Goal: Task Accomplishment & Management: Use online tool/utility

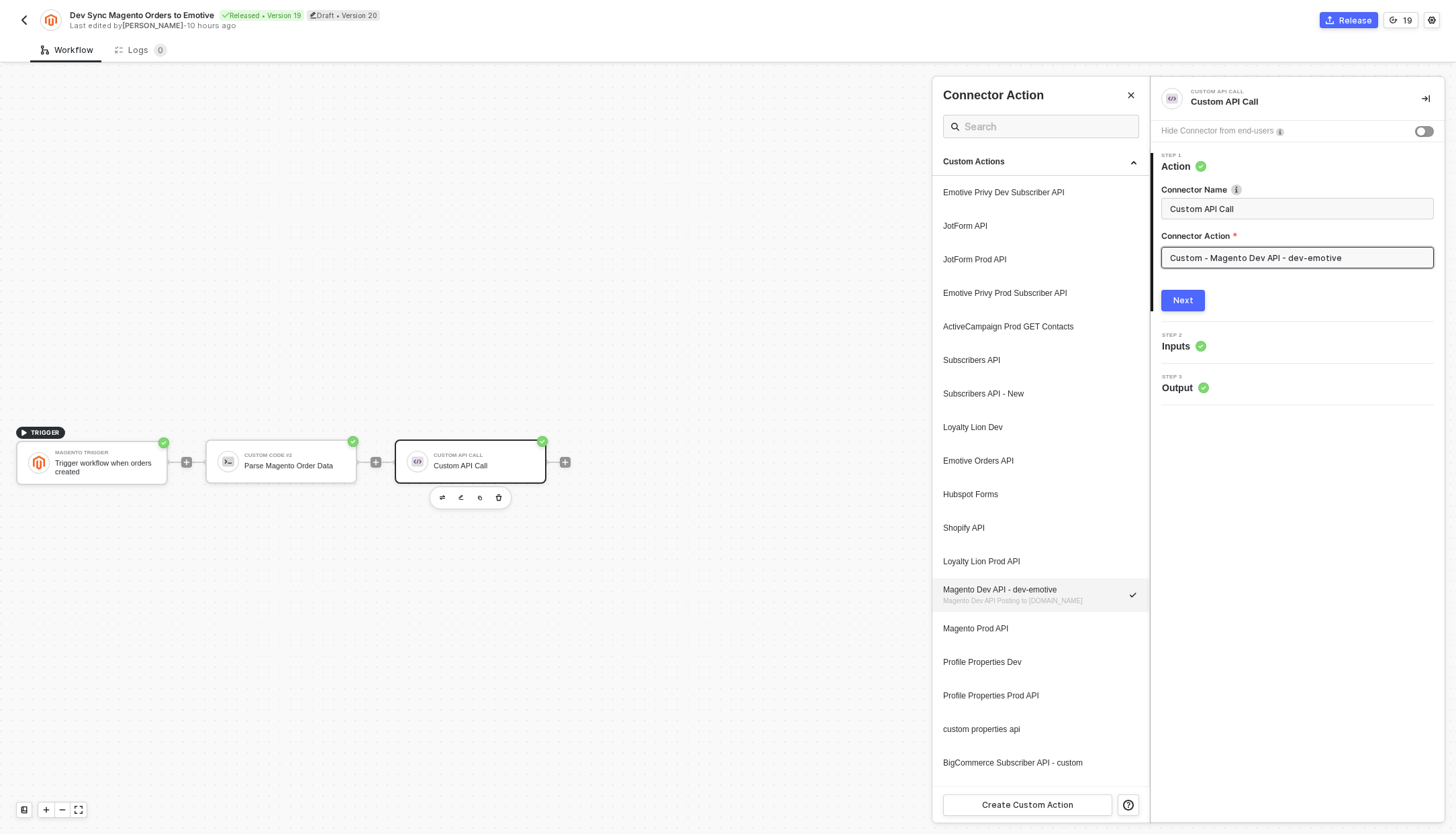
scroll to position [25, 0]
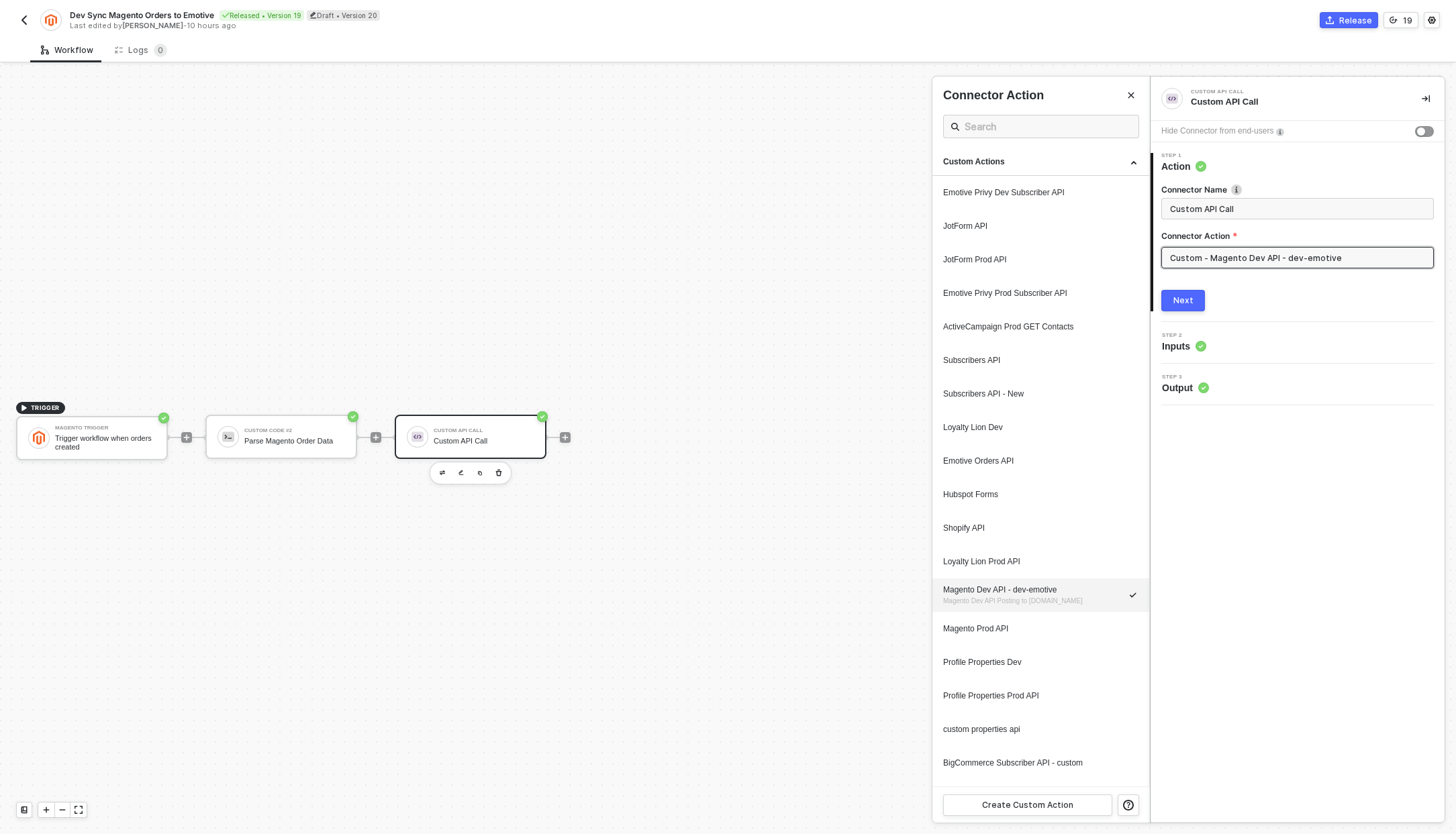
click at [26, 24] on img "button" at bounding box center [24, 20] width 11 height 11
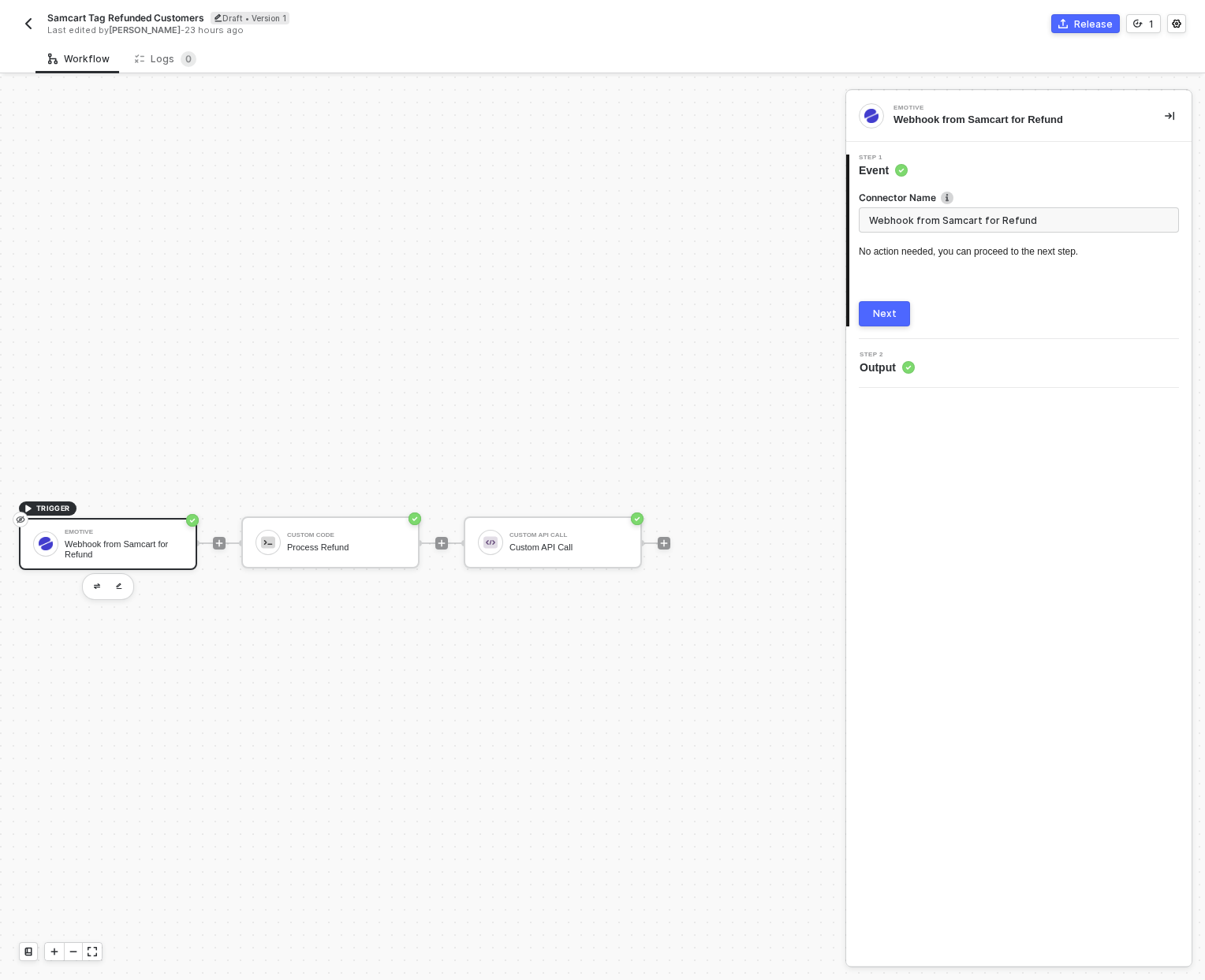
scroll to position [29, 0]
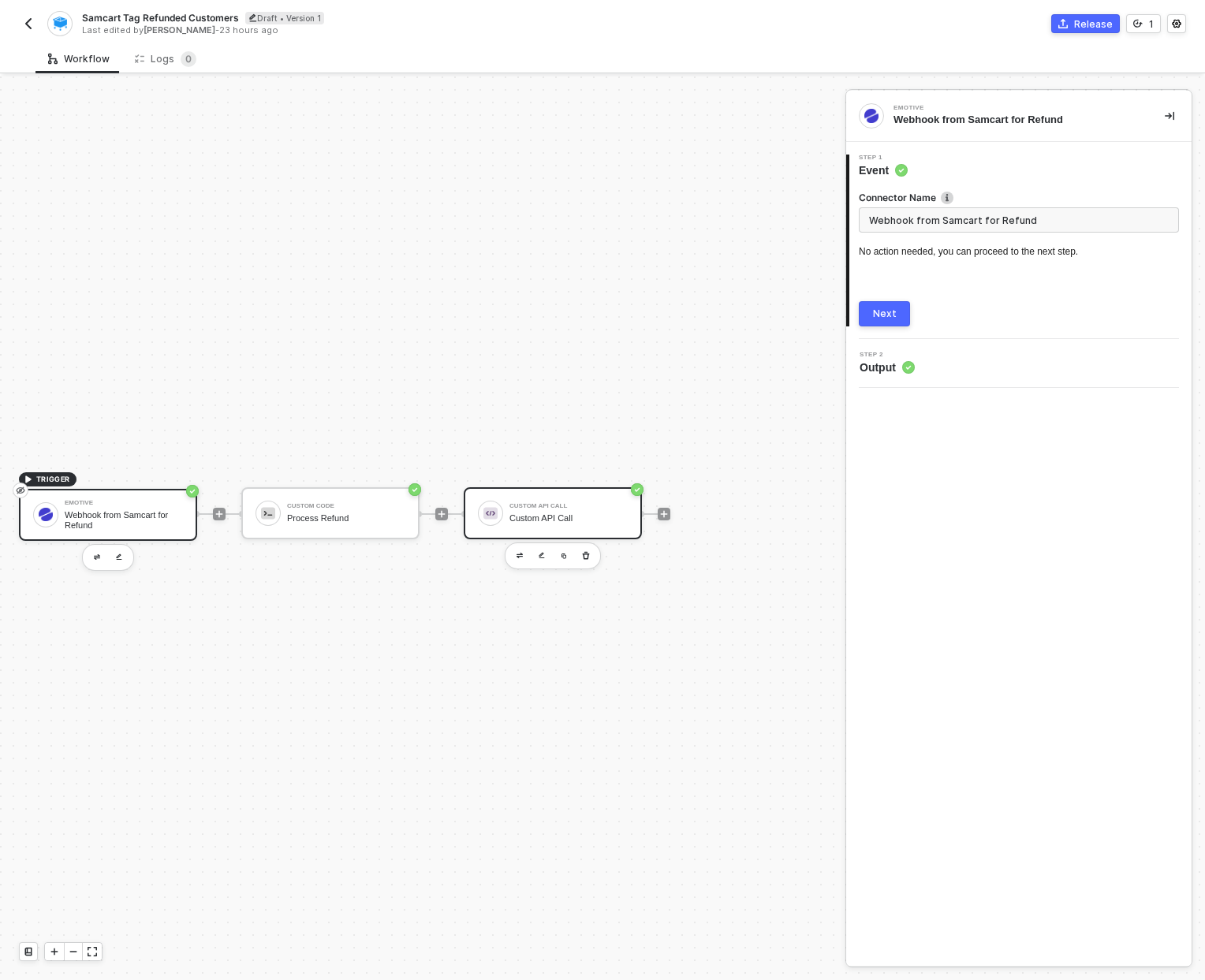
click at [542, 511] on div "Custom API Call Custom API Call" at bounding box center [569, 513] width 118 height 30
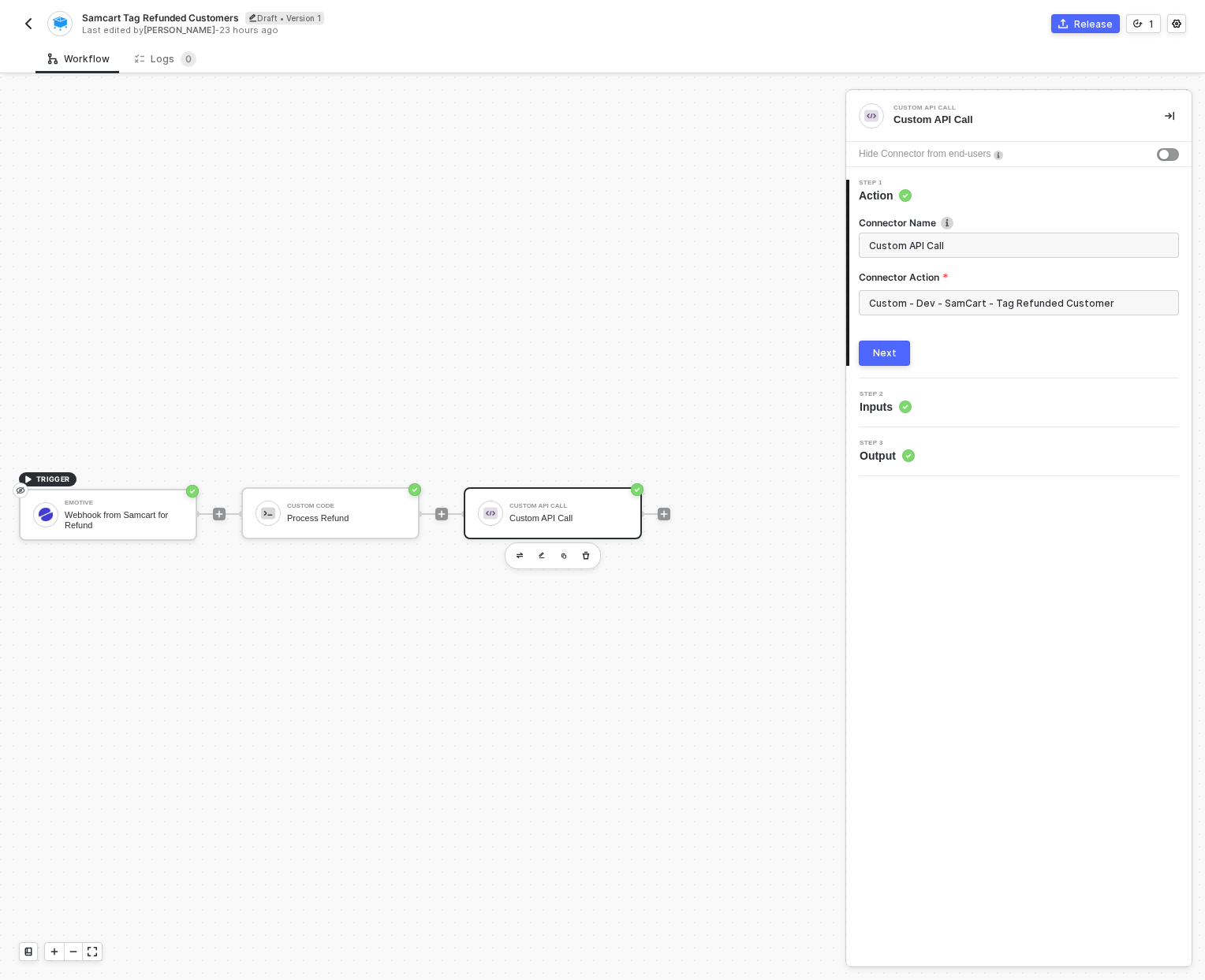
click at [878, 410] on span "Inputs" at bounding box center [885, 407] width 52 height 15
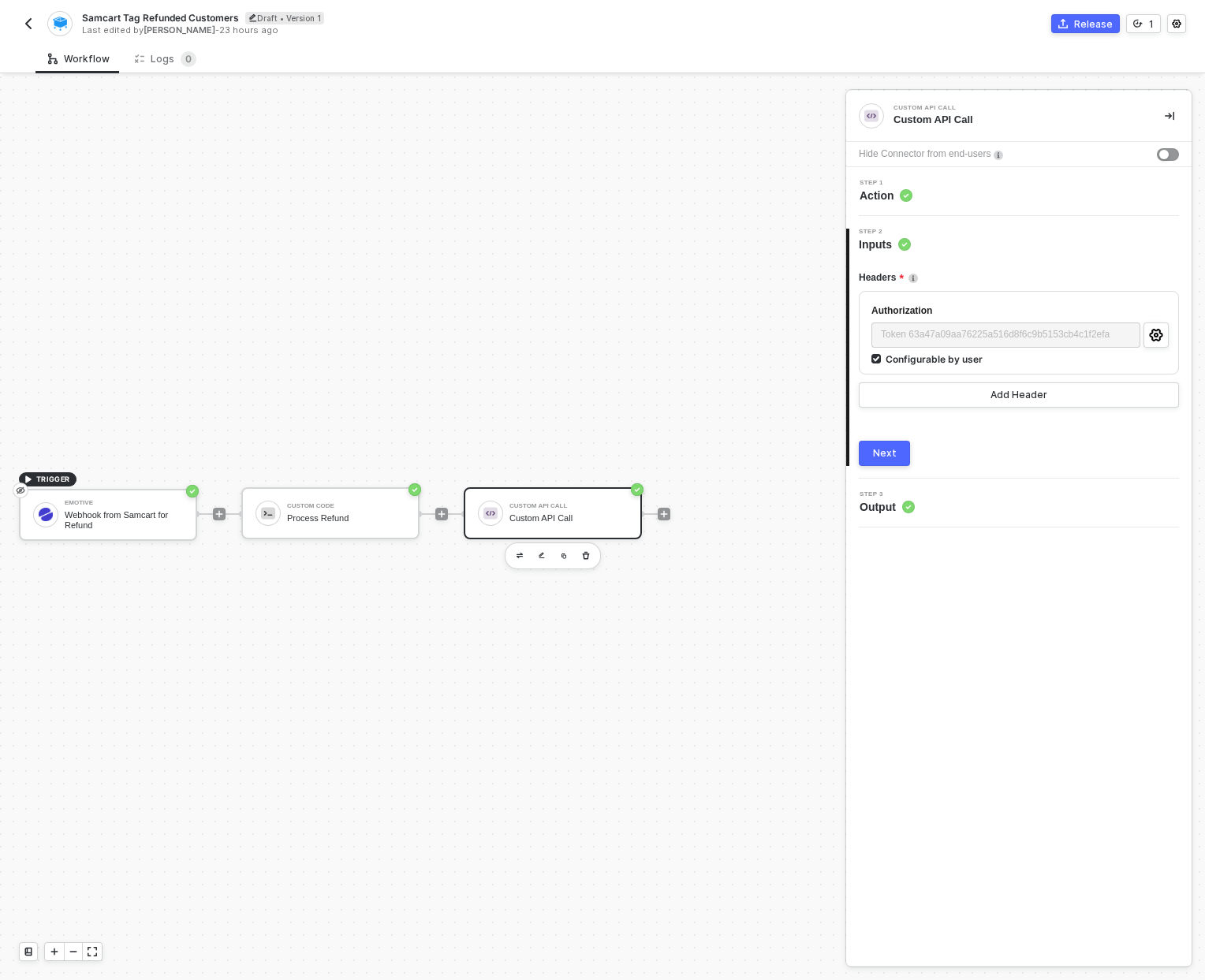
click at [870, 499] on span "Output" at bounding box center [887, 507] width 55 height 15
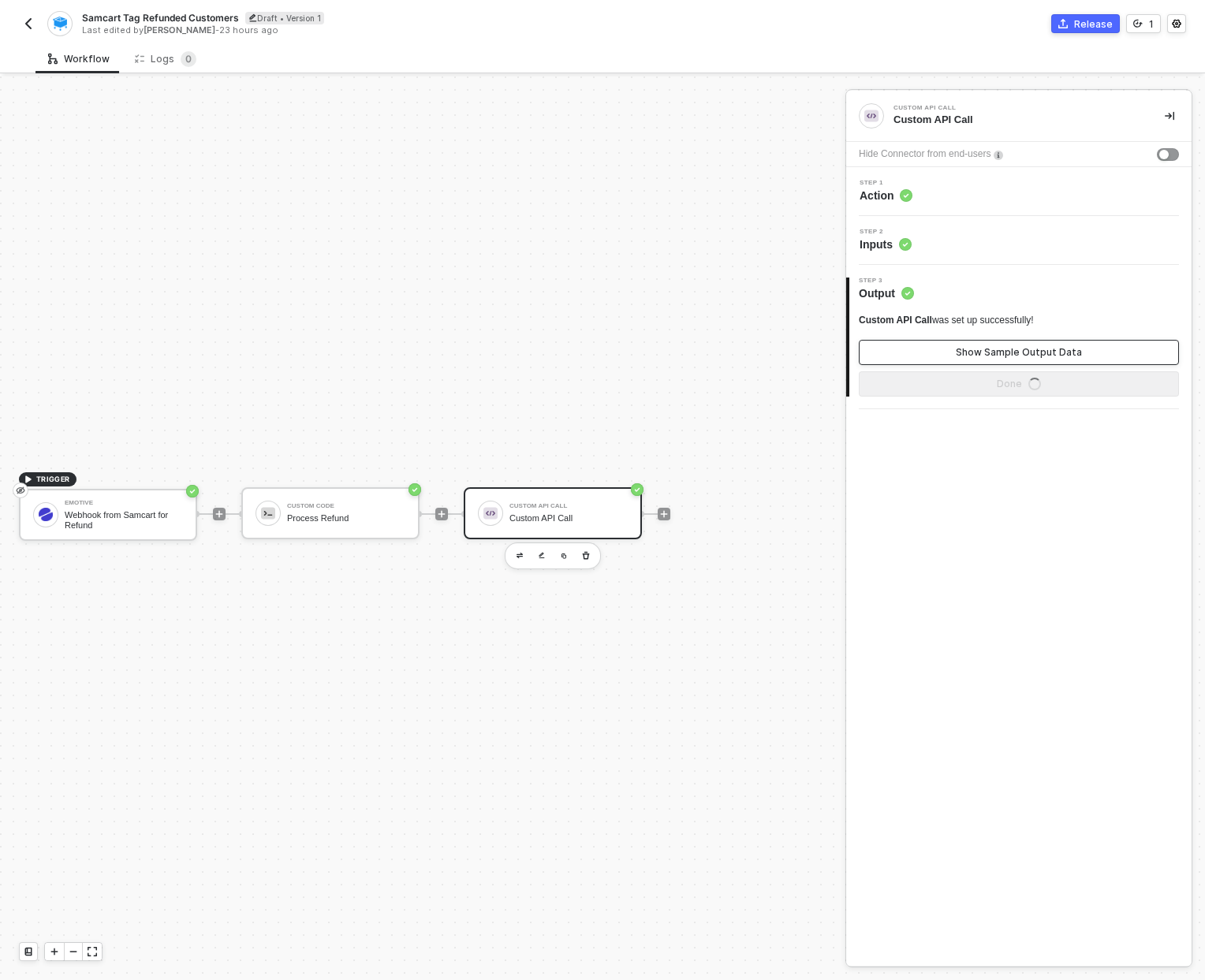
click at [971, 341] on button "Show Sample Output Data" at bounding box center [1019, 352] width 320 height 25
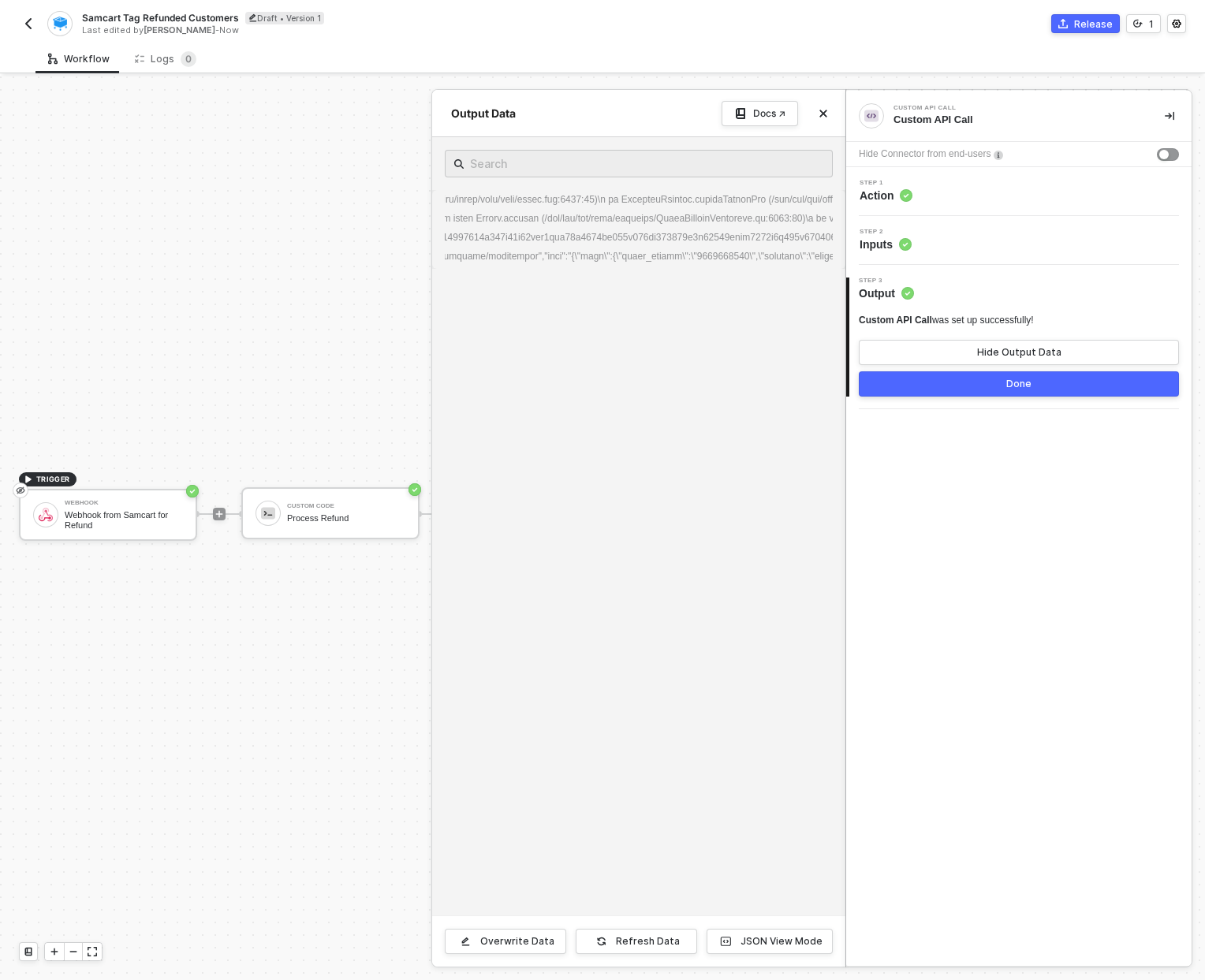
scroll to position [0, 739]
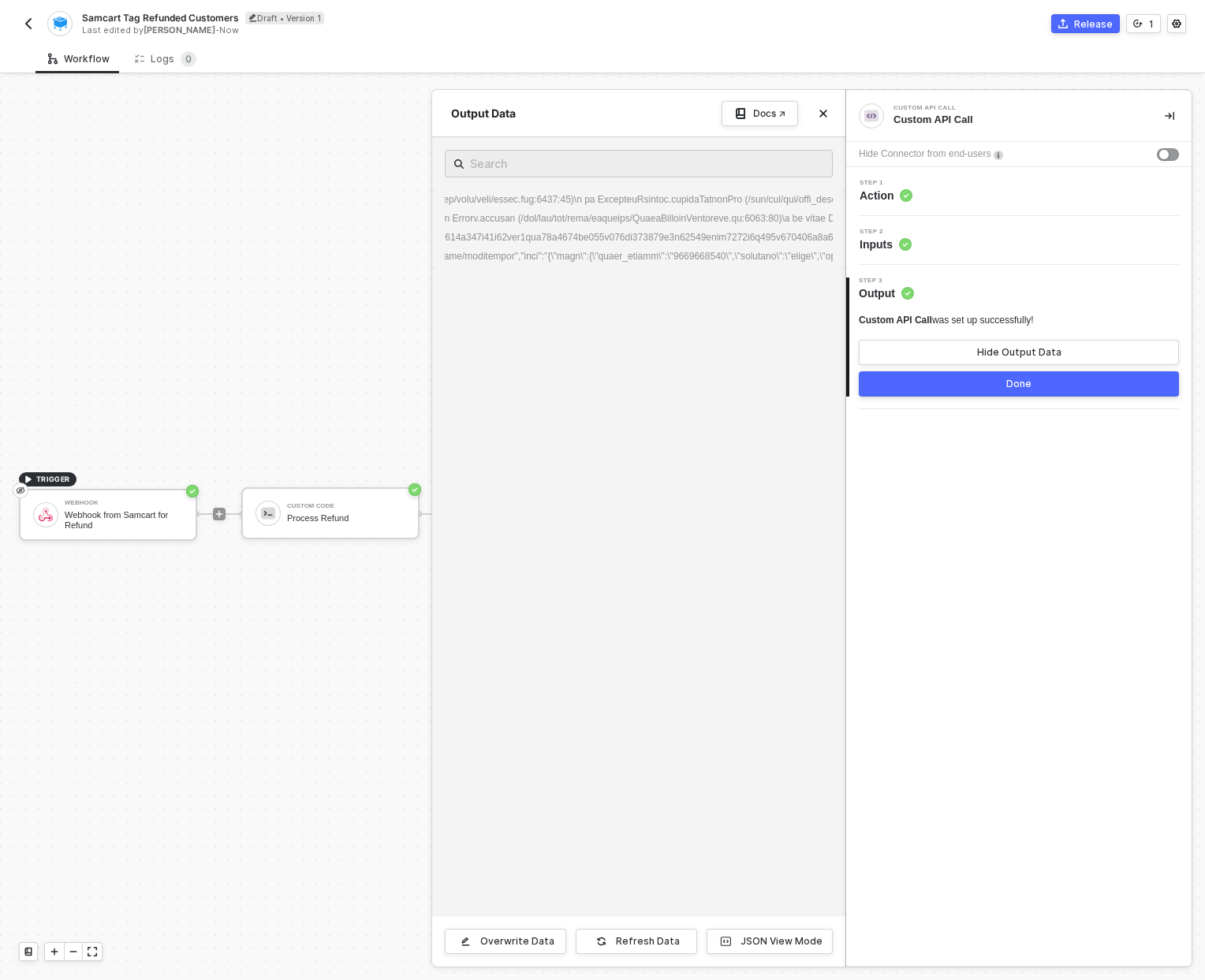
click at [324, 508] on div at bounding box center [602, 528] width 1205 height 904
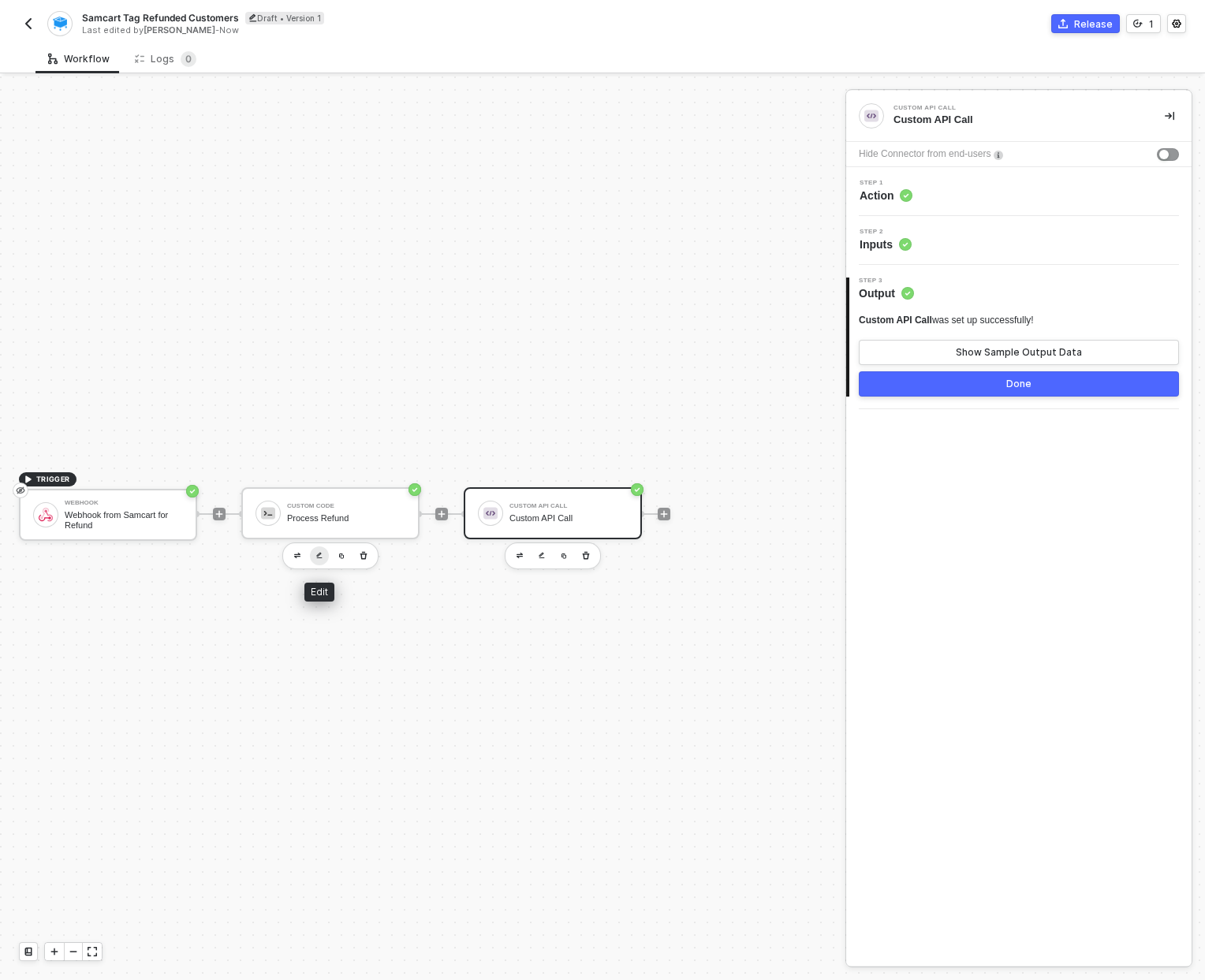
click at [319, 552] on img "button" at bounding box center [318, 555] width 6 height 7
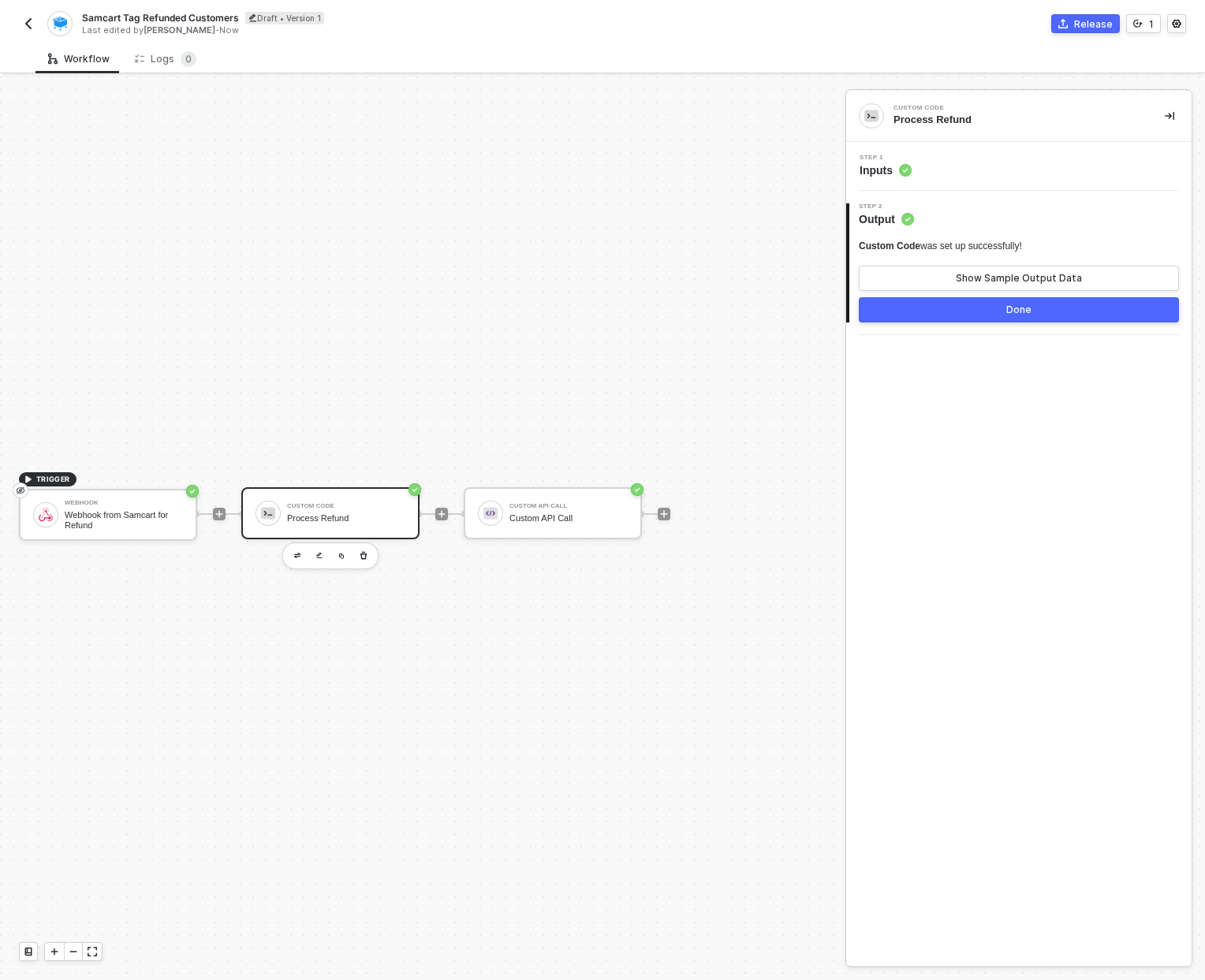
click at [898, 179] on div "Step 1 Inputs" at bounding box center [1019, 166] width 345 height 49
click at [869, 168] on span "Inputs" at bounding box center [885, 170] width 52 height 15
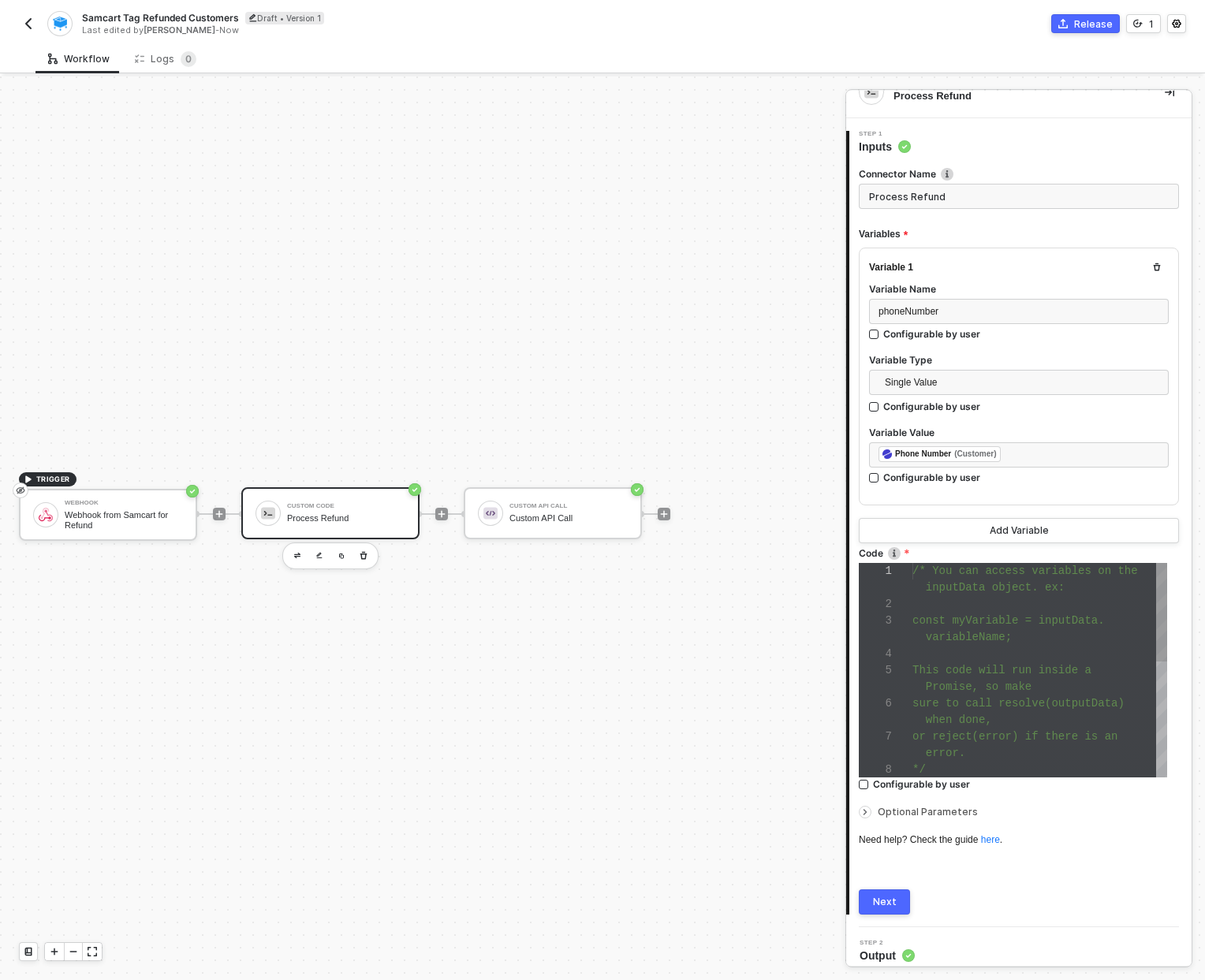
scroll to position [33, 0]
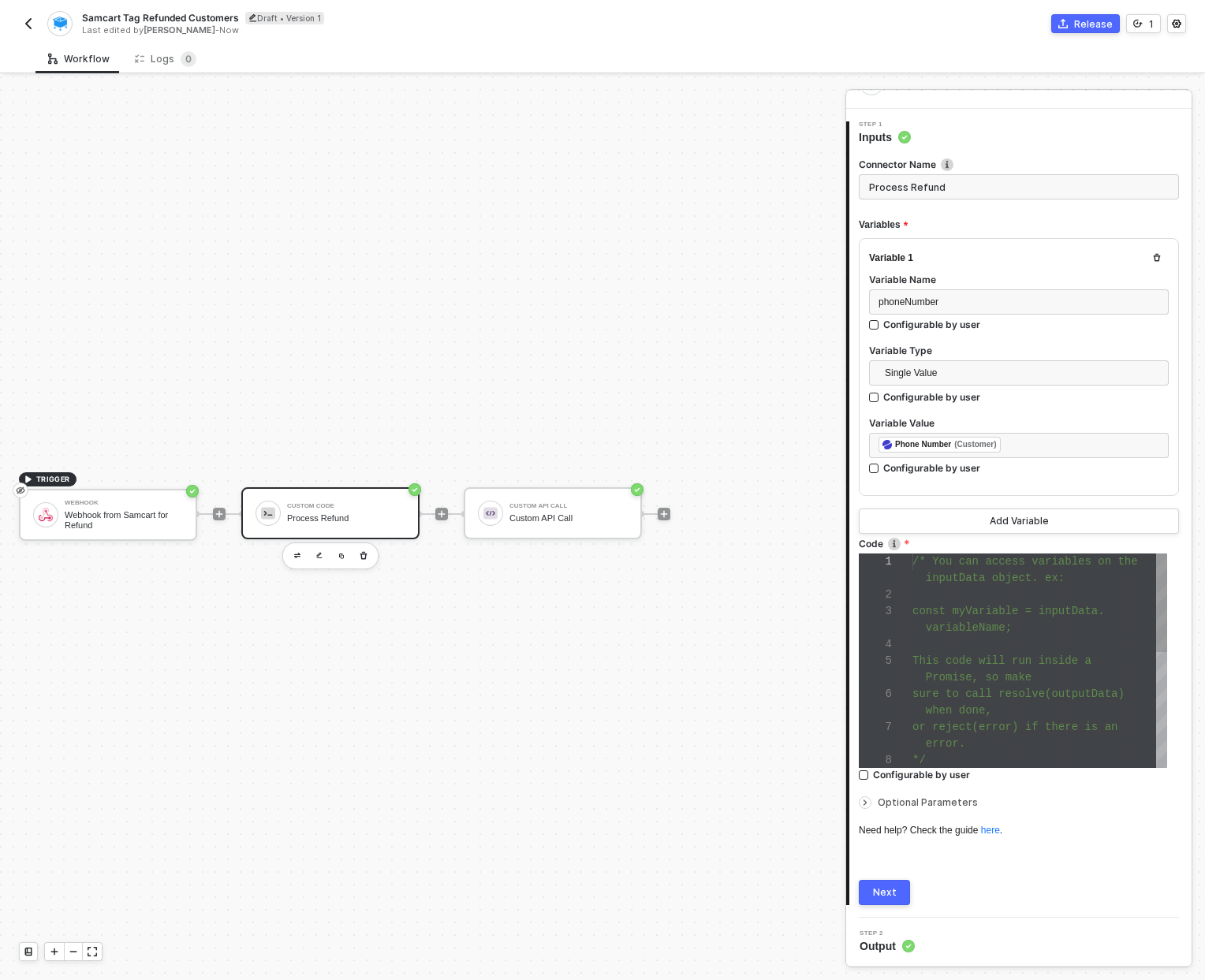
type textarea "or reject(error) if there is an error. */ resolve({ "phone_number": inputData.p…"
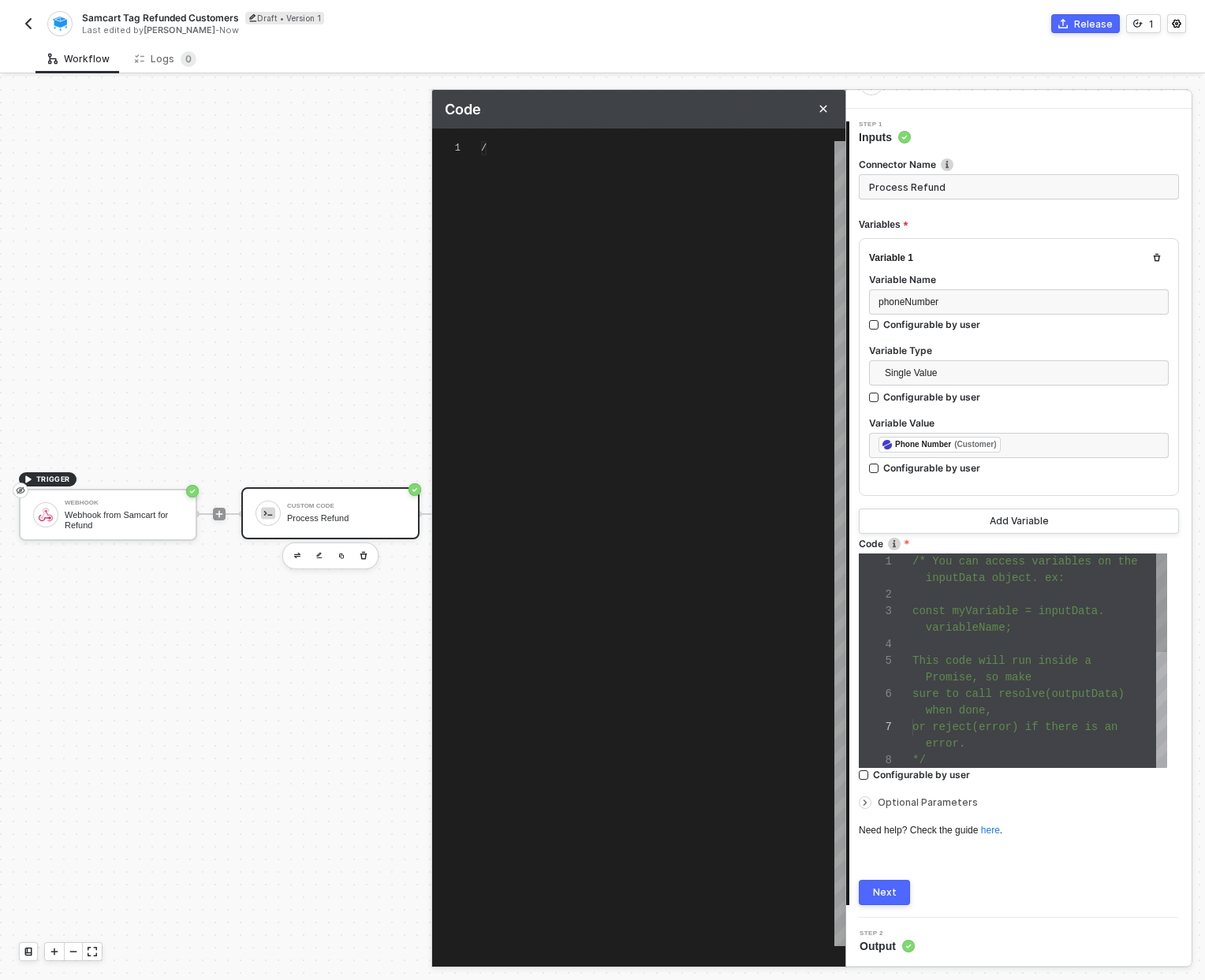
type textarea "/* You can access variables on the inputData object. ex: const myVariable = inp…"
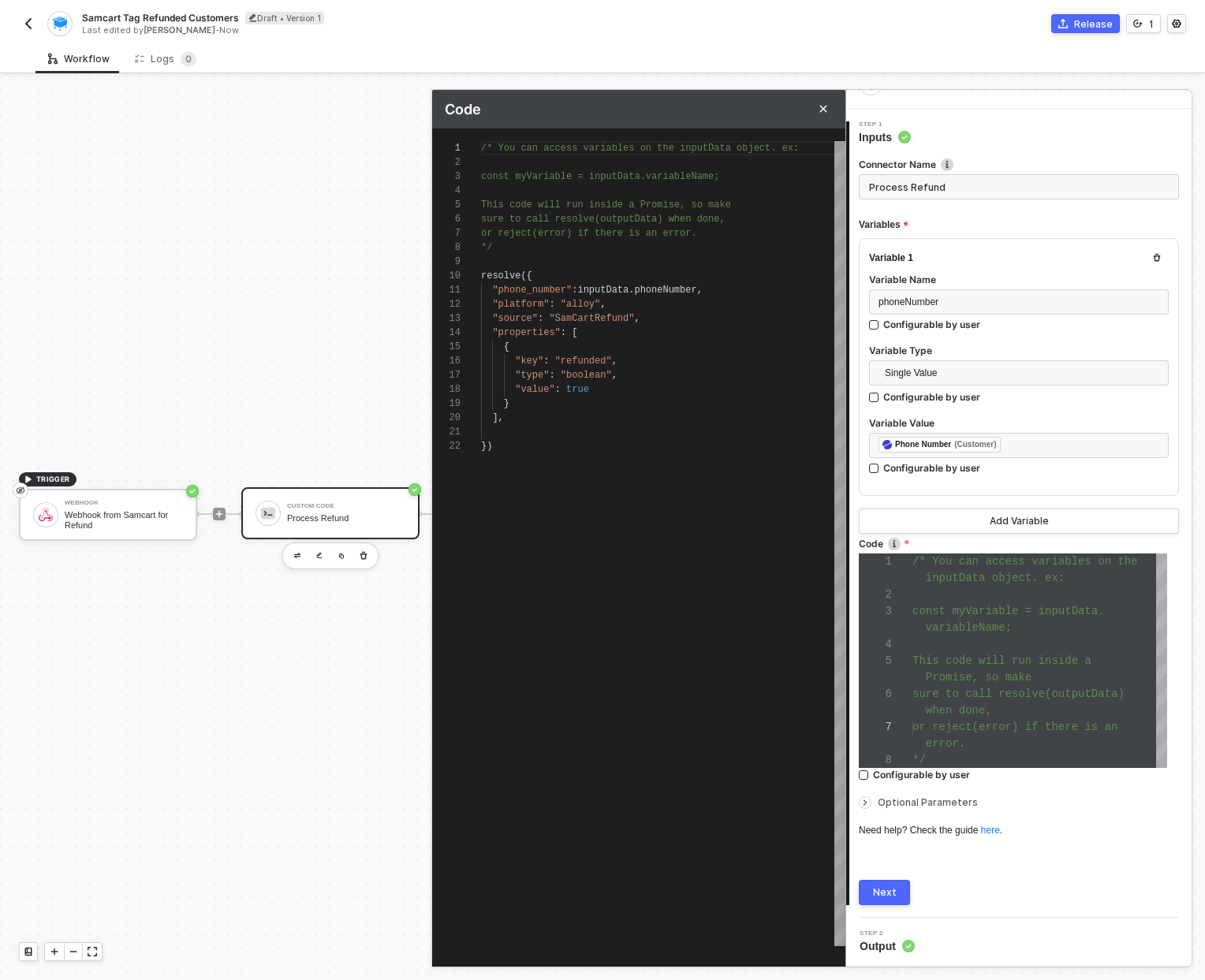
click at [529, 263] on div at bounding box center [663, 262] width 364 height 15
click at [495, 261] on div at bounding box center [663, 262] width 364 height 15
click at [639, 267] on div at bounding box center [663, 262] width 364 height 15
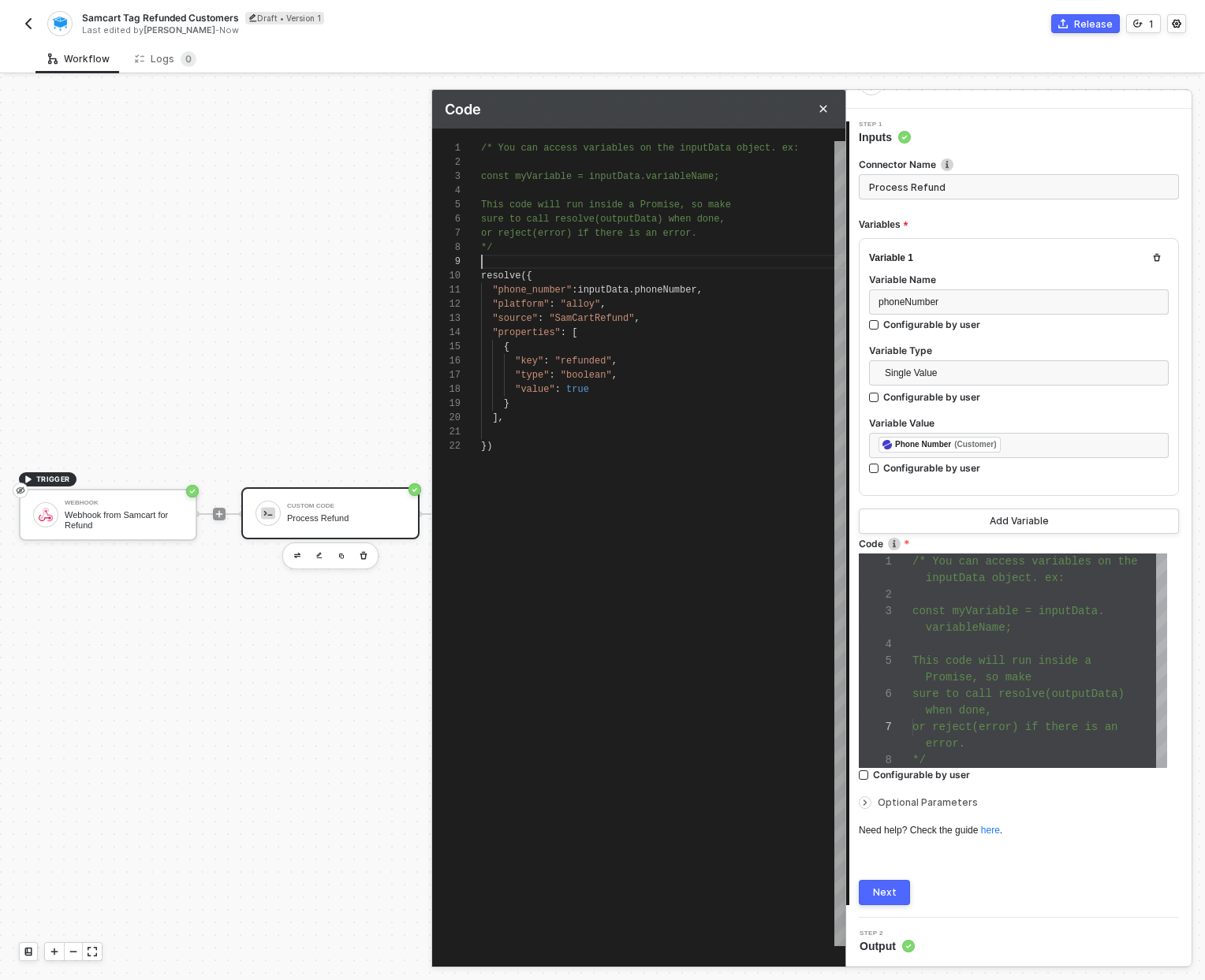
type textarea "/* You can access variables on the inputData object. ex: const myVariable = inp…"
paste textarea "if (!phoneNumber.startsWith("+")) { if (!phoneNumber.startsWith("1")) { phoneNu…"
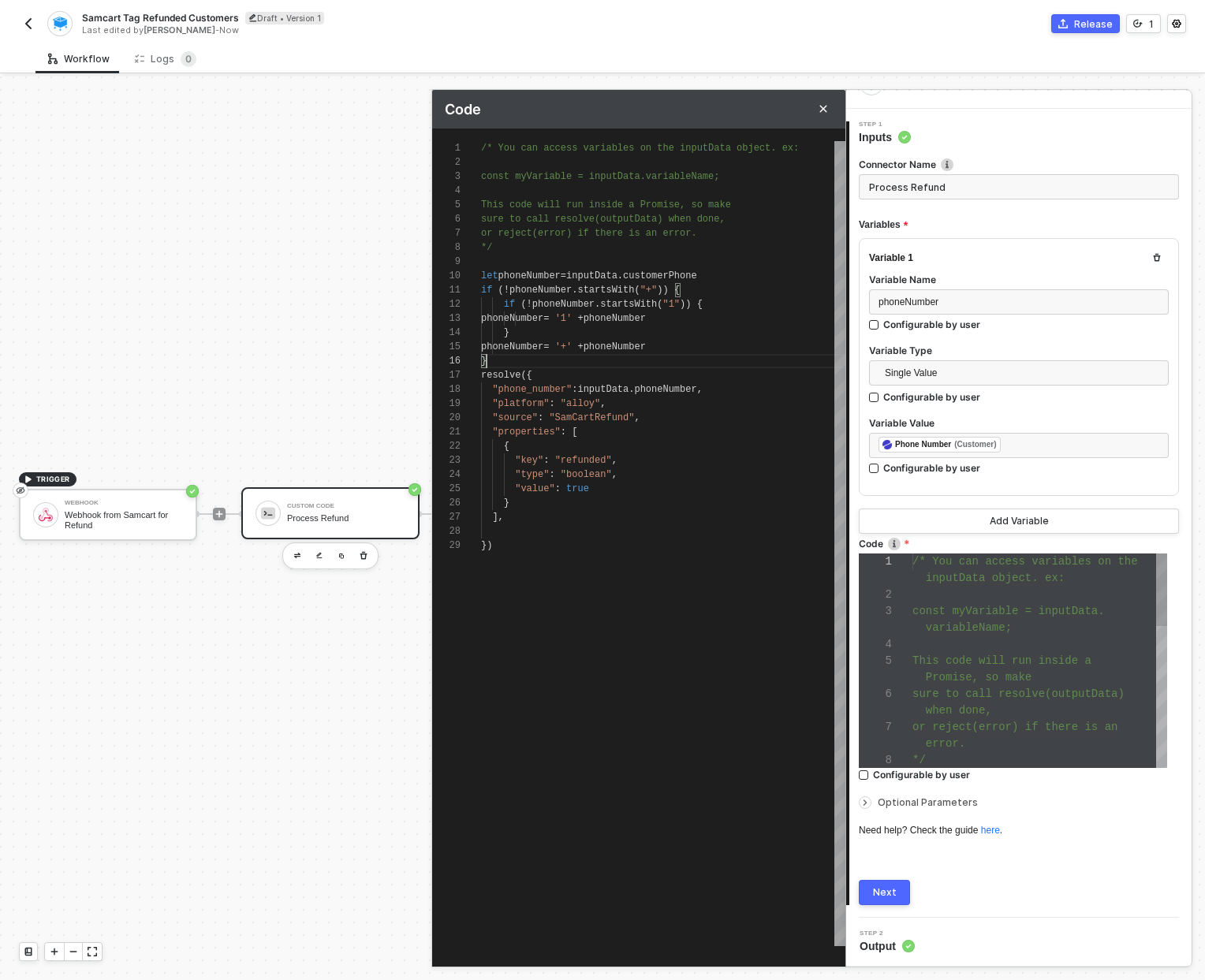
scroll to position [85, 0]
click at [512, 276] on span "phoneNumber" at bounding box center [530, 275] width 63 height 11
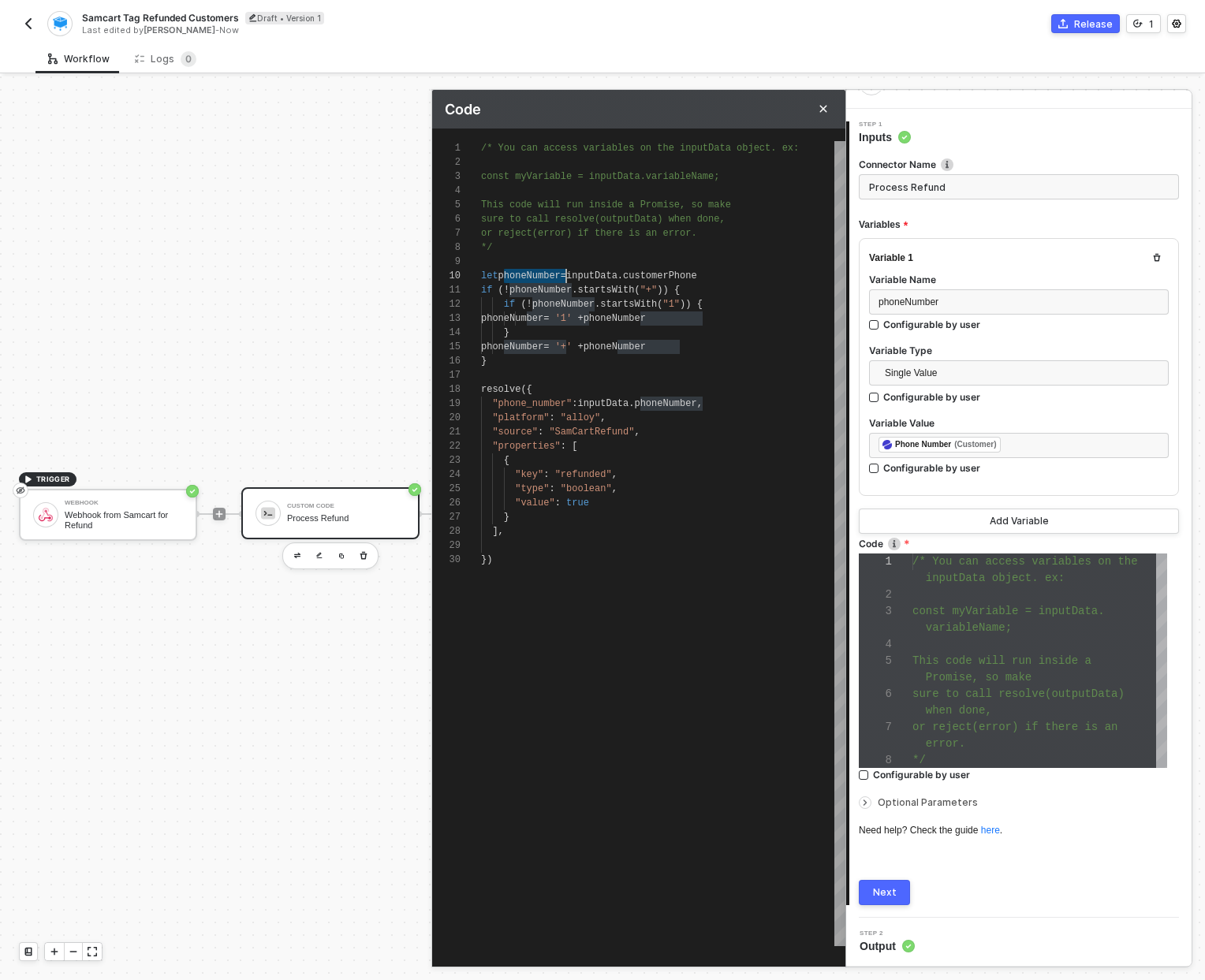
click at [600, 404] on div "1 2 3 4 5 6 7 8 9 18 19 20 21 22 23 24 10 11 12 13 14 15 16 25 26 27 28 29 17 3…" at bounding box center [638, 543] width 413 height 805
type textarea "if (!phoneNumber.startsWith("+")) { if (!phoneNumber.startsWith("1")) { phoneNu…"
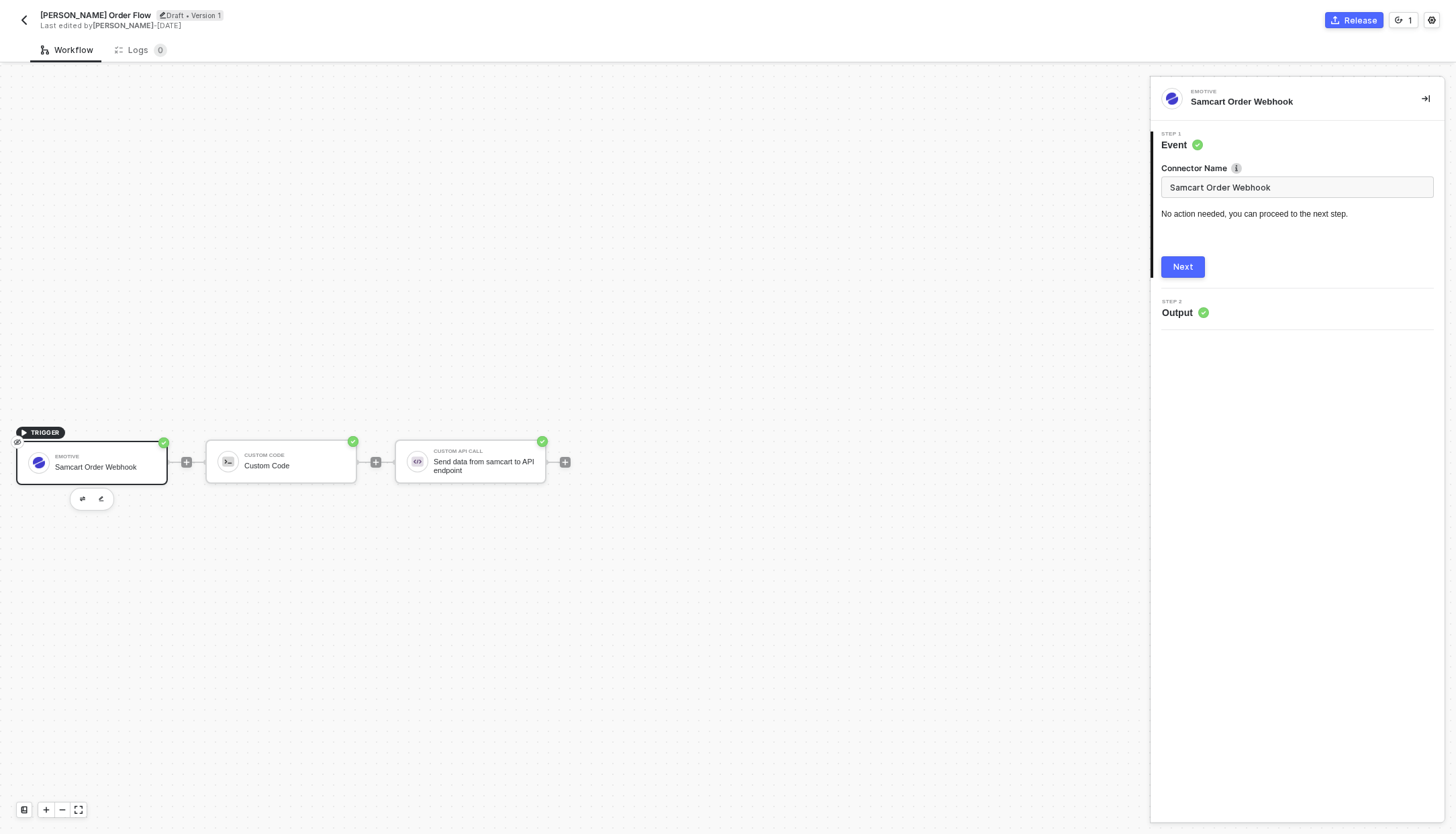
scroll to position [25, 0]
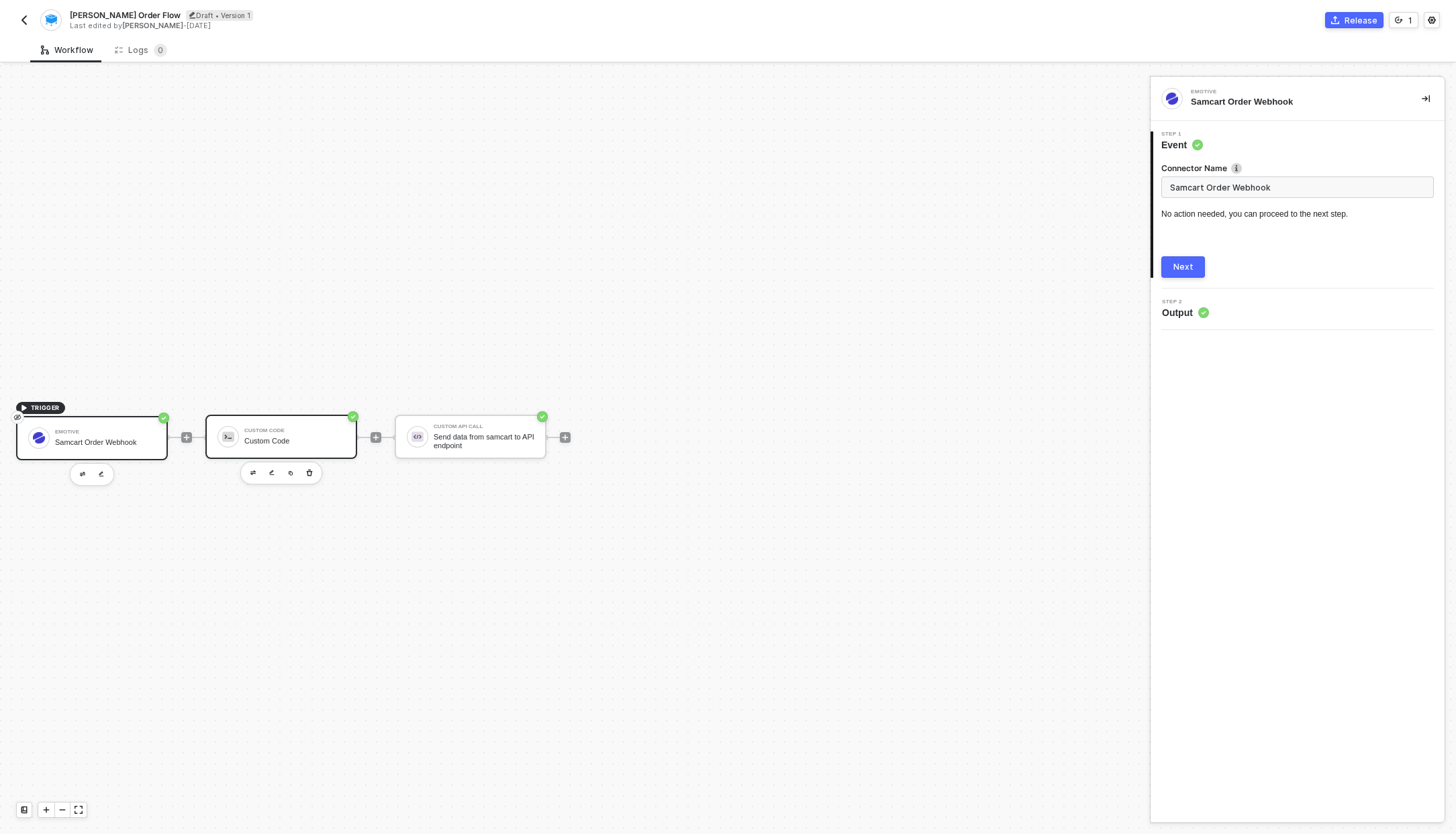
click at [292, 425] on div "Custom Code Custom Code" at bounding box center [294, 437] width 101 height 26
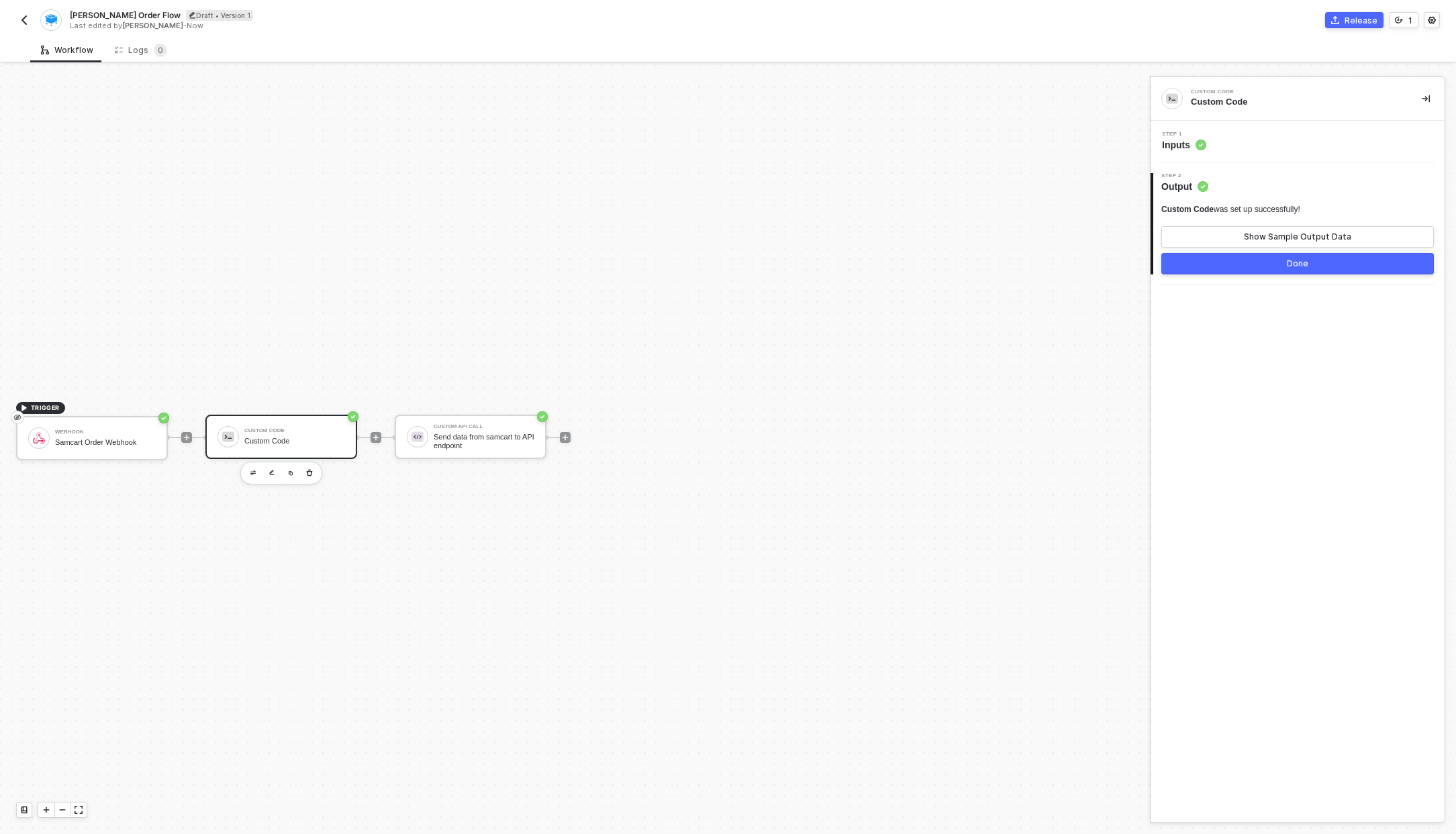
click at [1195, 140] on icon at bounding box center [1200, 145] width 11 height 11
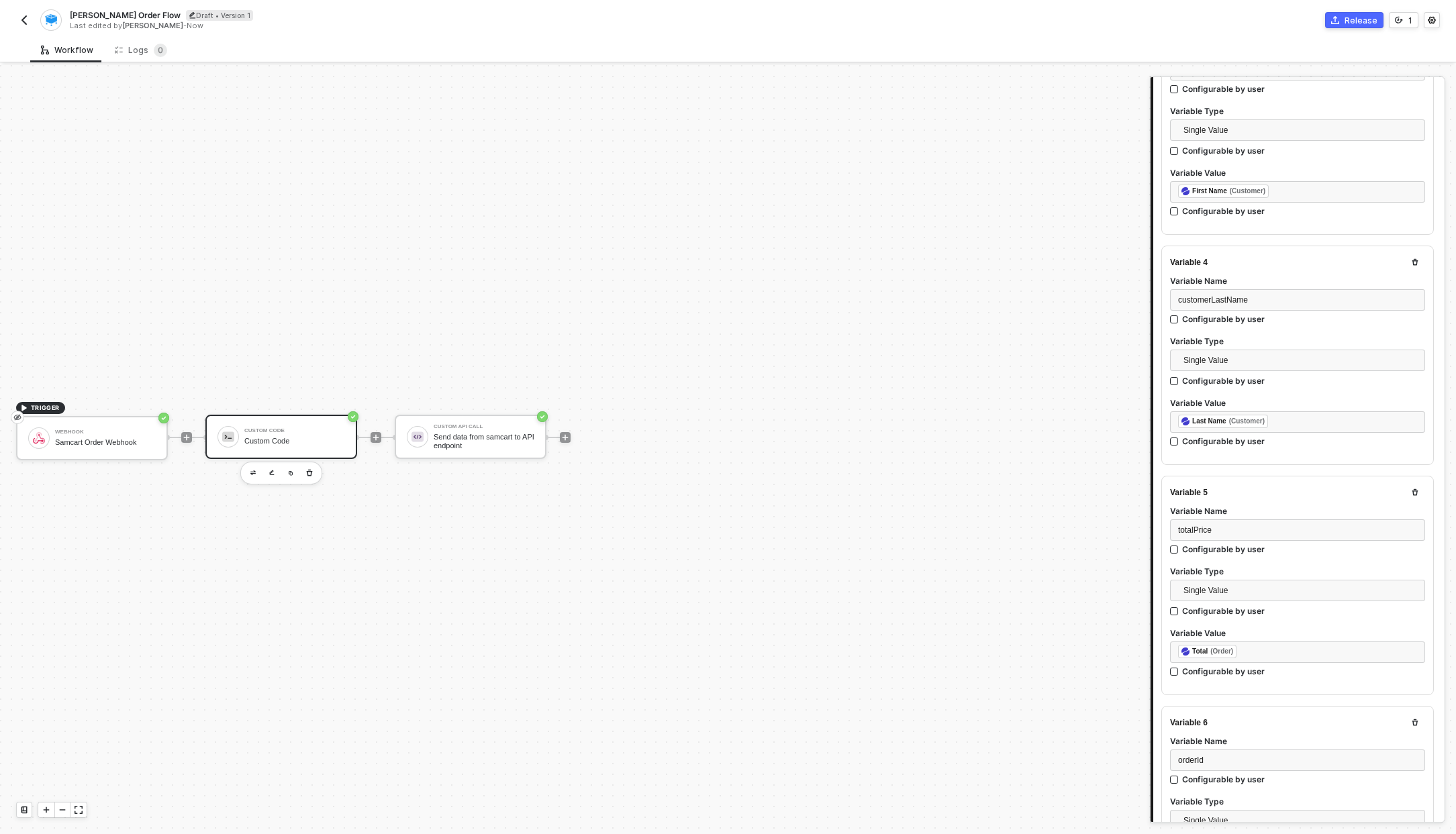
scroll to position [1634, 0]
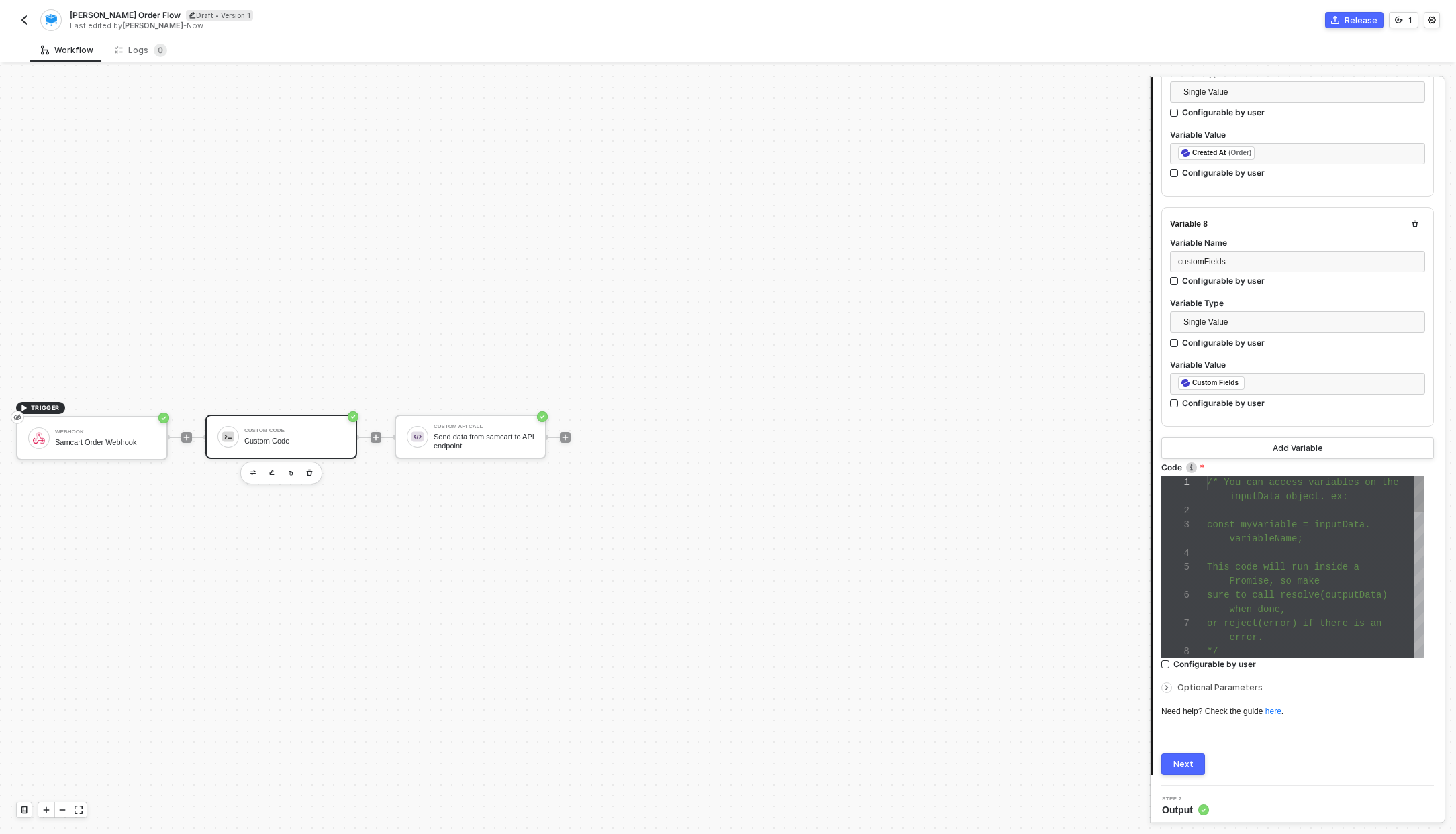
type textarea "or reject(error) if there is an error. */ const lineItems = inputData.orderItem…"
click at [1213, 632] on span at bounding box center [1218, 637] width 23 height 11
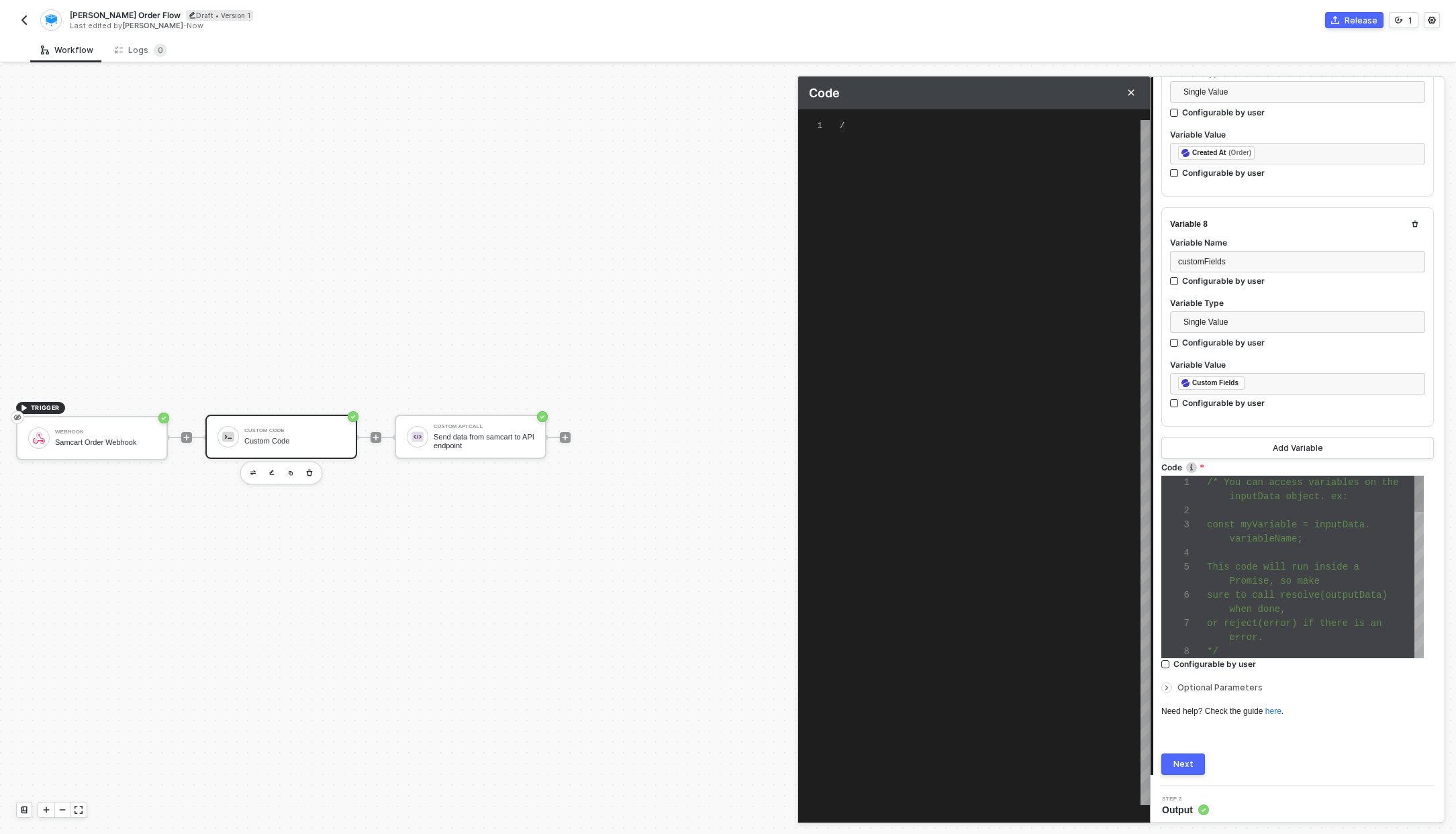
type textarea "/* You can access variables on the inputData object. ex: const myVariable = inp…"
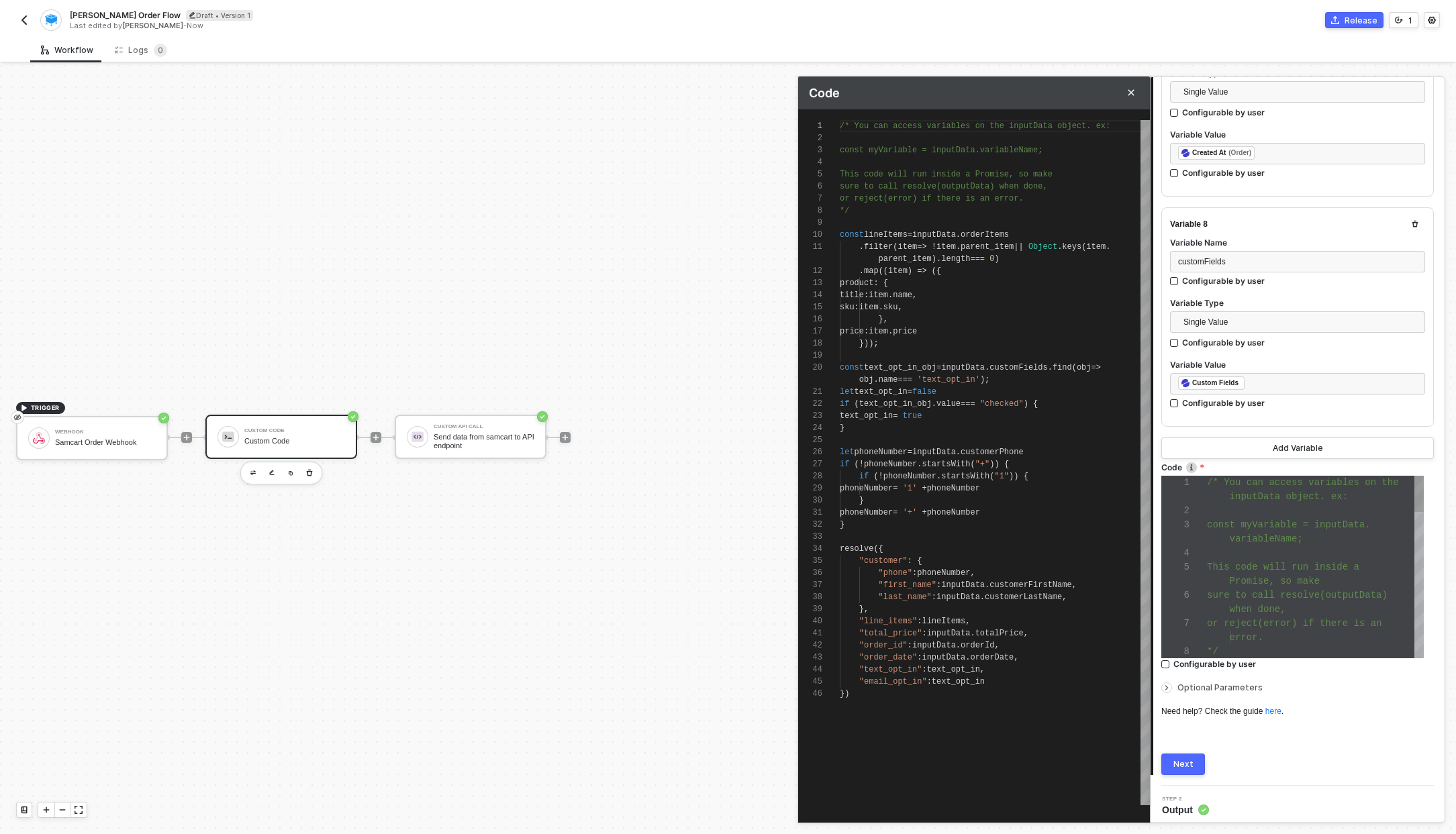
type textarea "/* You can access variables on the inputData object. ex: const myVariable = inp…"
drag, startPoint x: 861, startPoint y: 526, endPoint x: 839, endPoint y: 449, distance: 80.1
click at [839, 449] on span "let" at bounding box center [847, 452] width 15 height 9
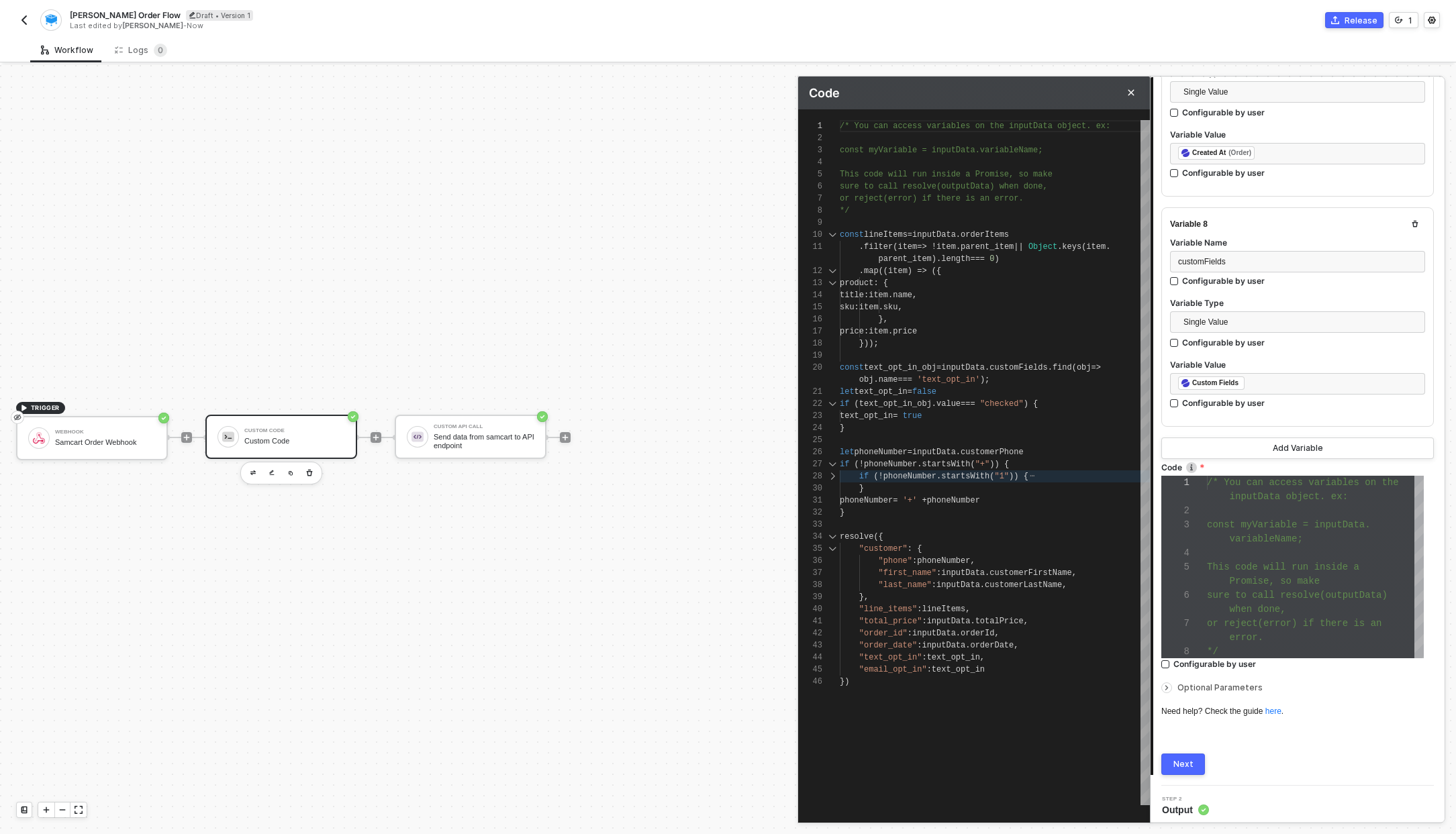
click at [834, 475] on div at bounding box center [832, 476] width 18 height 12
click at [831, 463] on div at bounding box center [832, 464] width 18 height 12
drag, startPoint x: 857, startPoint y: 532, endPoint x: 833, endPoint y: 452, distance: 83.5
click at [833, 452] on div "1 2 3 4 5 6 7 8 9 10 11 12 13 14 15 16 17 18 19 20 21 22 23 24 25 26 27 28 29 3…" at bounding box center [973, 462] width 351 height 685
click at [844, 450] on div "1 2 3 4 5 6 7 8 9 10 11 12 13 14 15 16 17 18 19 20 21 22 23 24 25 26 27 28 29 3…" at bounding box center [973, 462] width 351 height 685
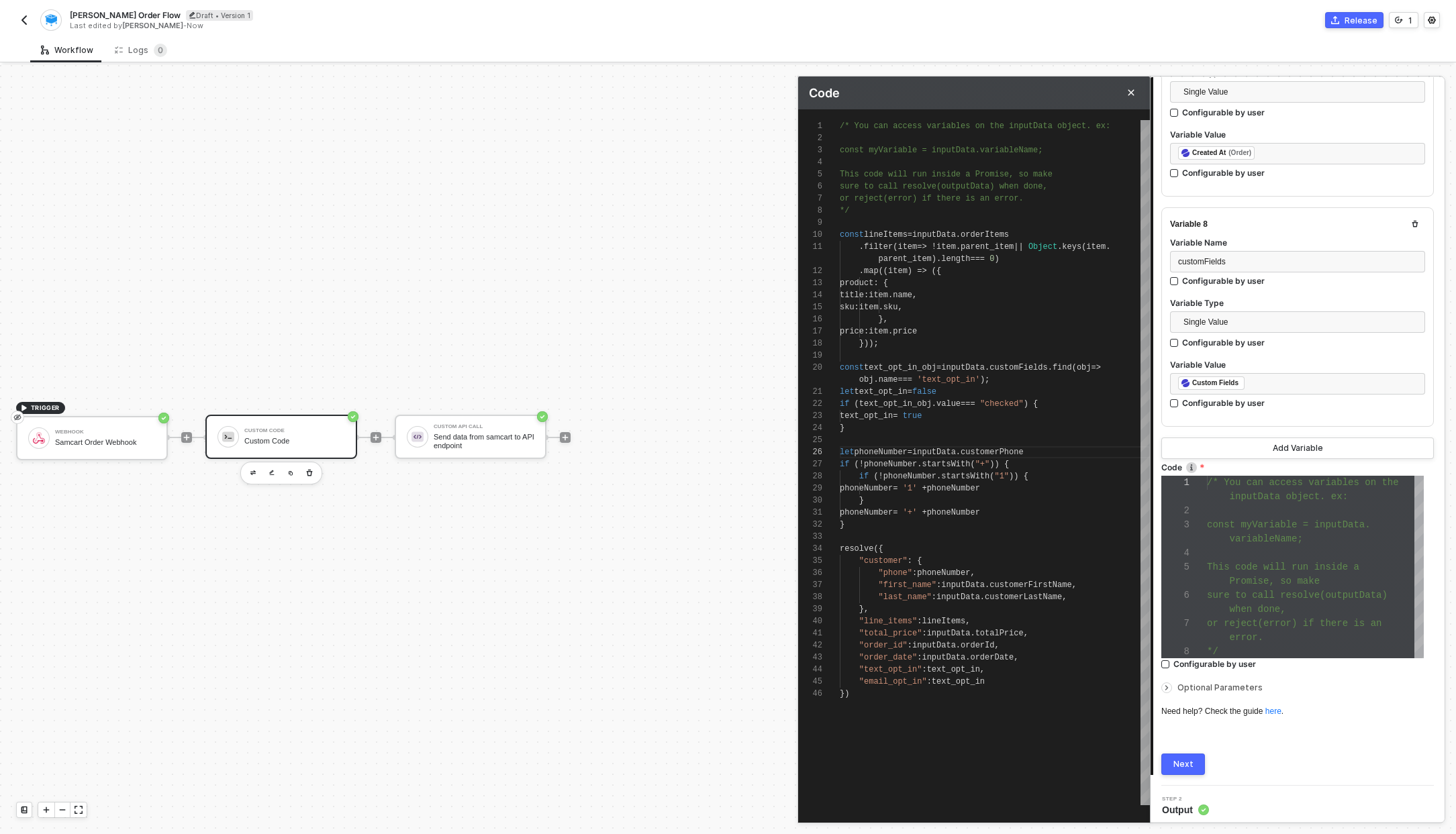
click at [847, 527] on div "}" at bounding box center [994, 524] width 310 height 12
click at [853, 440] on div at bounding box center [994, 440] width 310 height 12
type textarea "const text_opt_in_obj = inputData.customFields.find(obj => obj.name === 'text_o…"
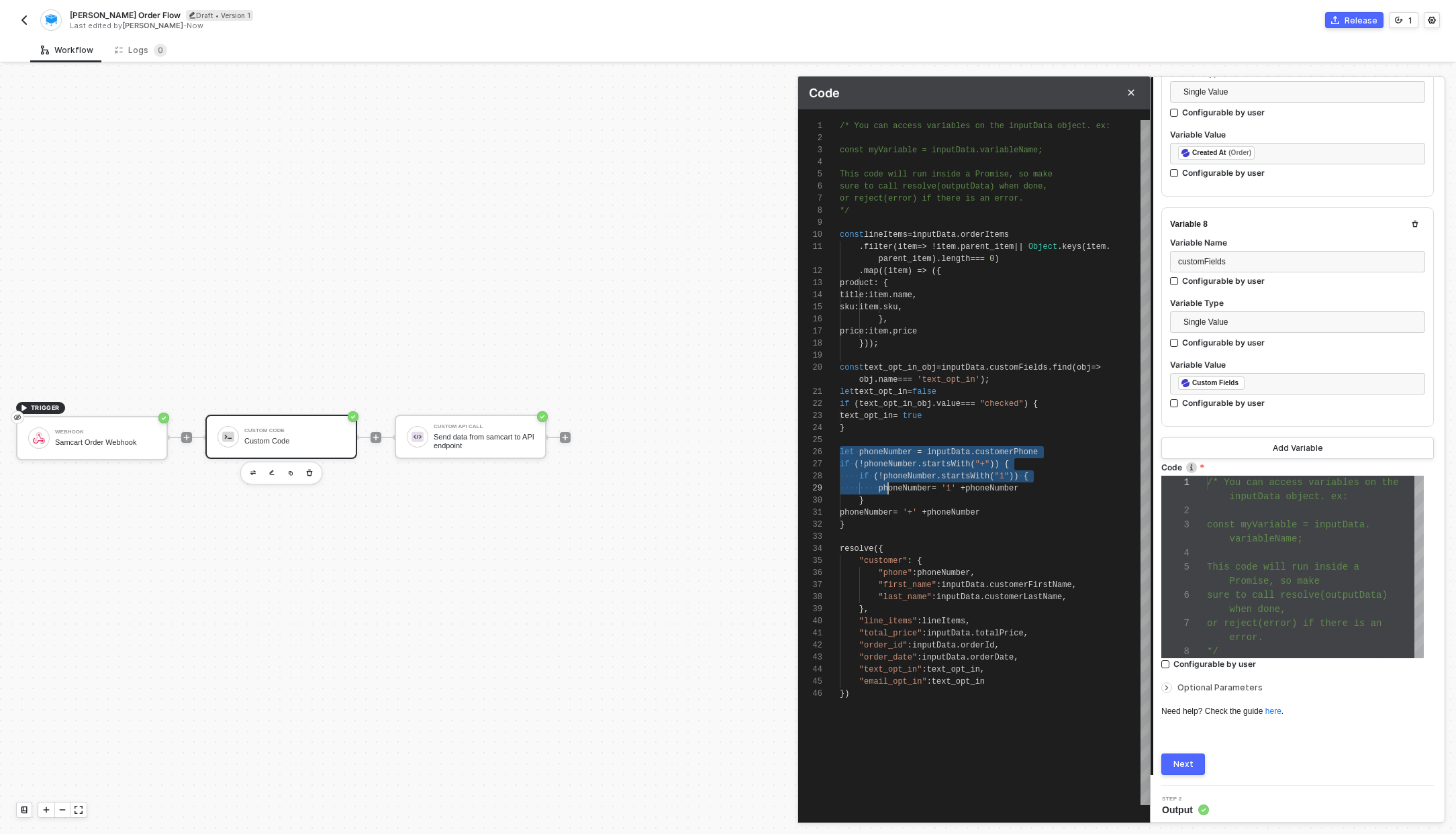
scroll to position [72, 4]
drag, startPoint x: 839, startPoint y: 451, endPoint x: 883, endPoint y: 524, distance: 85.2
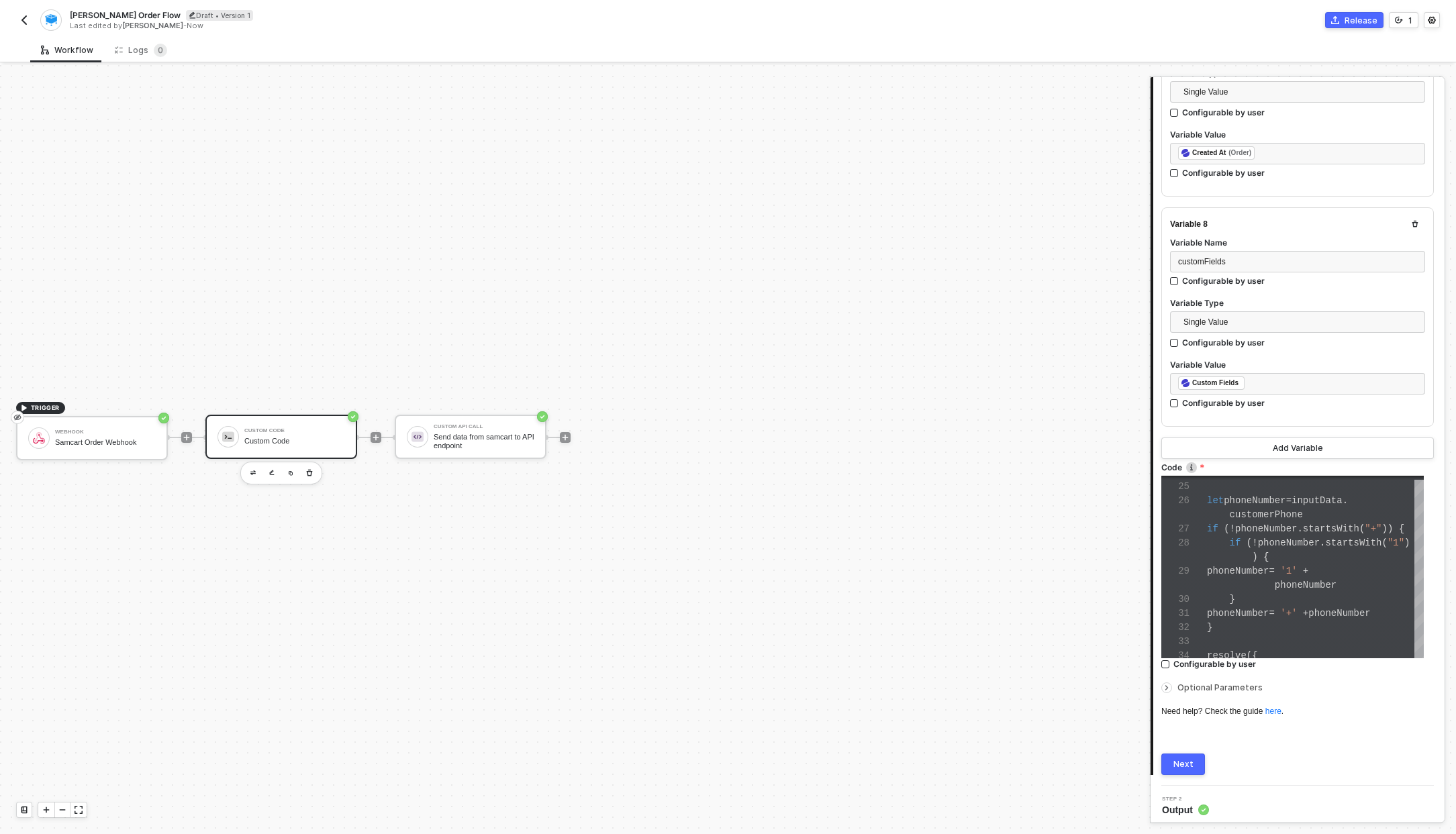
click at [1193, 757] on button "Next" at bounding box center [1183, 764] width 44 height 21
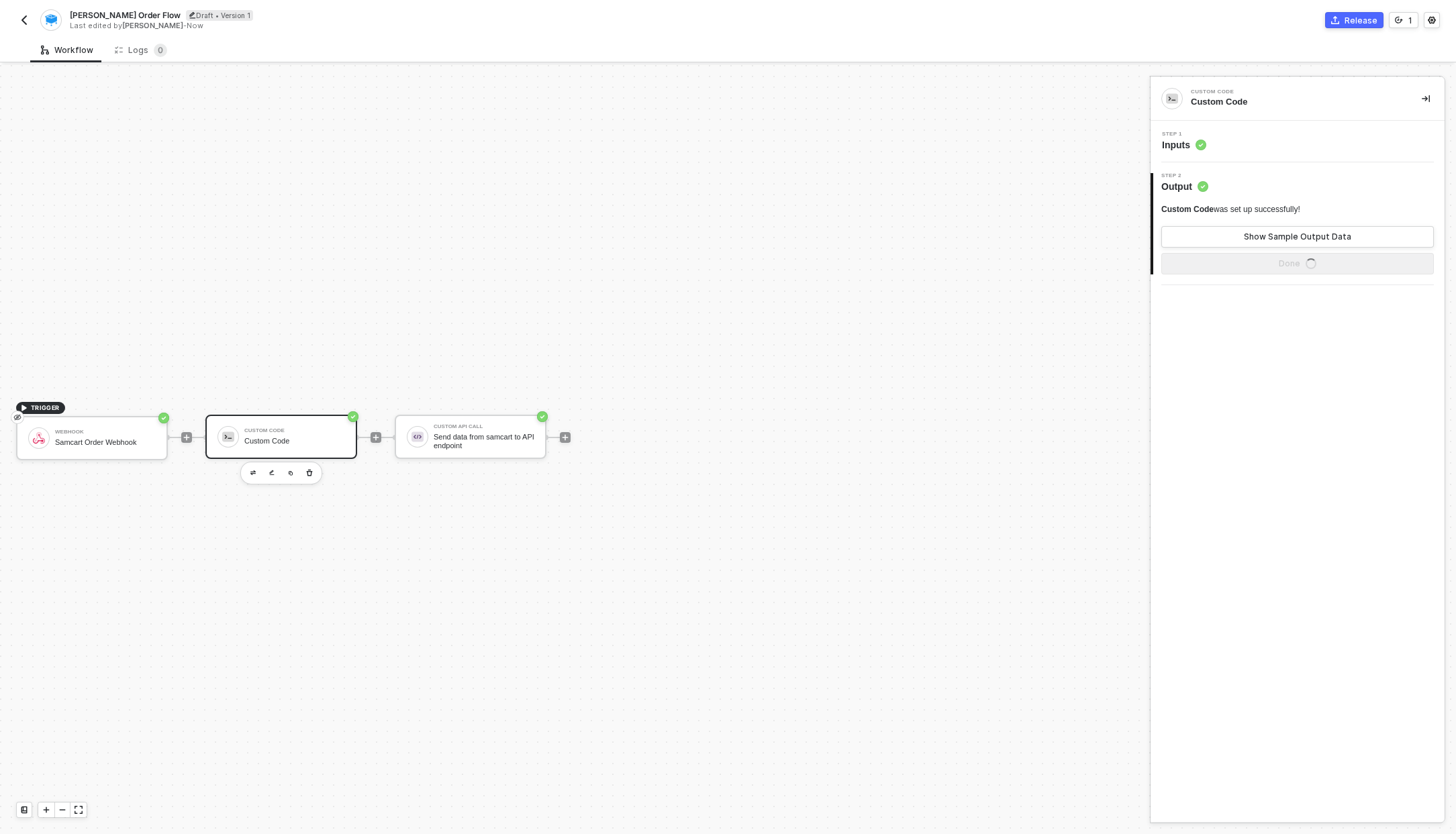
scroll to position [0, 0]
click at [275, 473] on button "button" at bounding box center [272, 473] width 16 height 16
click at [1173, 143] on span "Inputs" at bounding box center [1184, 145] width 45 height 13
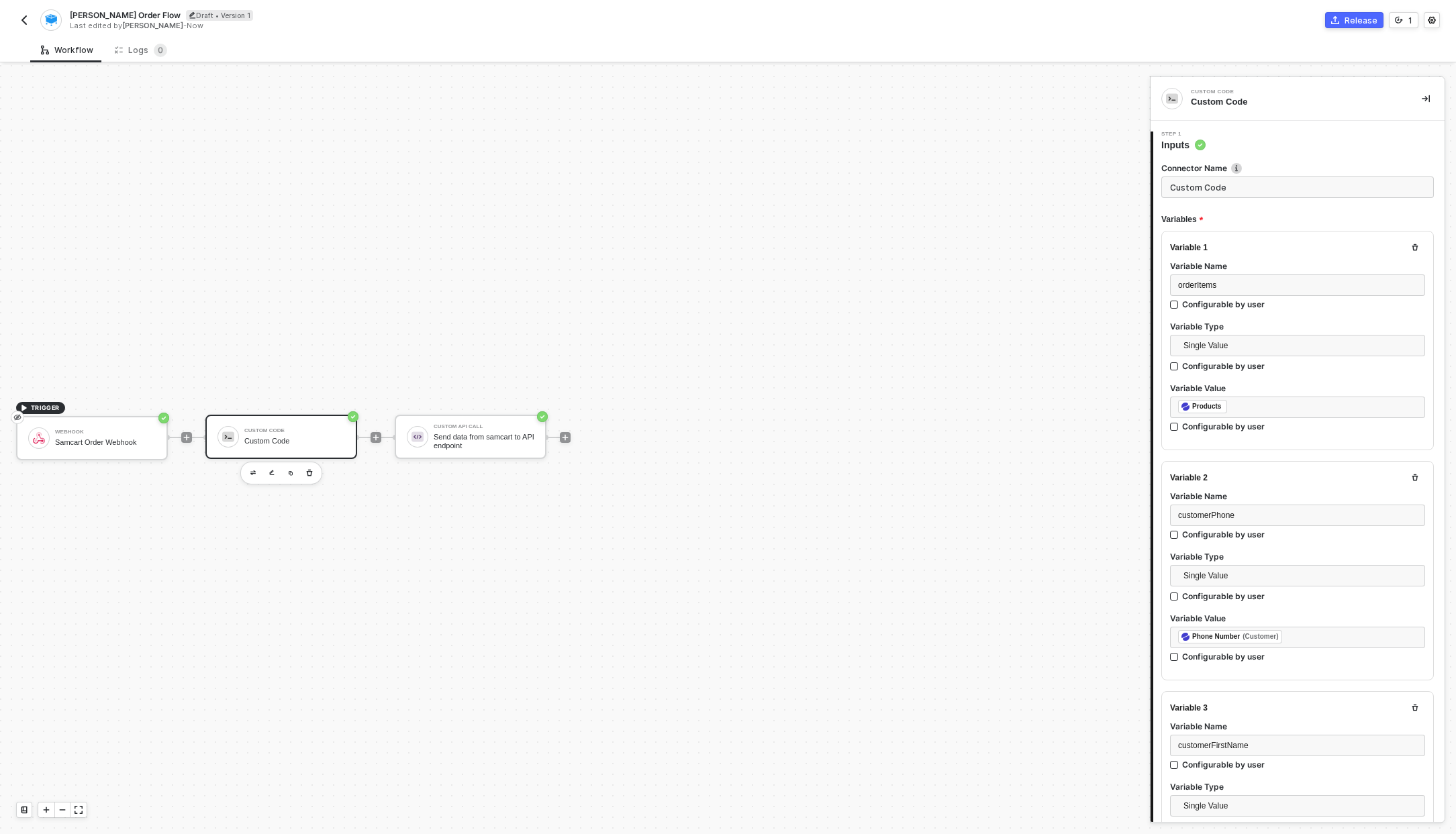
type textarea "/* You can access variables on the inputData object. ex: const myVariable = inp…"
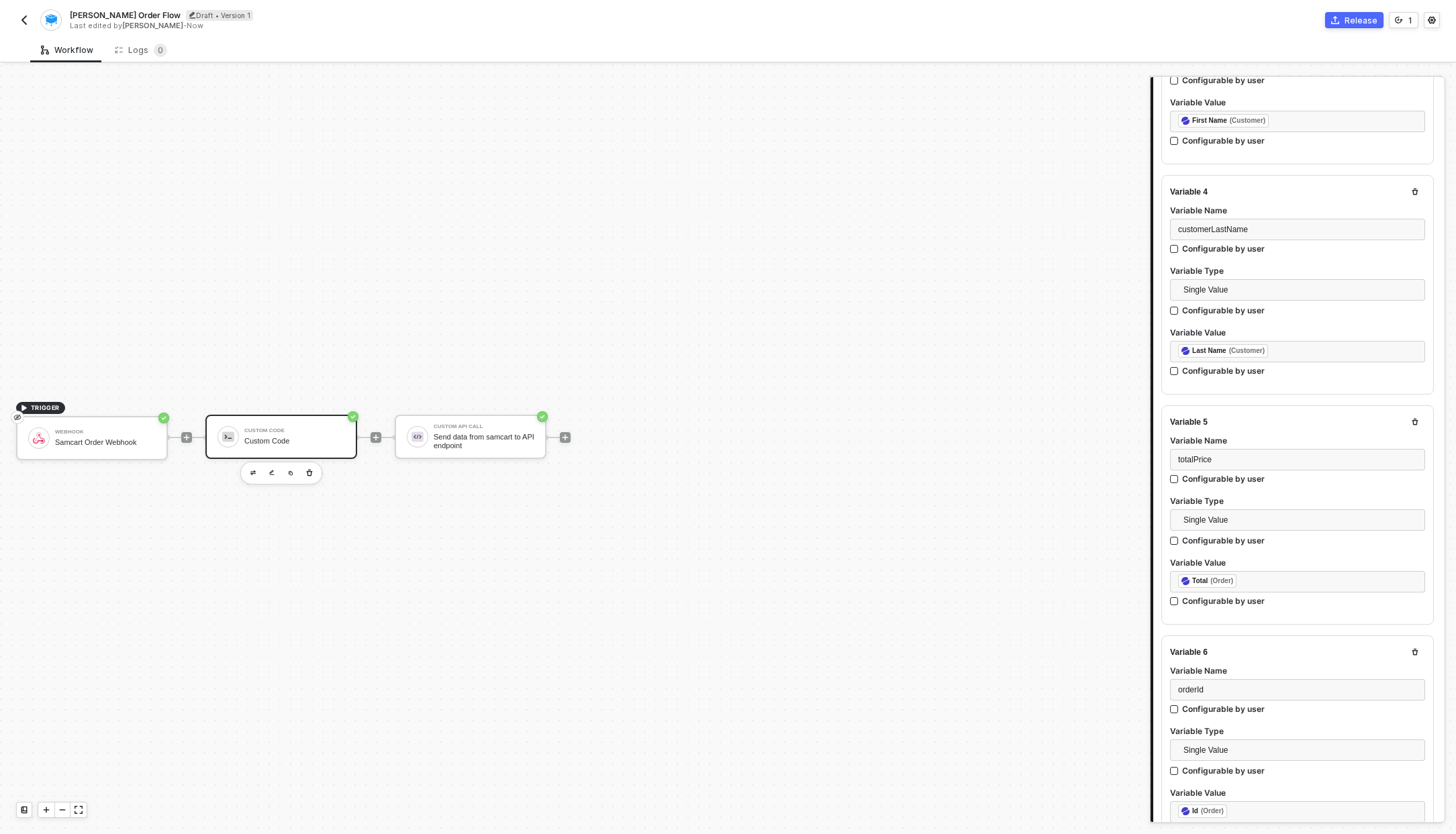
scroll to position [1634, 0]
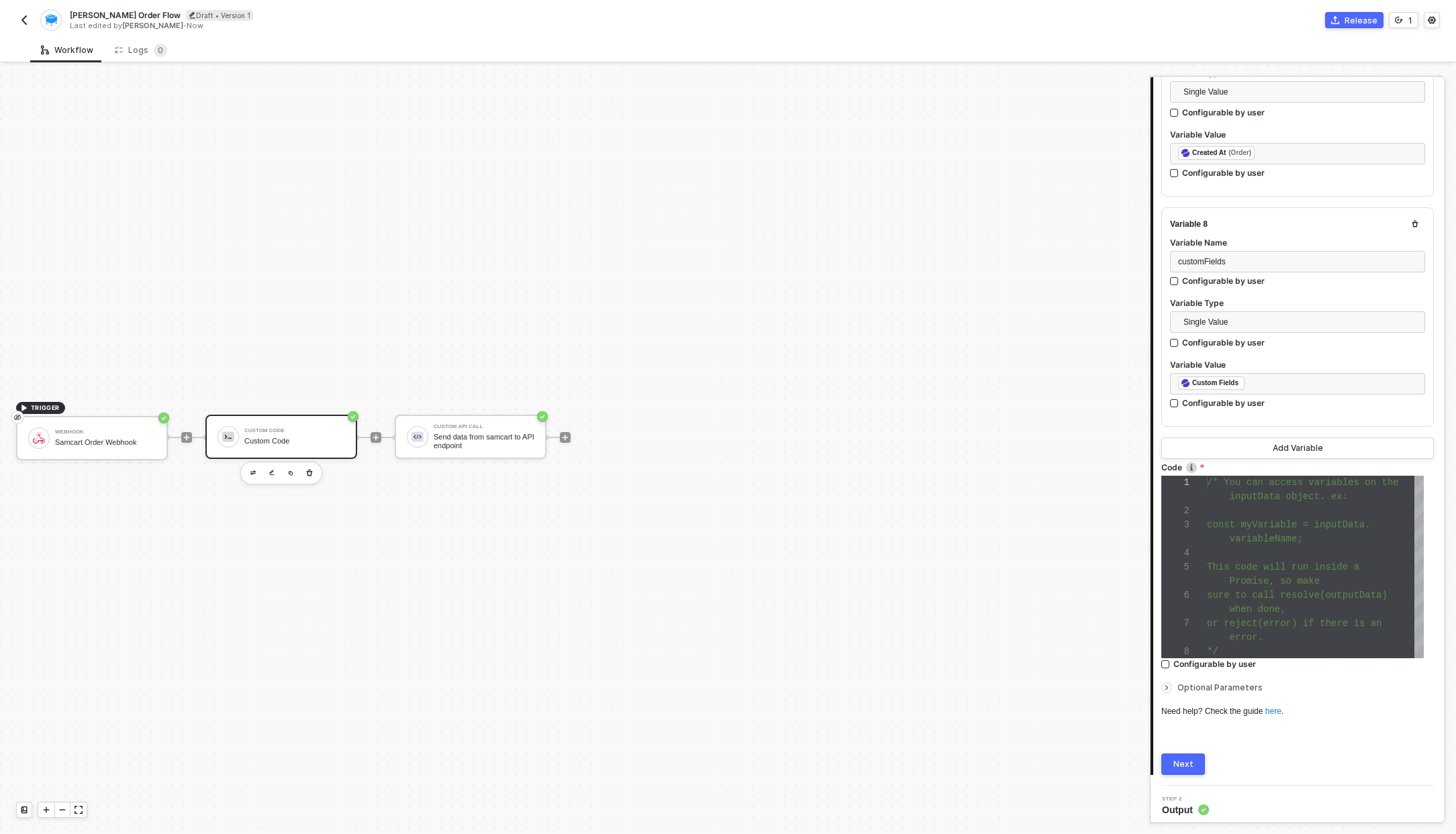
click at [1167, 686] on icon "icon-arrow-right-small" at bounding box center [1167, 688] width 2 height 4
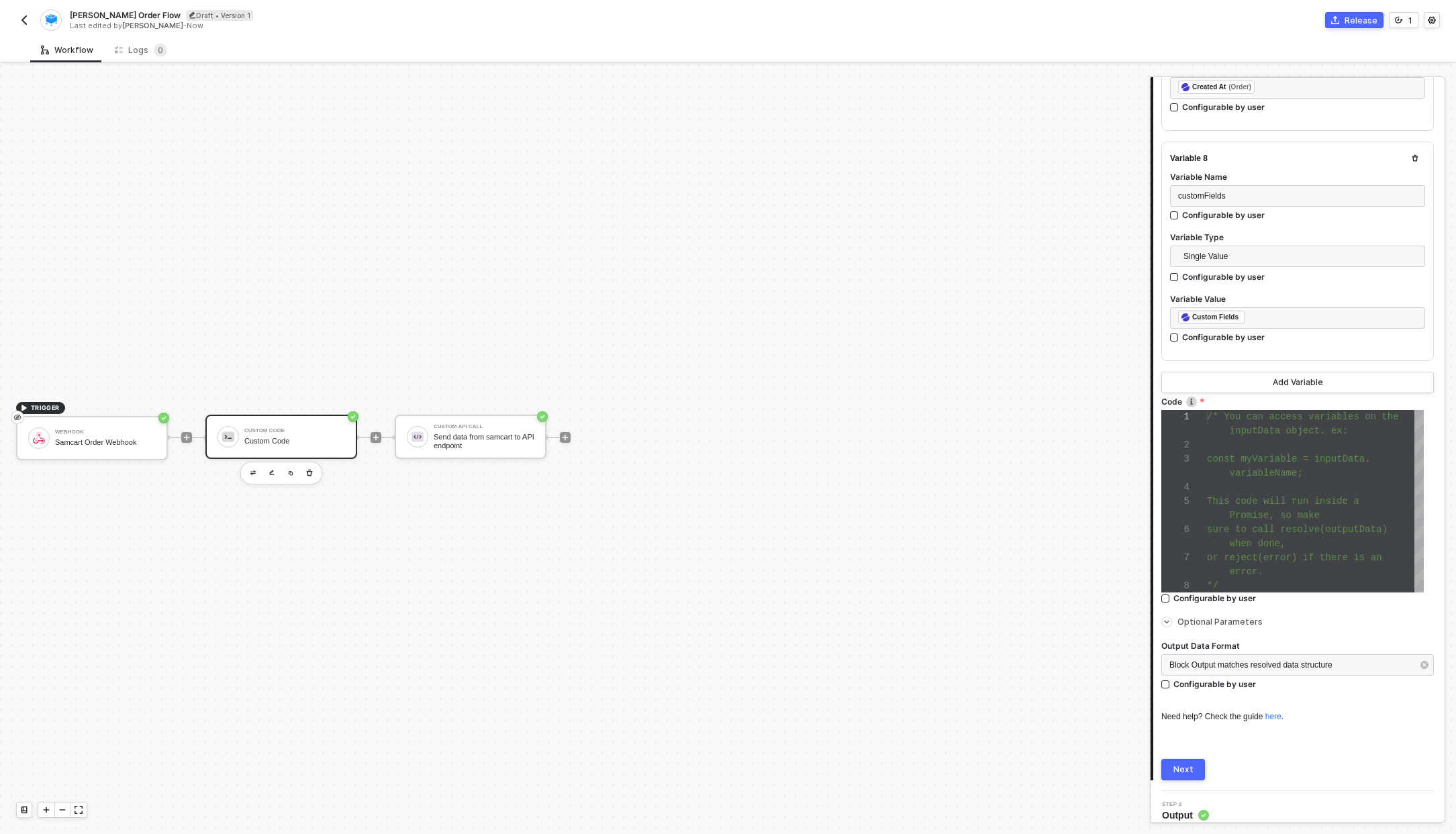
scroll to position [1700, 0]
click at [1188, 760] on div "Next" at bounding box center [1184, 764] width 20 height 11
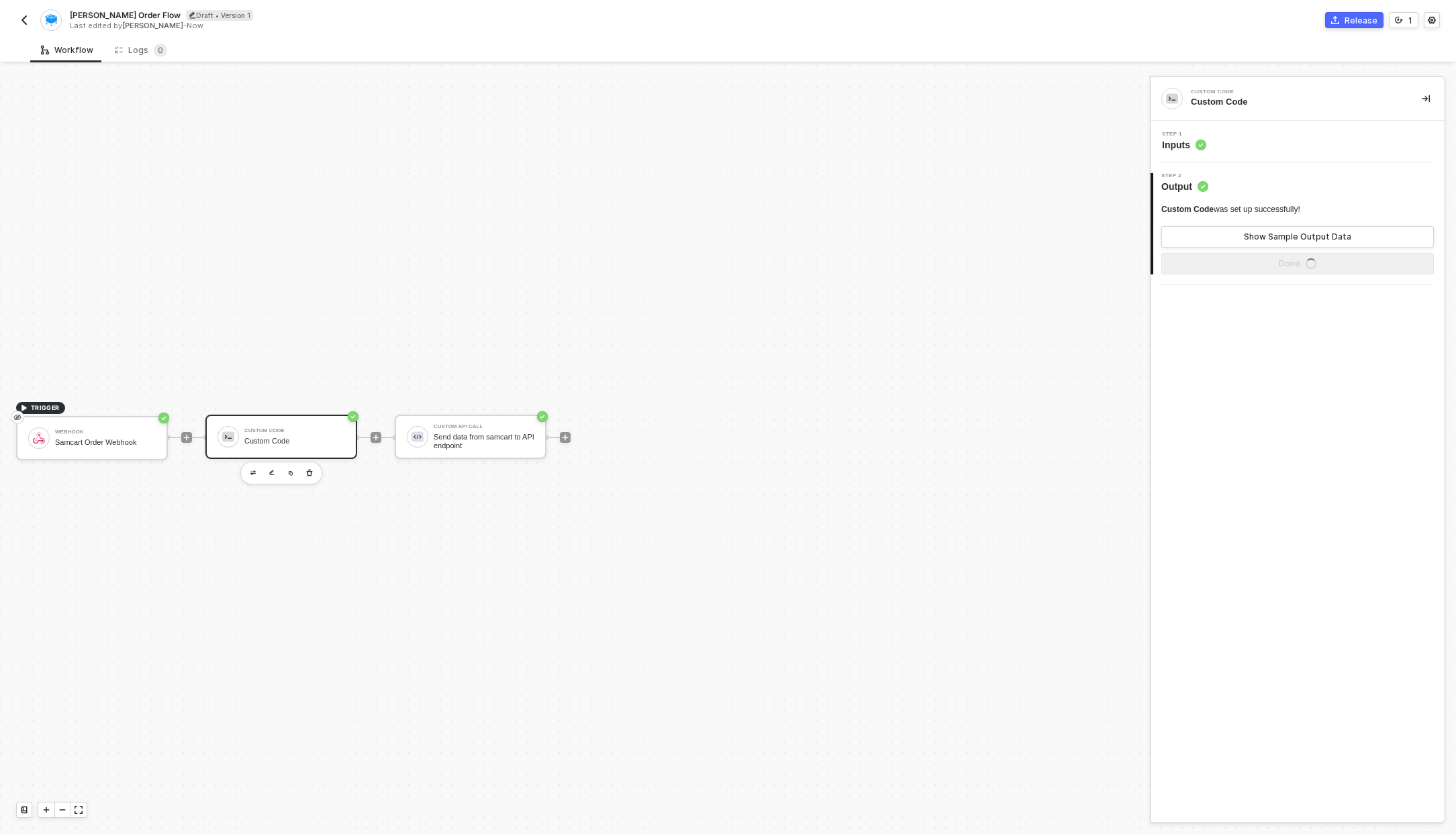
scroll to position [0, 0]
click at [1236, 227] on button "Show Sample Output Data" at bounding box center [1297, 237] width 272 height 21
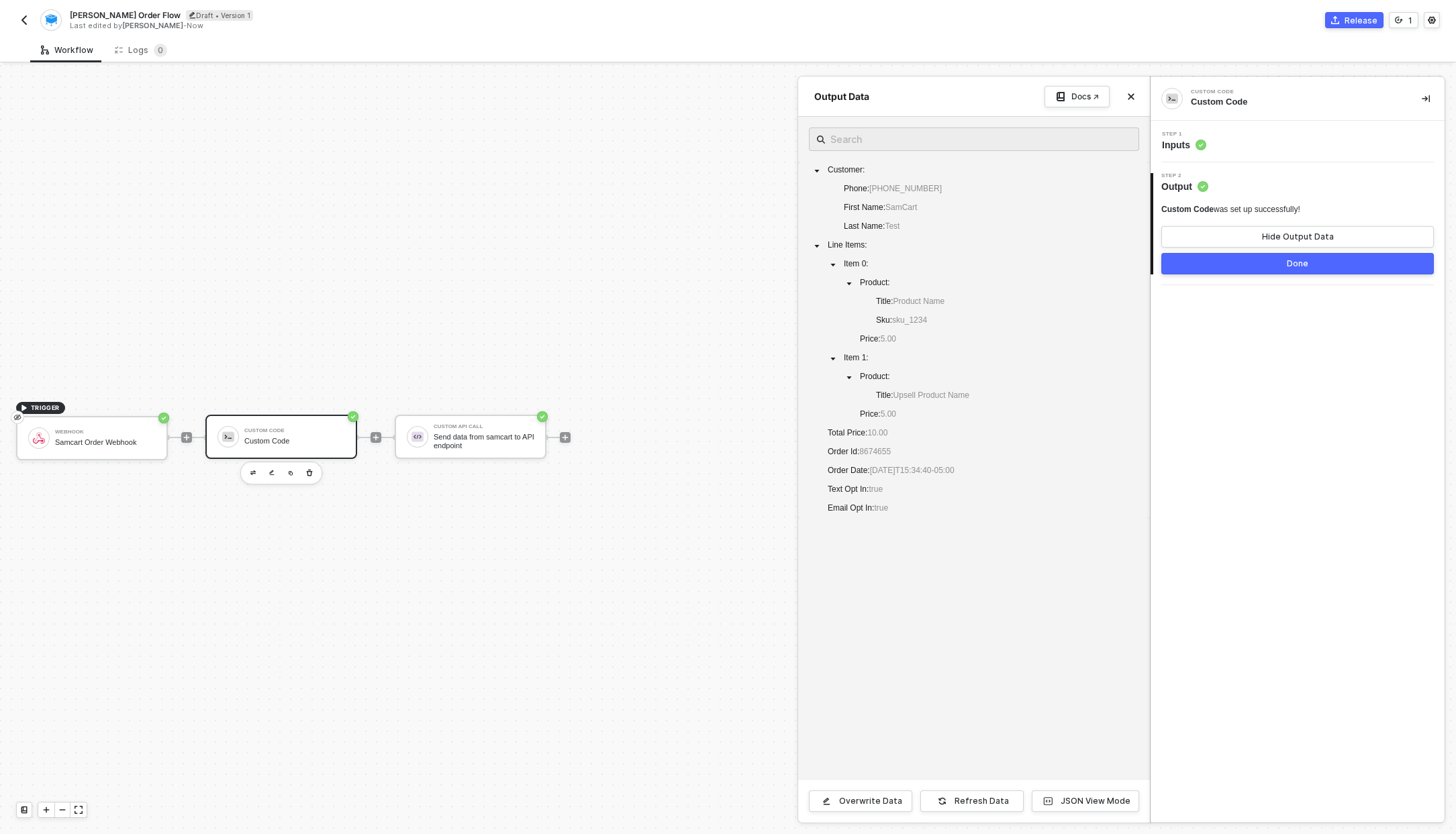
drag, startPoint x: 911, startPoint y: 516, endPoint x: 888, endPoint y: 351, distance: 166.6
click at [888, 351] on div "Customer : Phone : +15552225555 First Name : SamCart Last Name : Test Line Item…" at bounding box center [973, 448] width 351 height 662
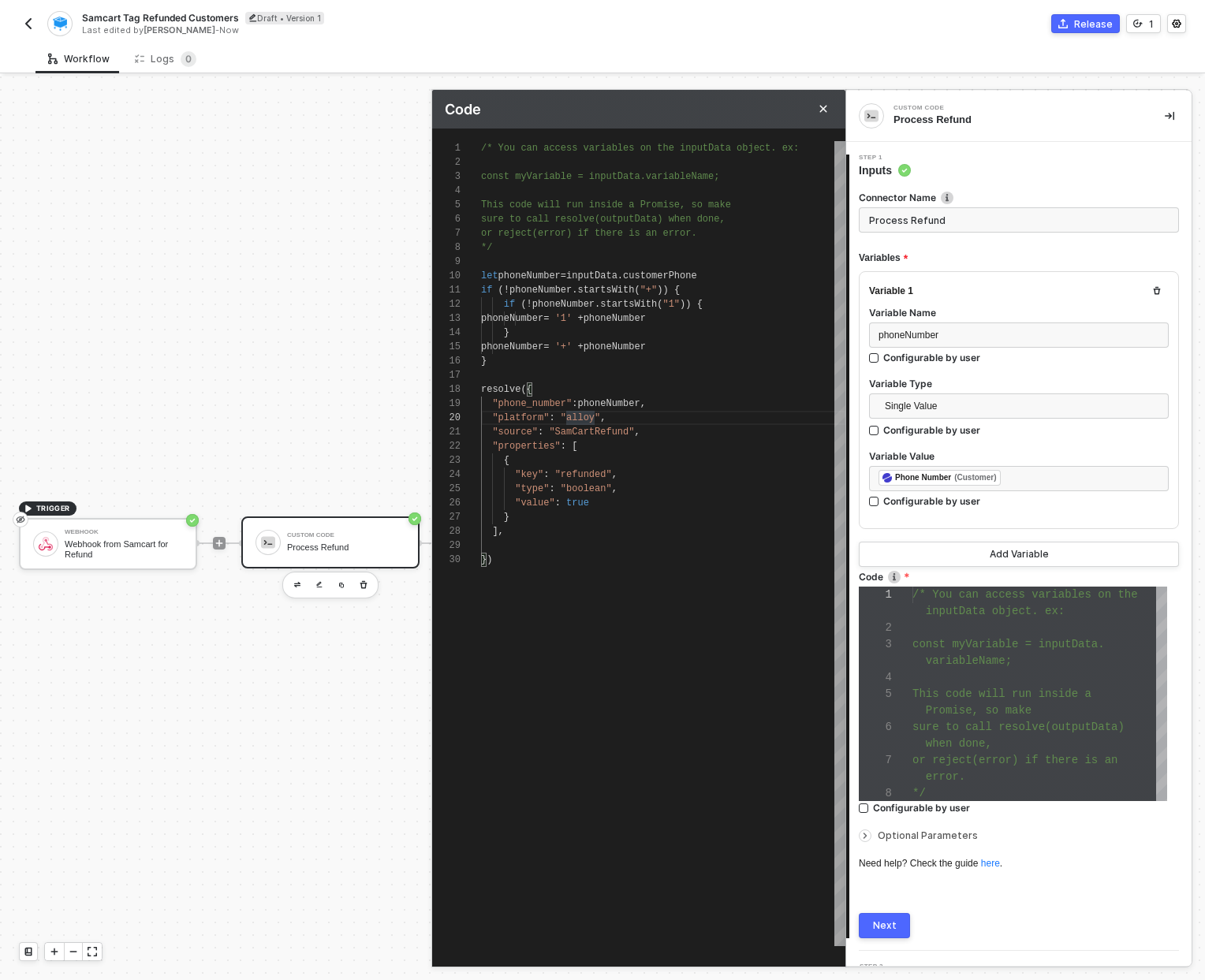
scroll to position [128, 102]
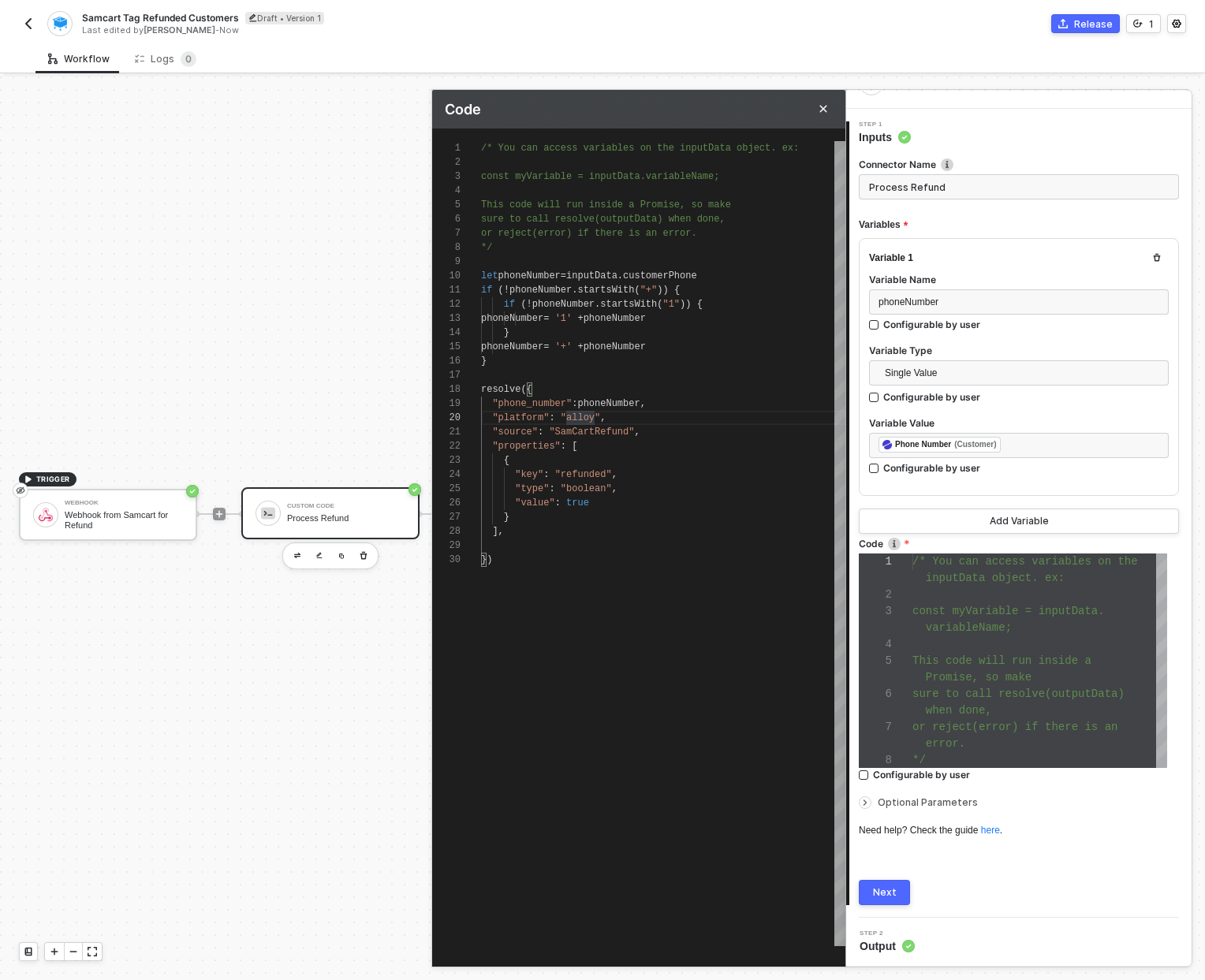
click at [864, 802] on icon "icon-arrow-right-small" at bounding box center [864, 802] width 9 height 9
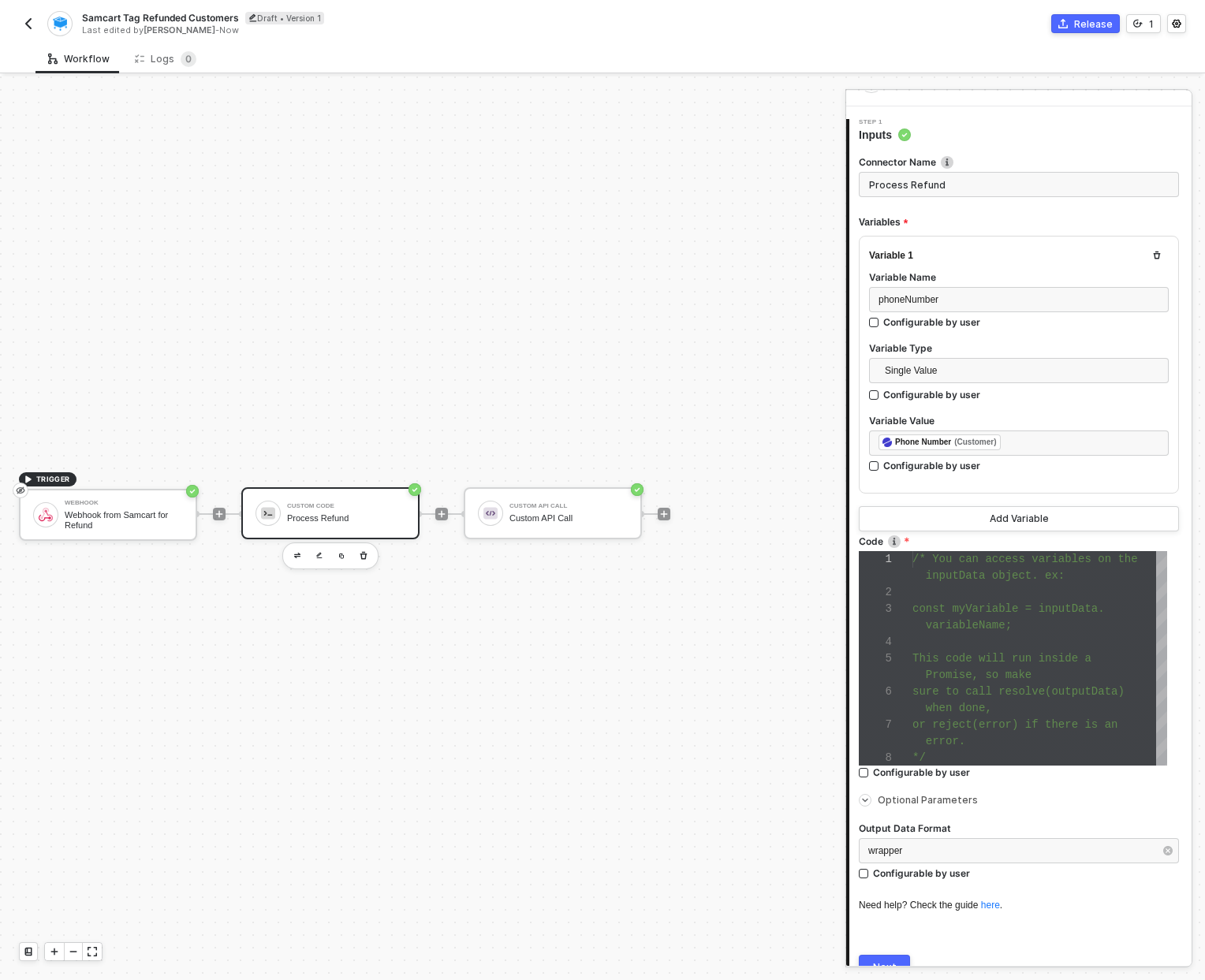
scroll to position [36, 0]
click at [1037, 848] on div "wrapper" at bounding box center [1011, 850] width 286 height 15
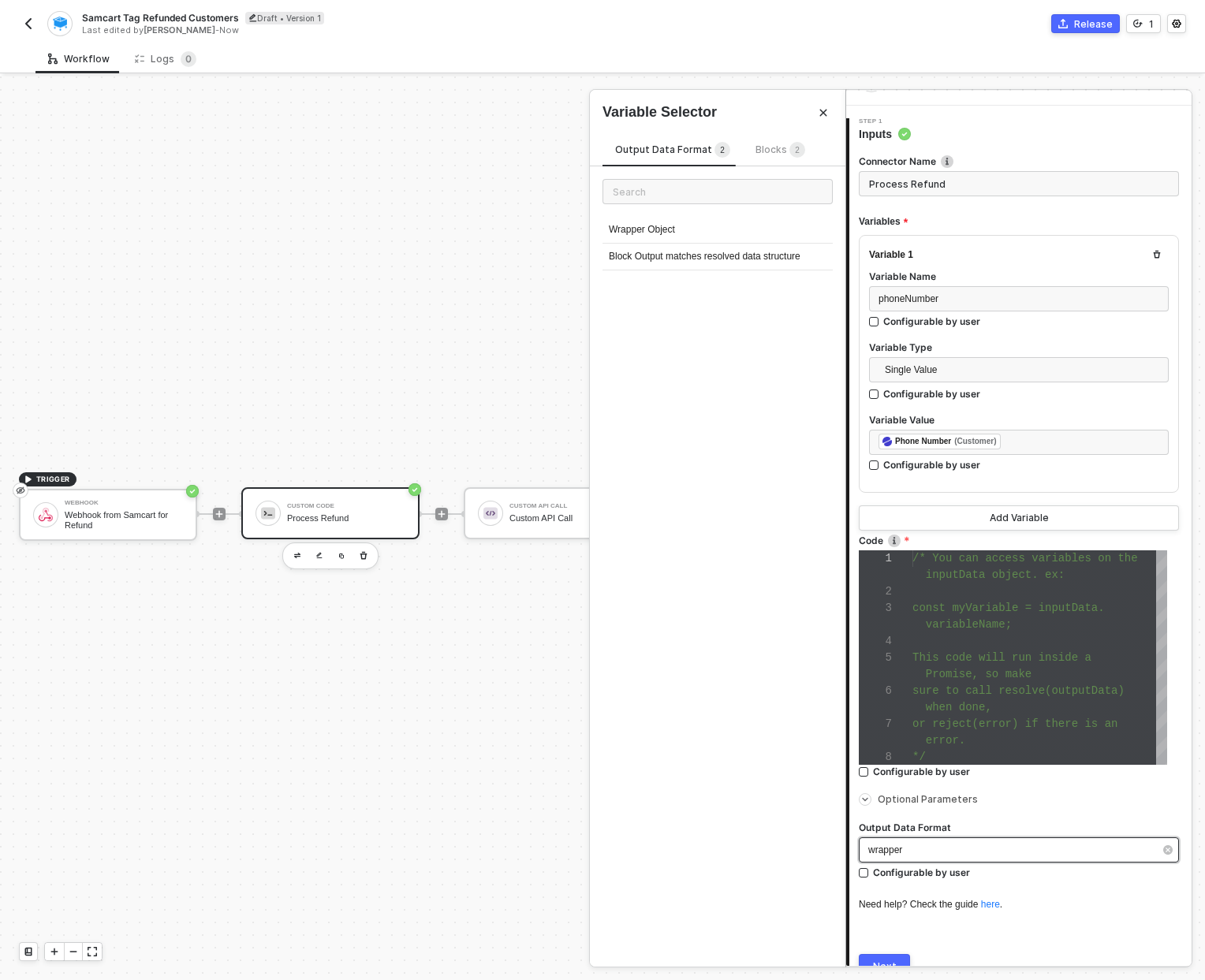
click at [1060, 844] on div "wrapper" at bounding box center [1011, 850] width 286 height 15
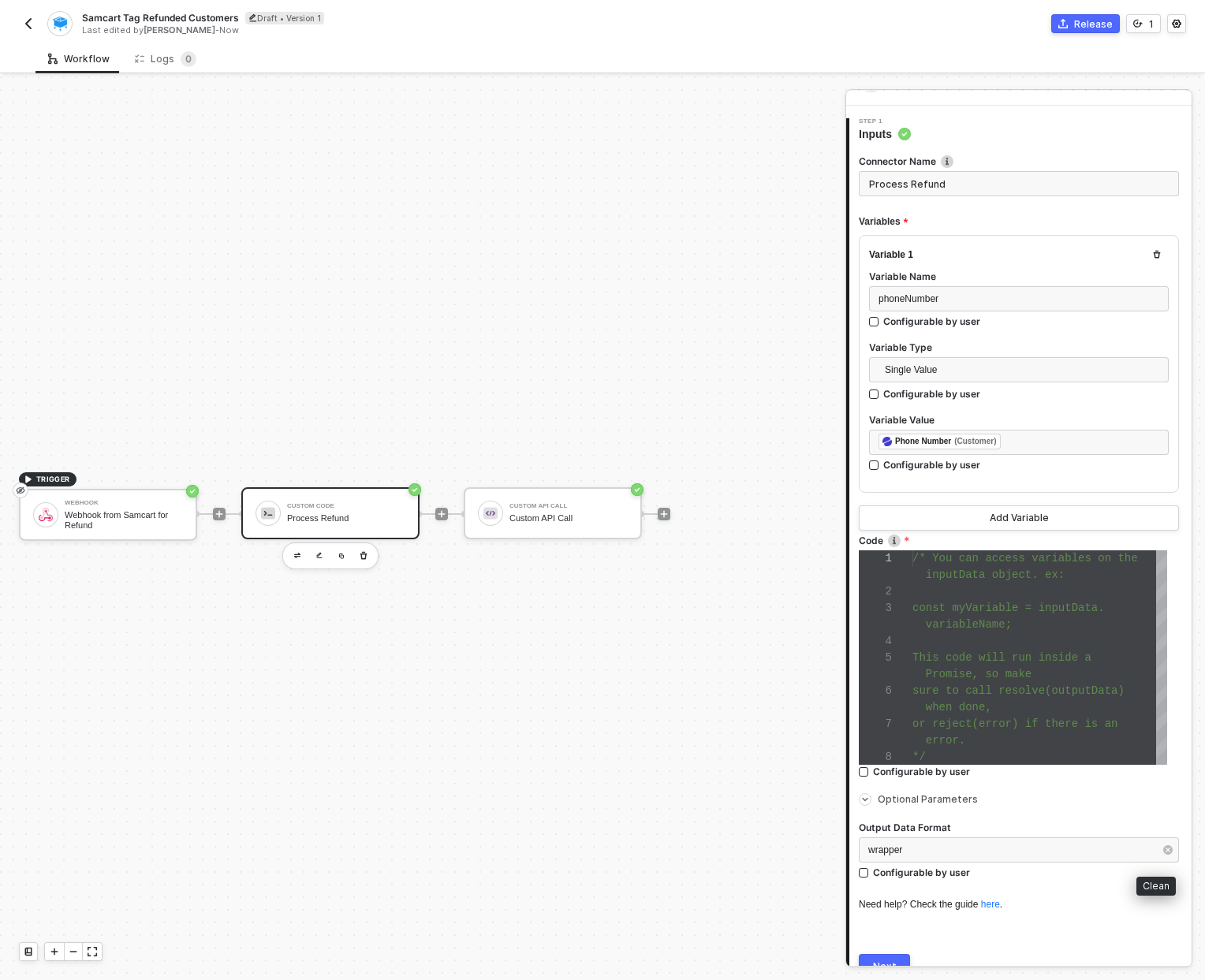
click at [1166, 850] on icon "button" at bounding box center [1168, 850] width 5 height 5
click at [1024, 852] on div "Type or select items ﻿" at bounding box center [1011, 850] width 286 height 15
click at [754, 251] on div "Block Output matches resolved data structure" at bounding box center [718, 257] width 230 height 27
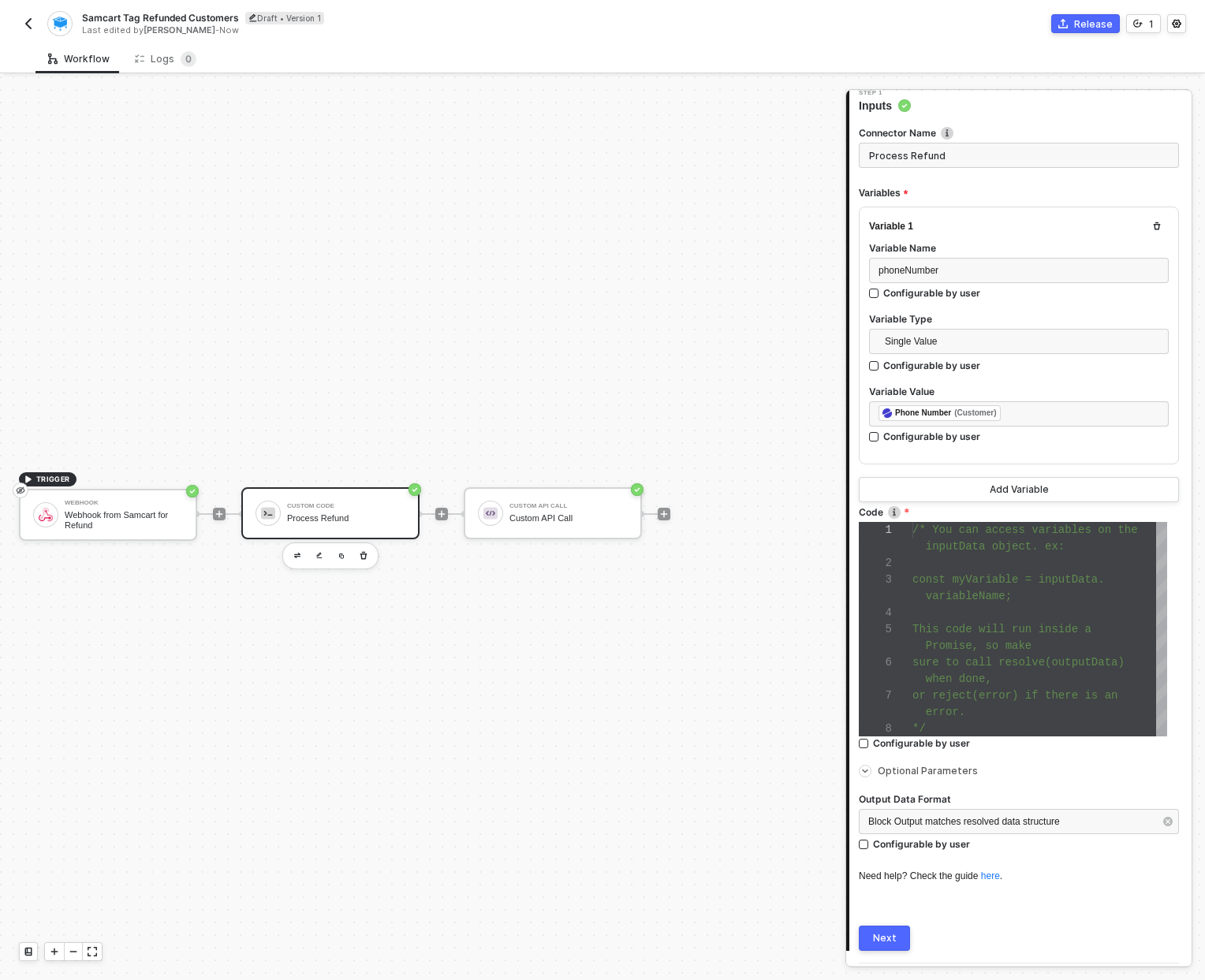
click at [883, 940] on div "Next" at bounding box center [885, 938] width 24 height 13
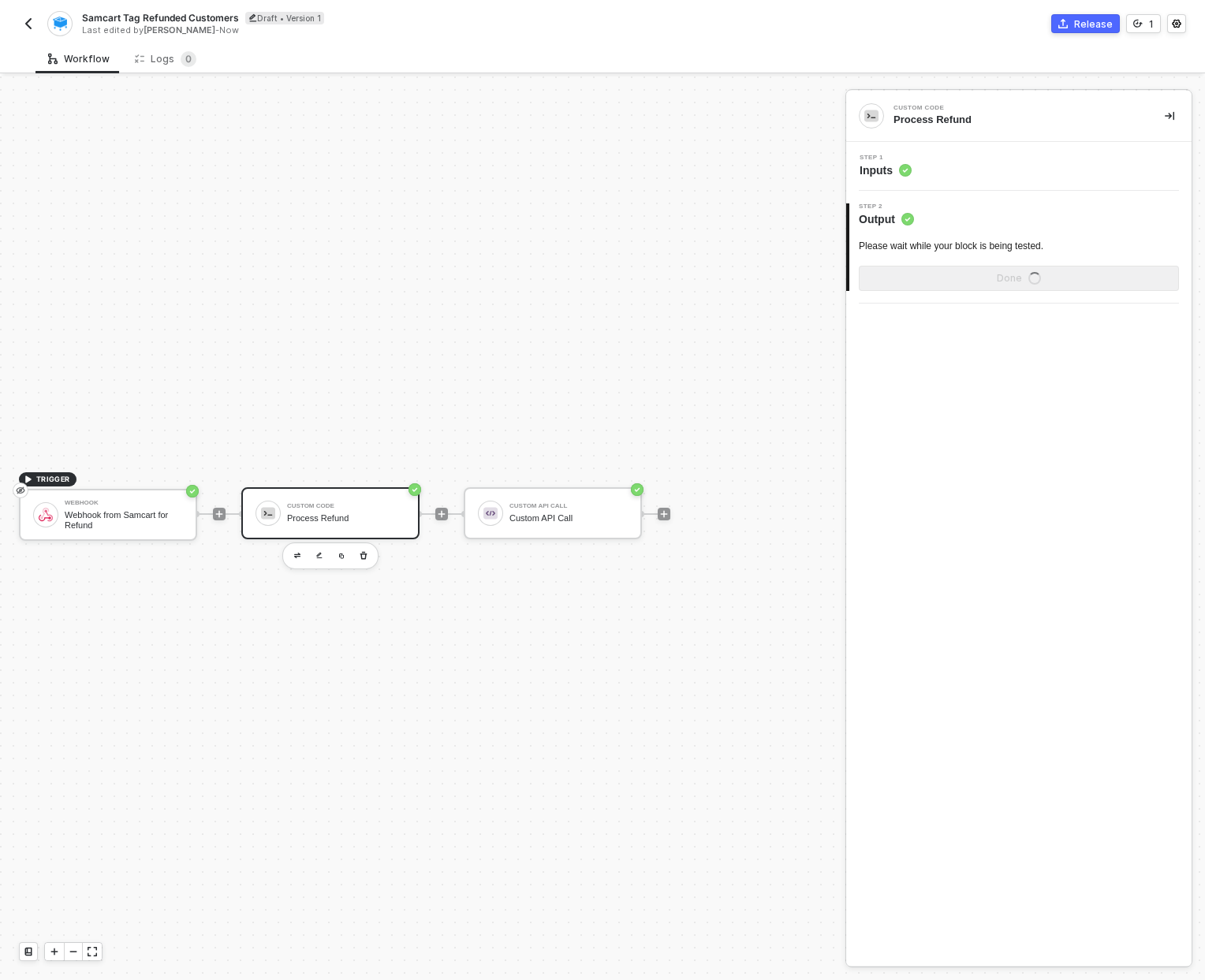
scroll to position [0, 0]
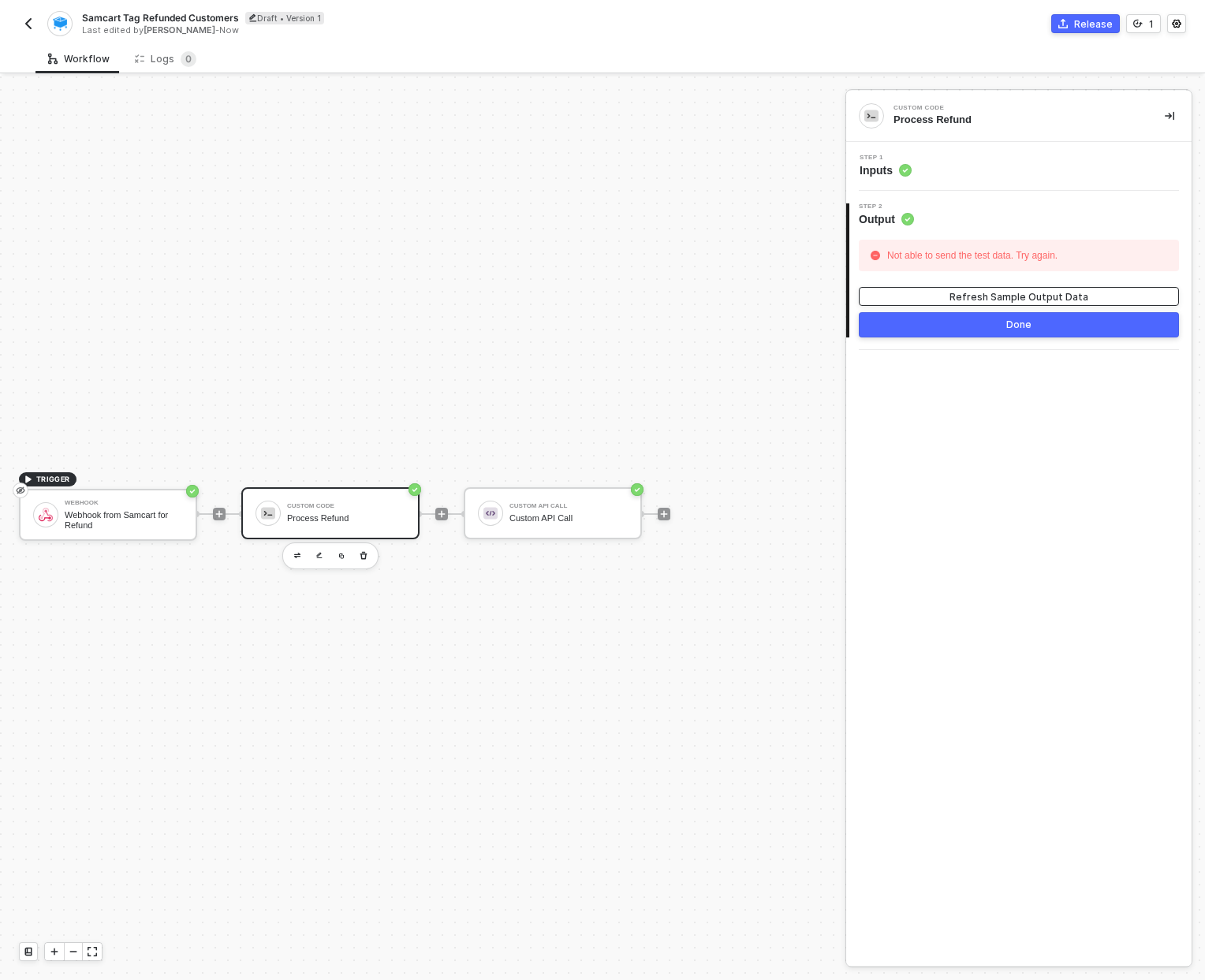
click at [982, 297] on div "Refresh Sample Output Data" at bounding box center [1019, 297] width 139 height 14
click at [943, 167] on div "Step 1 Inputs" at bounding box center [1020, 166] width 342 height 24
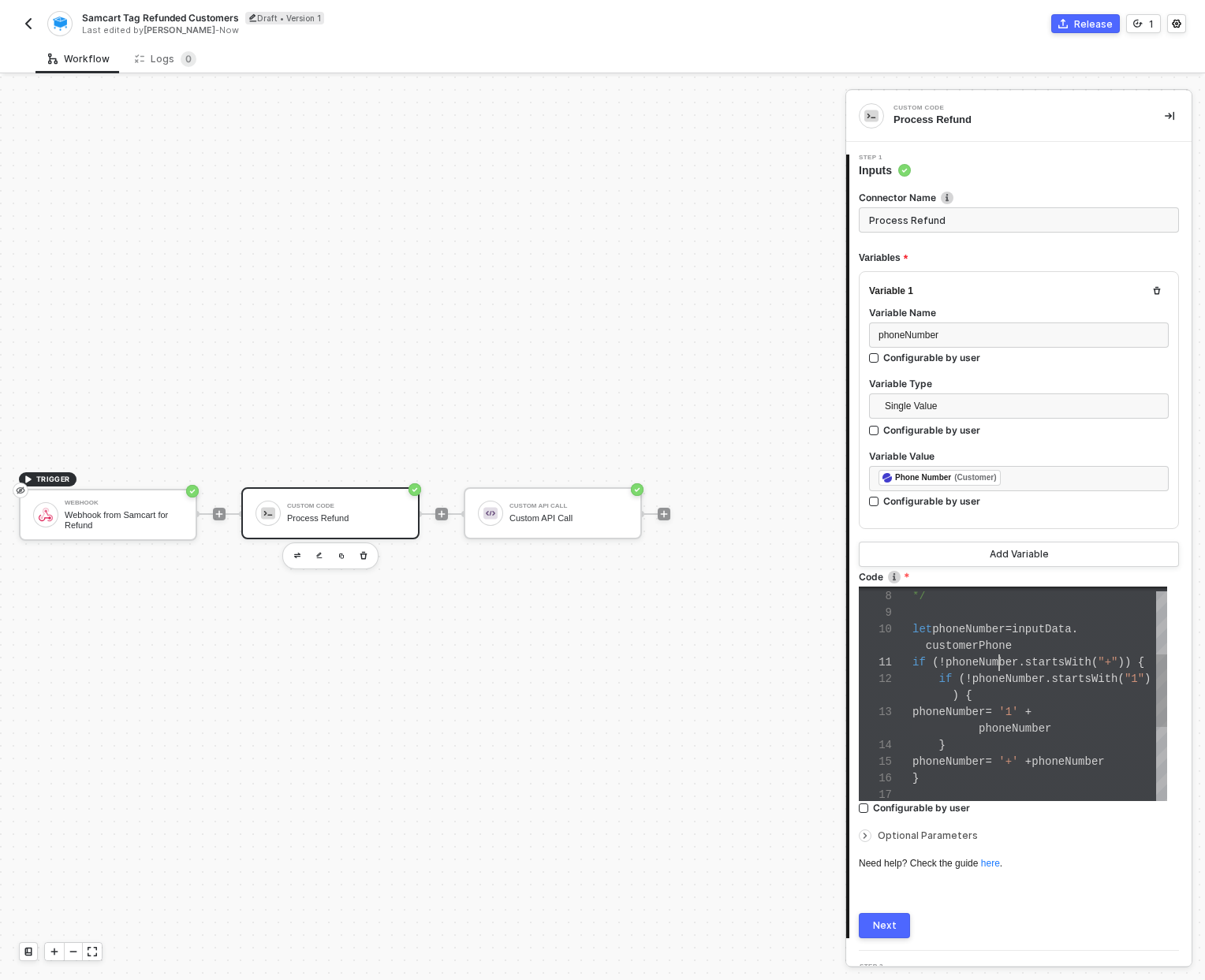
scroll to position [66, 87]
click at [1001, 656] on span "phoneNumber" at bounding box center [982, 662] width 73 height 13
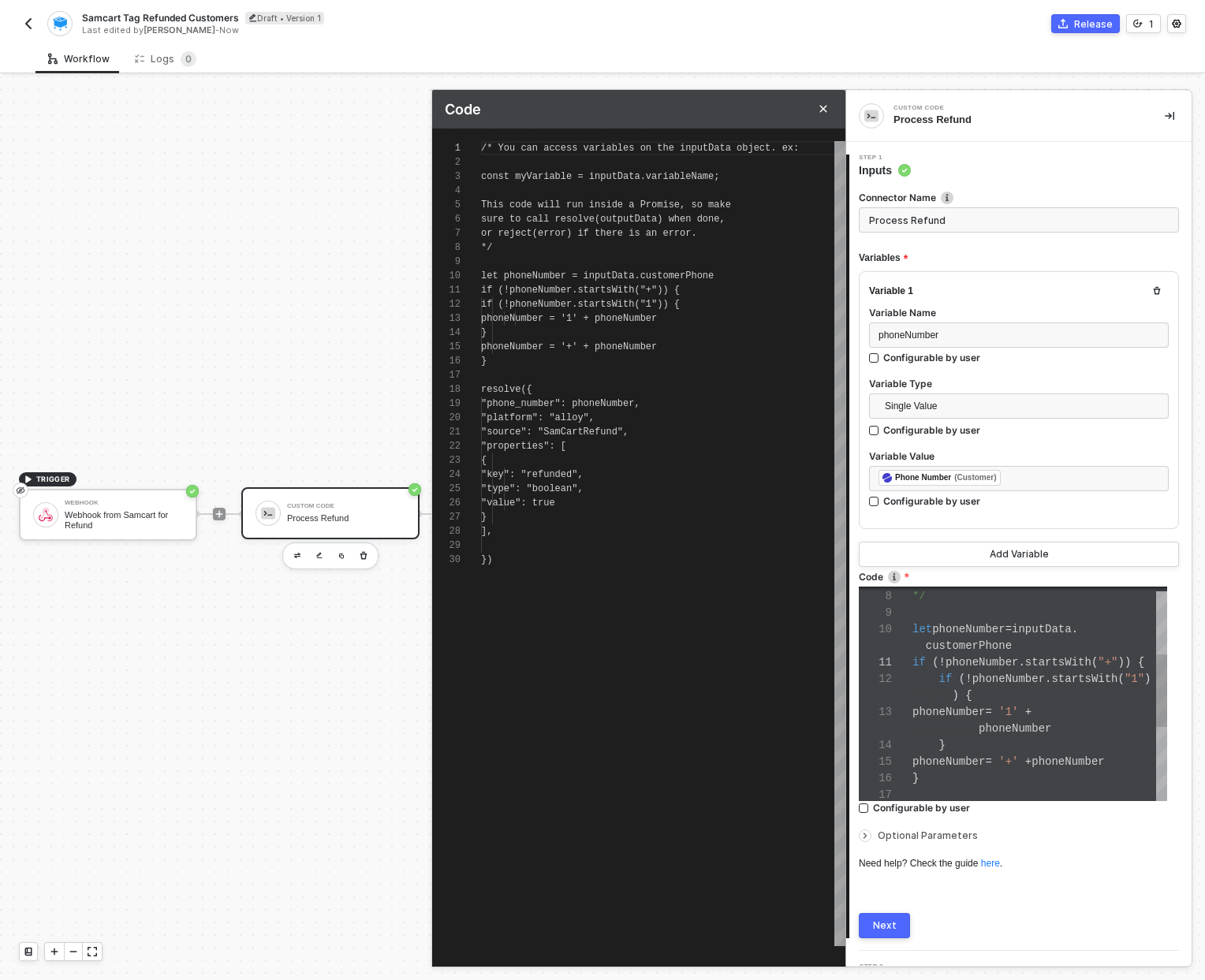
scroll to position [142, 0]
type textarea "/* You can access variables on the inputData object. ex: const myVariable = inp…"
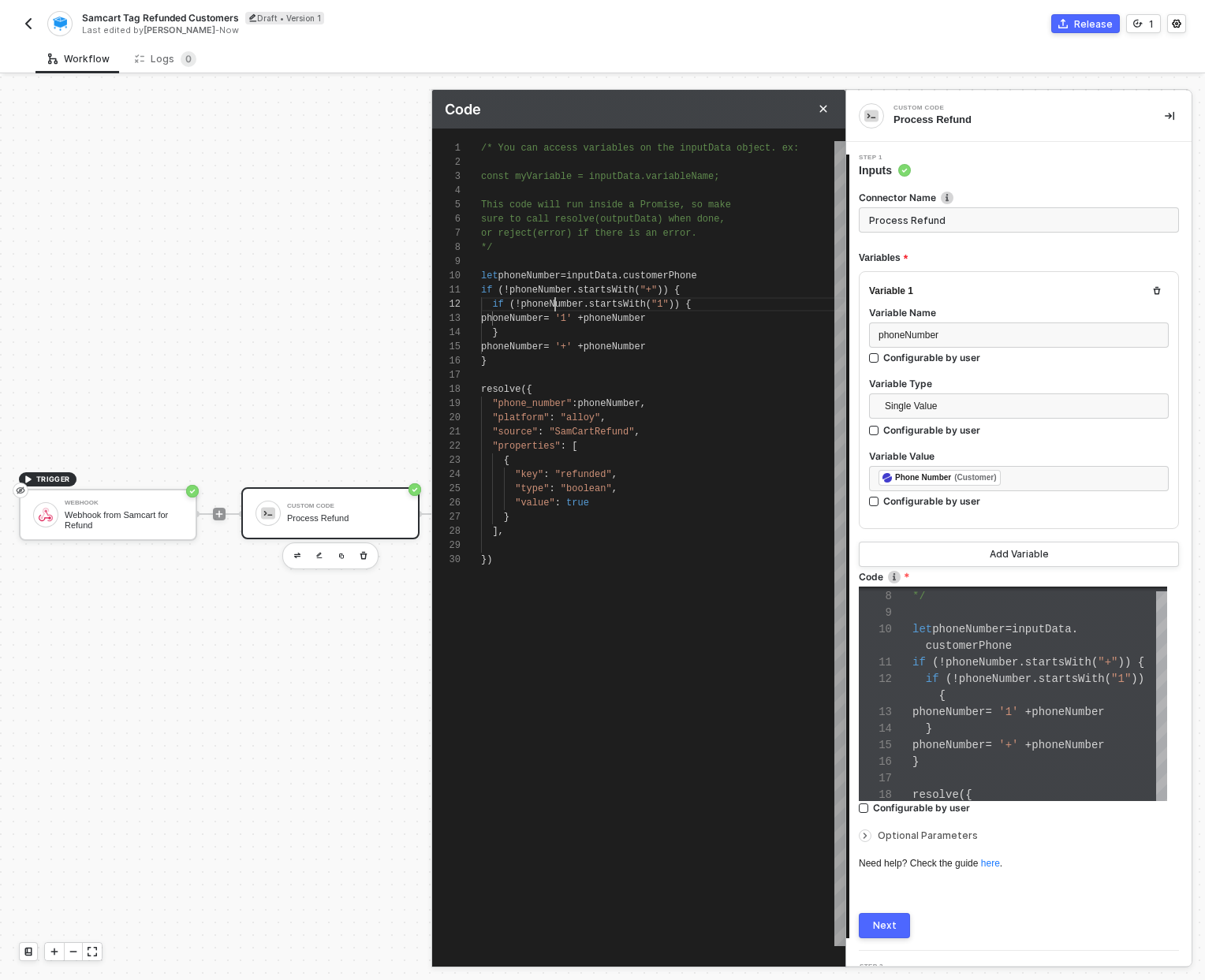
click at [555, 304] on div "1 2 3 4 5 6 7 8 9 10 11 12 13 14 15 16 17 18 19 20 21 22 23 24 25 26 27 28 29 3…" at bounding box center [638, 543] width 413 height 805
click at [494, 358] on div "}" at bounding box center [663, 361] width 364 height 15
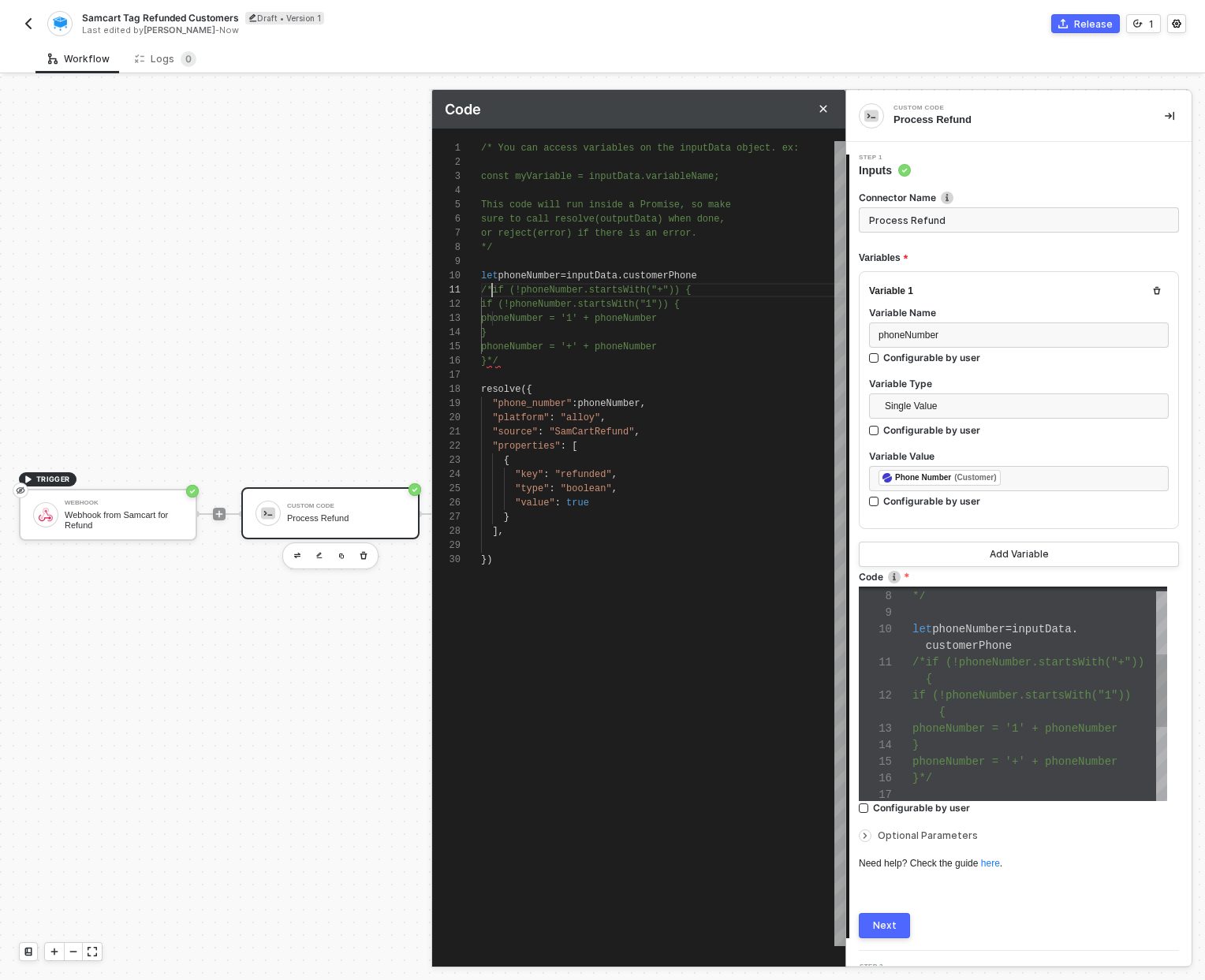
type textarea "/* if (!phoneNumber.startsWith("+")) { if (!phoneNumber.startsWith("1")) { phon…"
click at [869, 930] on button "Next" at bounding box center [885, 925] width 51 height 25
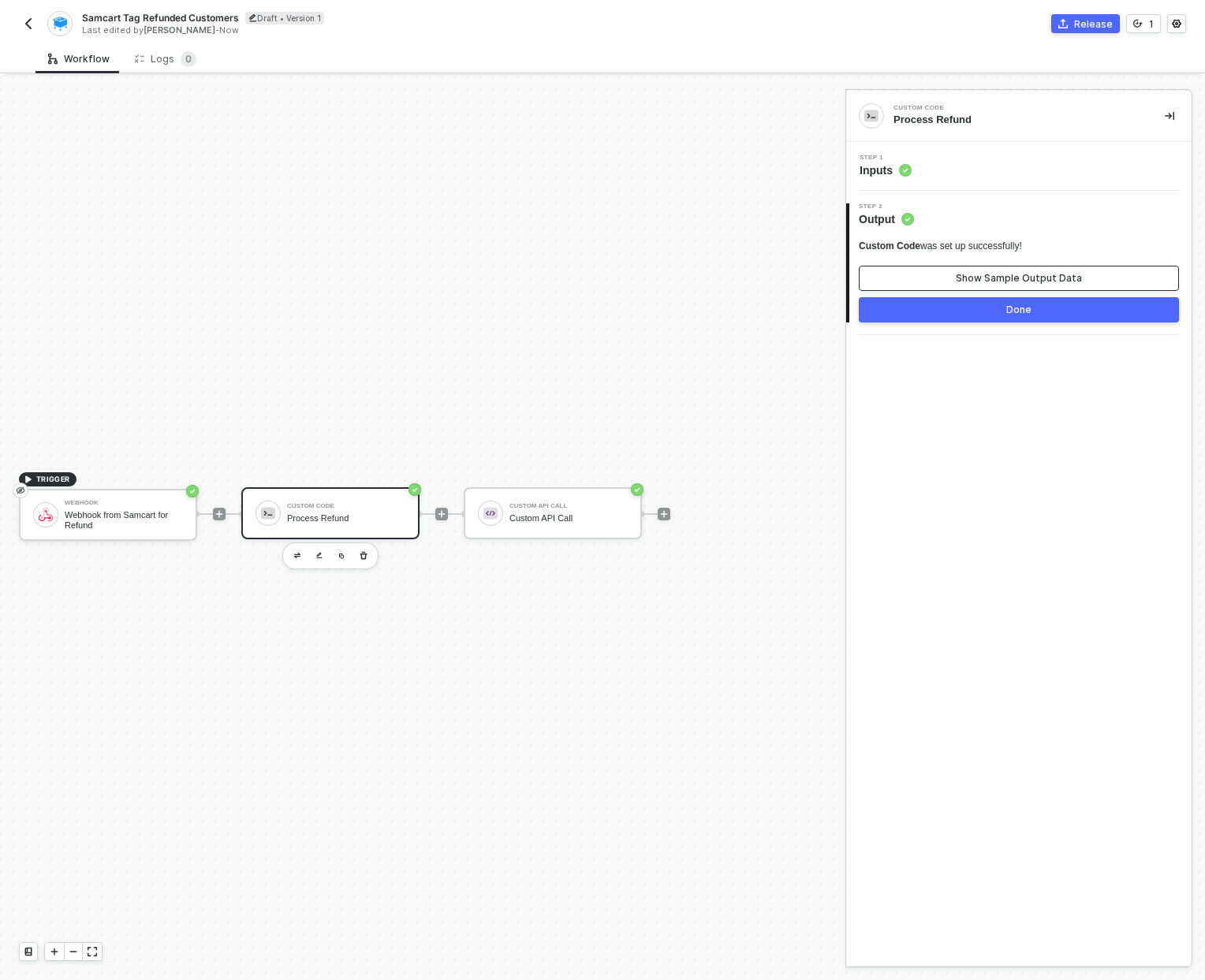
click at [1005, 282] on div "Show Sample Output Data" at bounding box center [1019, 278] width 126 height 13
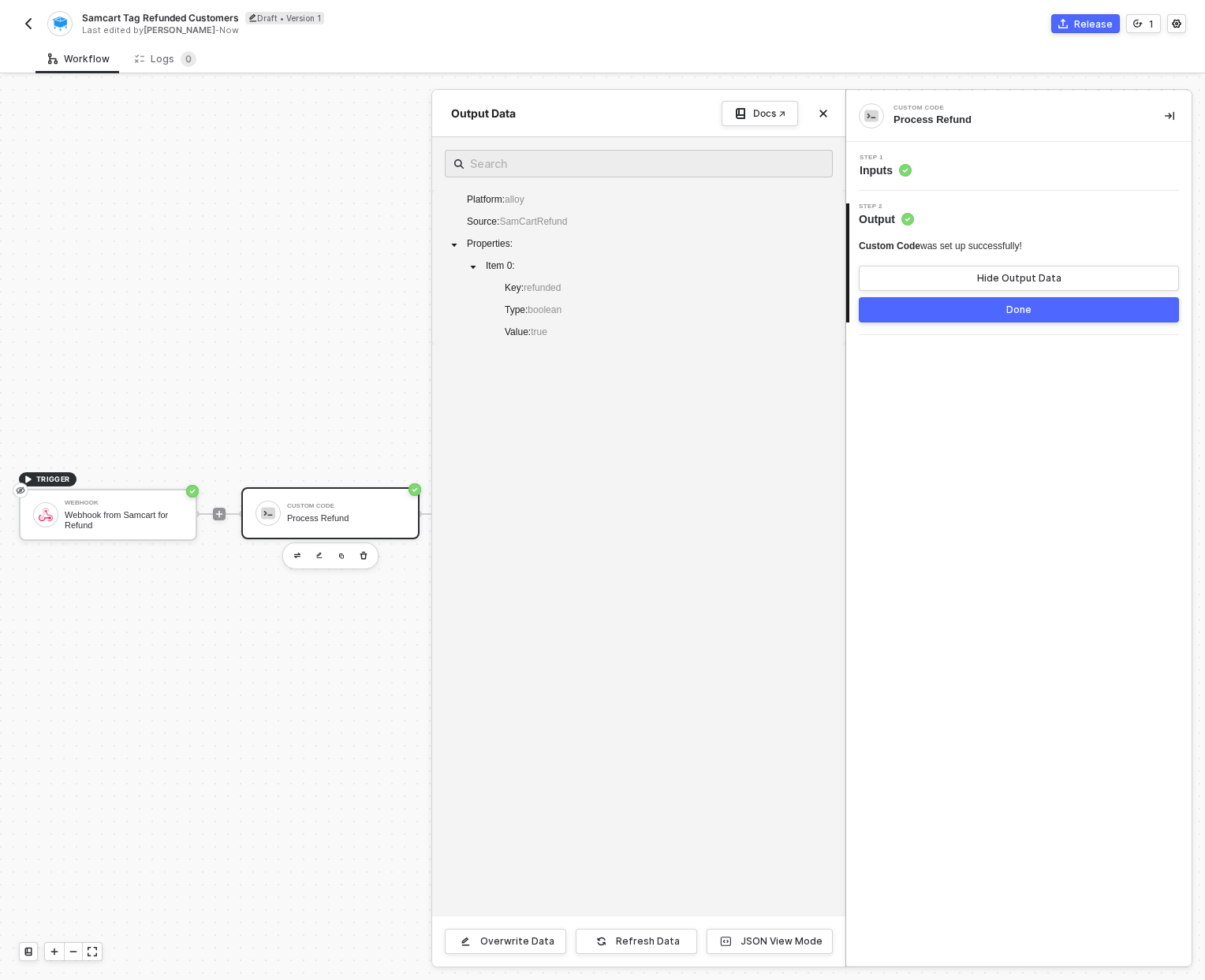
click at [884, 154] on span "Step 1" at bounding box center [885, 157] width 52 height 6
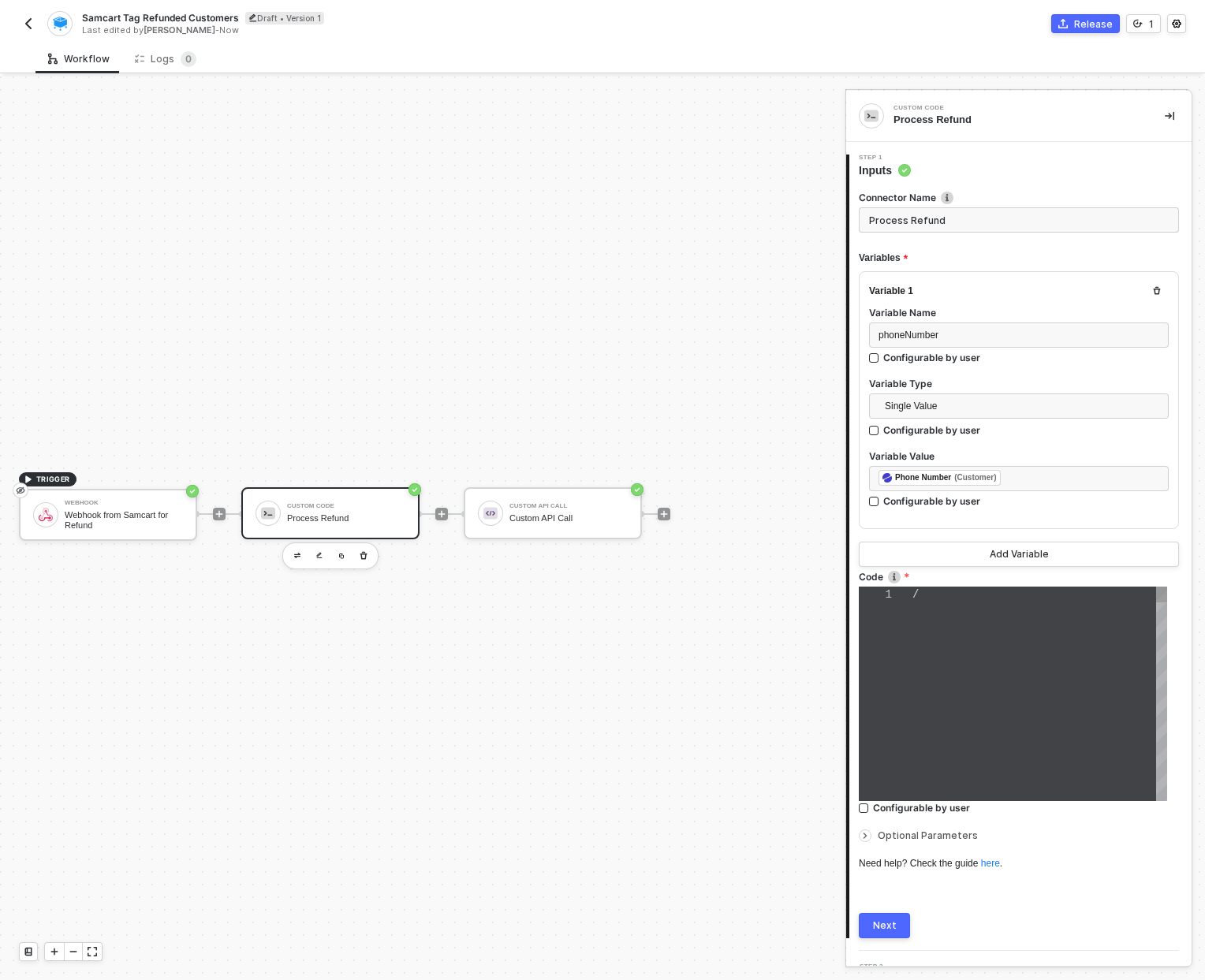
type textarea "/* You can access variables on the inputData object. ex: const myVariable = inp…"
click at [961, 704] on span "Promise, so make" at bounding box center [978, 710] width 106 height 13
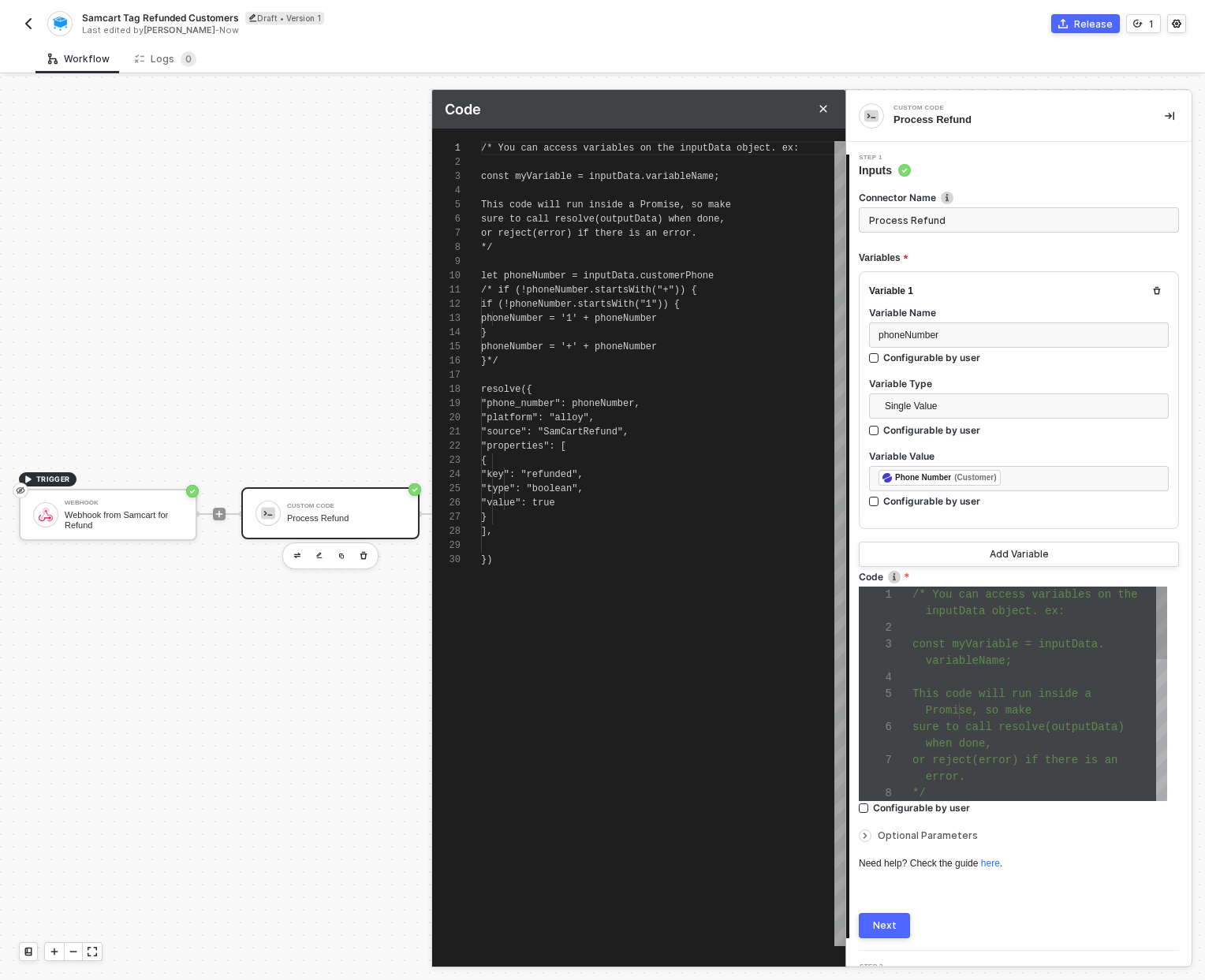
scroll to position [142, 0]
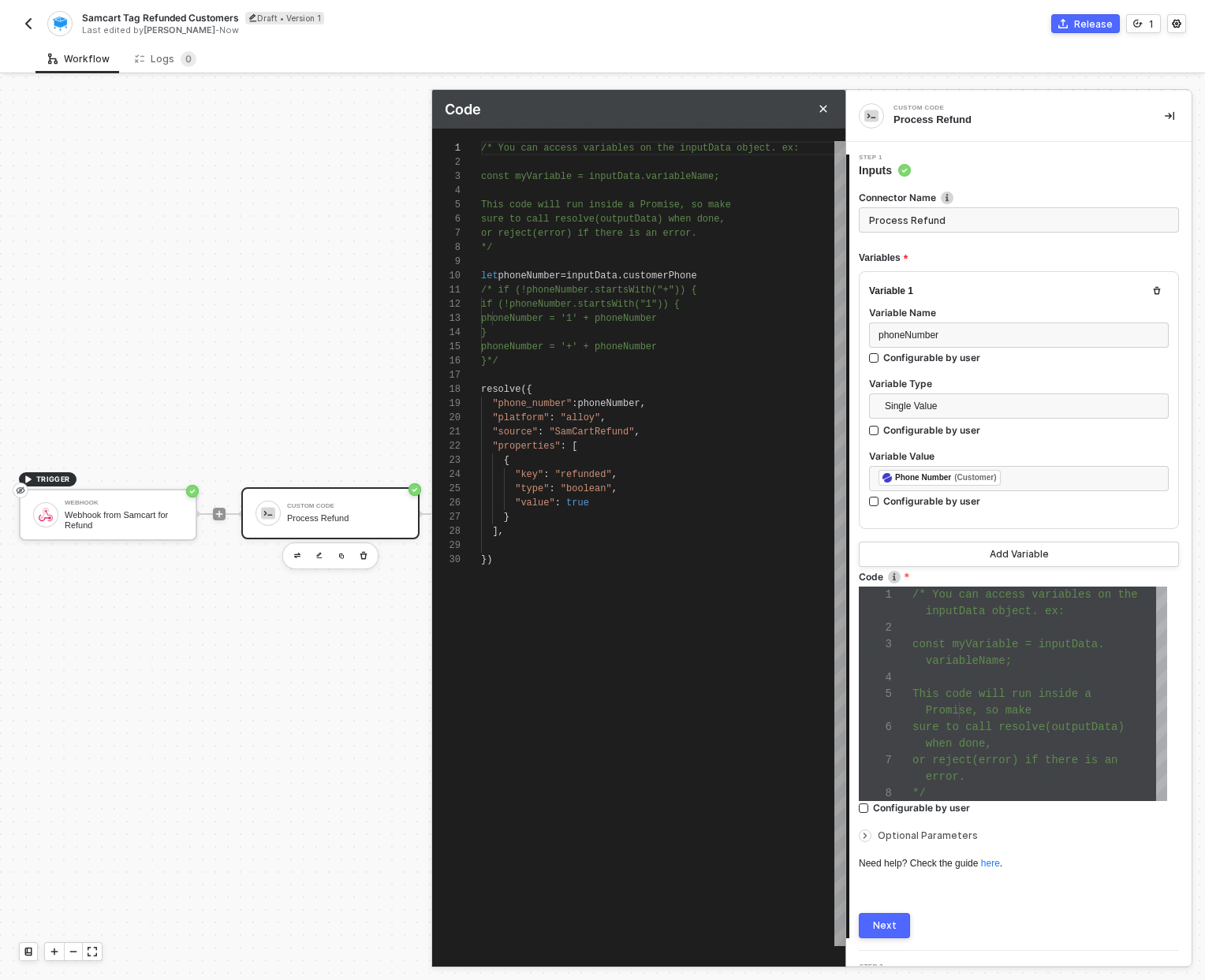
click at [546, 275] on span "phoneNumber" at bounding box center [530, 275] width 63 height 11
click at [929, 332] on span "phoneNumber" at bounding box center [909, 335] width 60 height 11
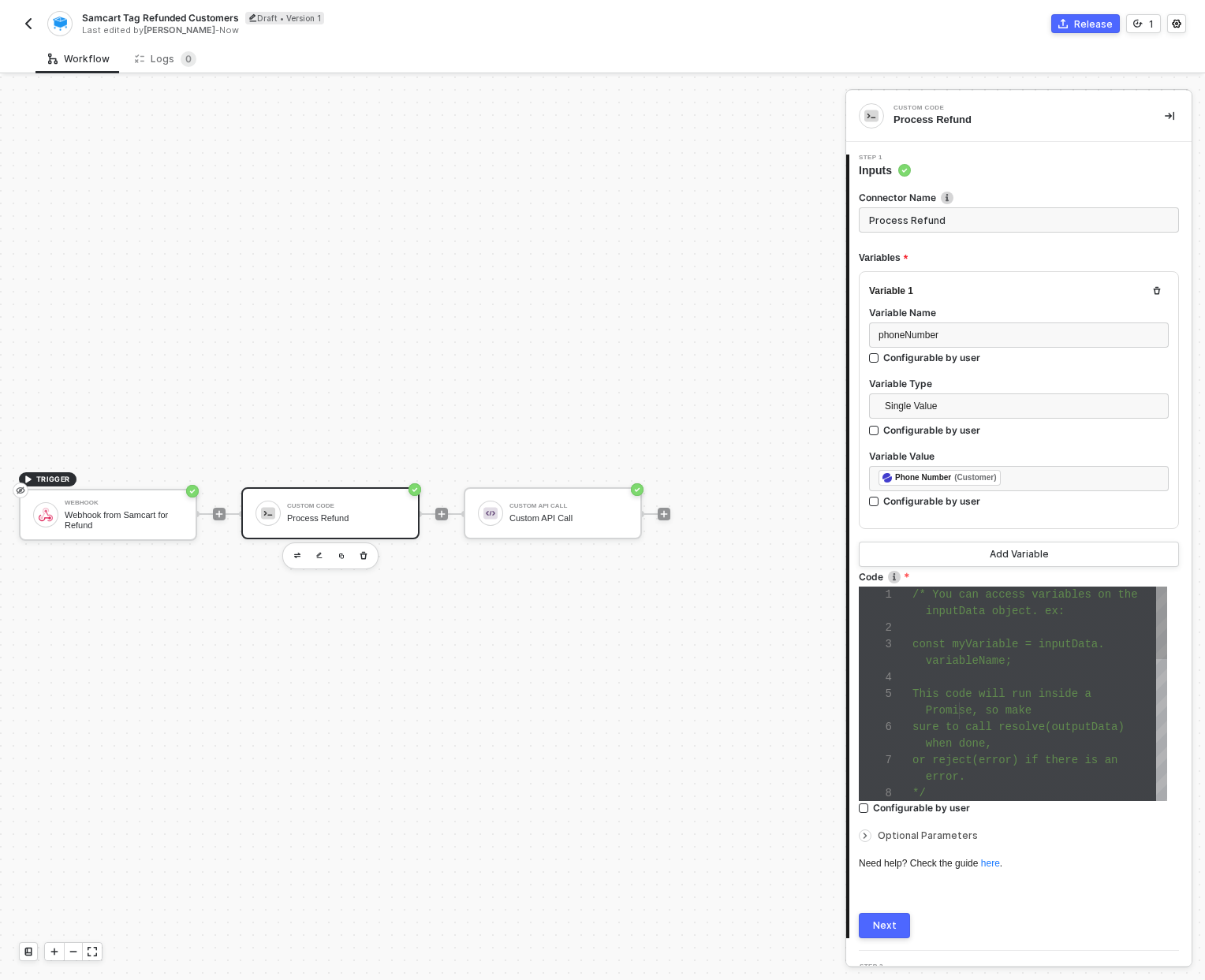
click at [963, 634] on div at bounding box center [1039, 627] width 255 height 16
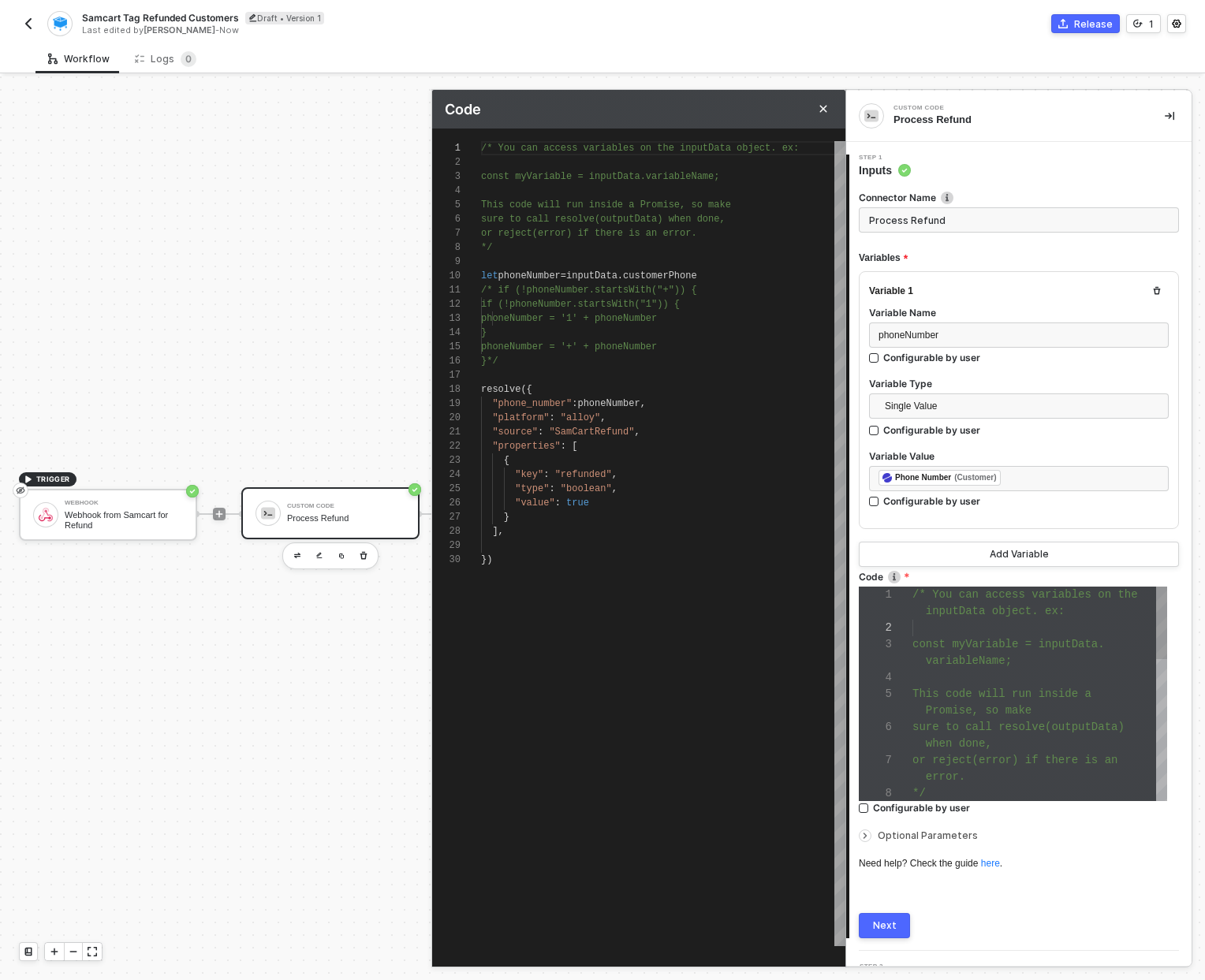
scroll to position [142, 0]
click at [697, 273] on span "customerPhone" at bounding box center [660, 275] width 74 height 11
type textarea "/* You can access variables on the inputData object. ex: const myVariable = inp…"
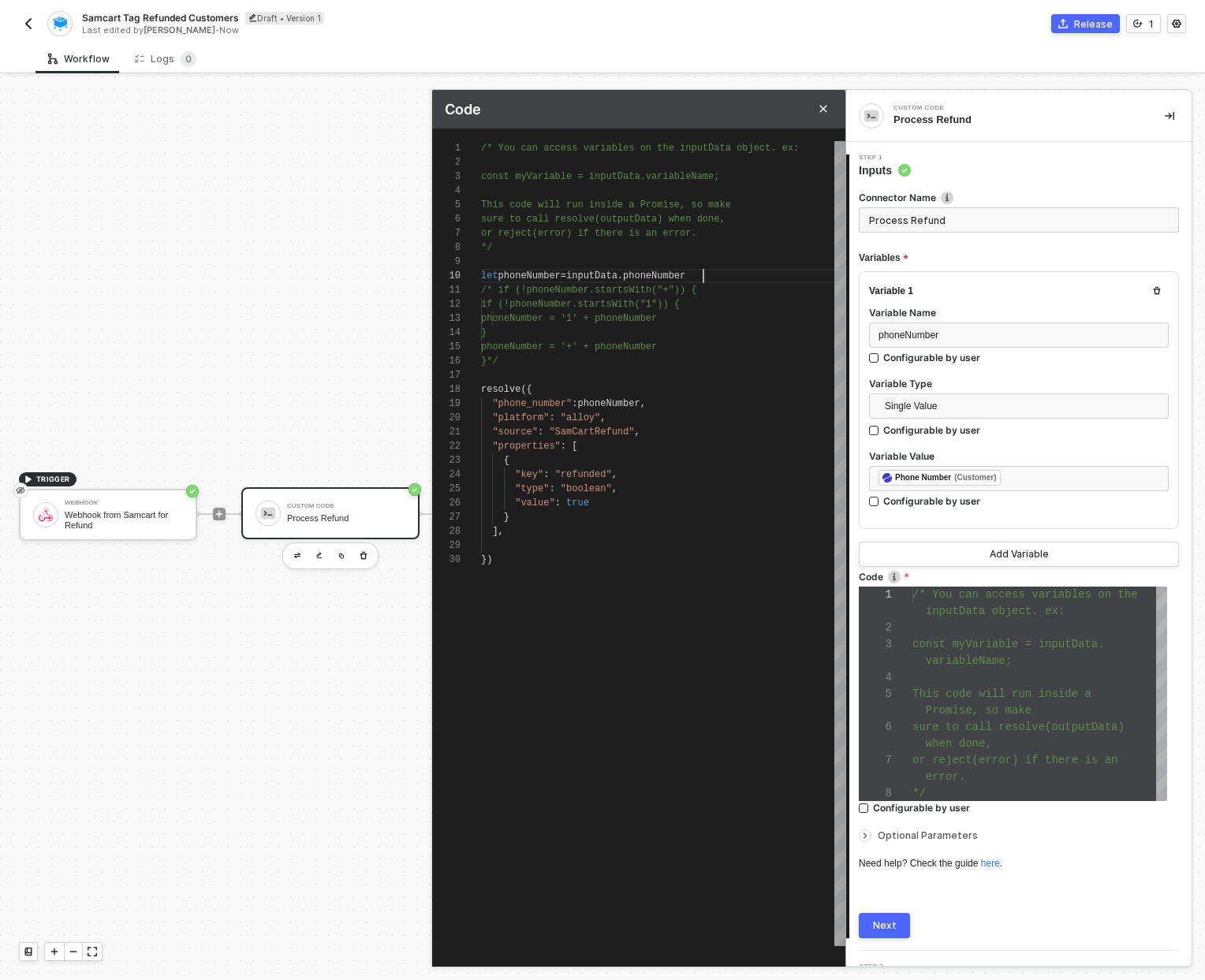
click at [873, 923] on div "Next" at bounding box center [885, 925] width 24 height 13
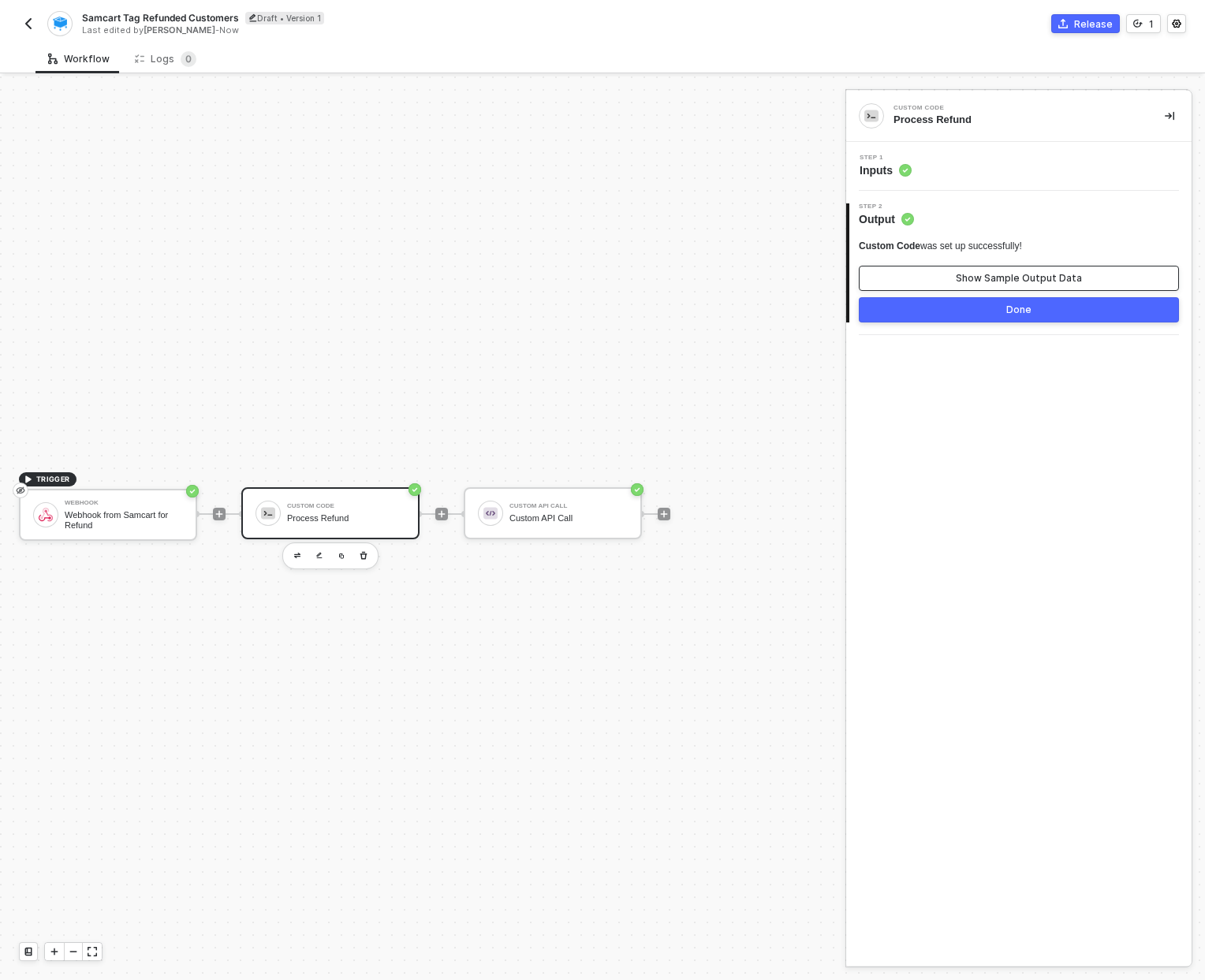
click at [1000, 272] on div "Show Sample Output Data" at bounding box center [1019, 278] width 126 height 13
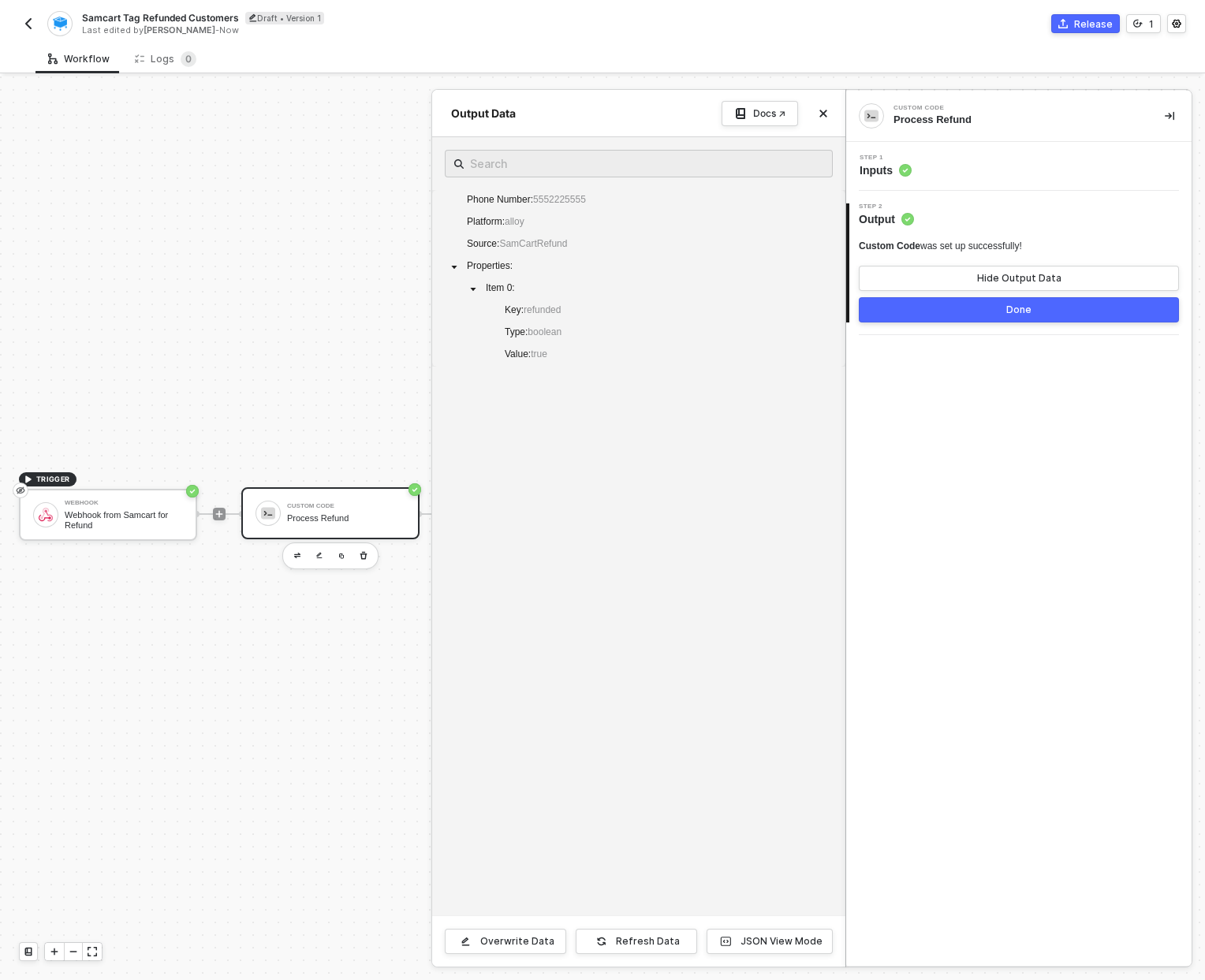
click at [933, 173] on div "Step 1 Inputs" at bounding box center [1020, 166] width 342 height 24
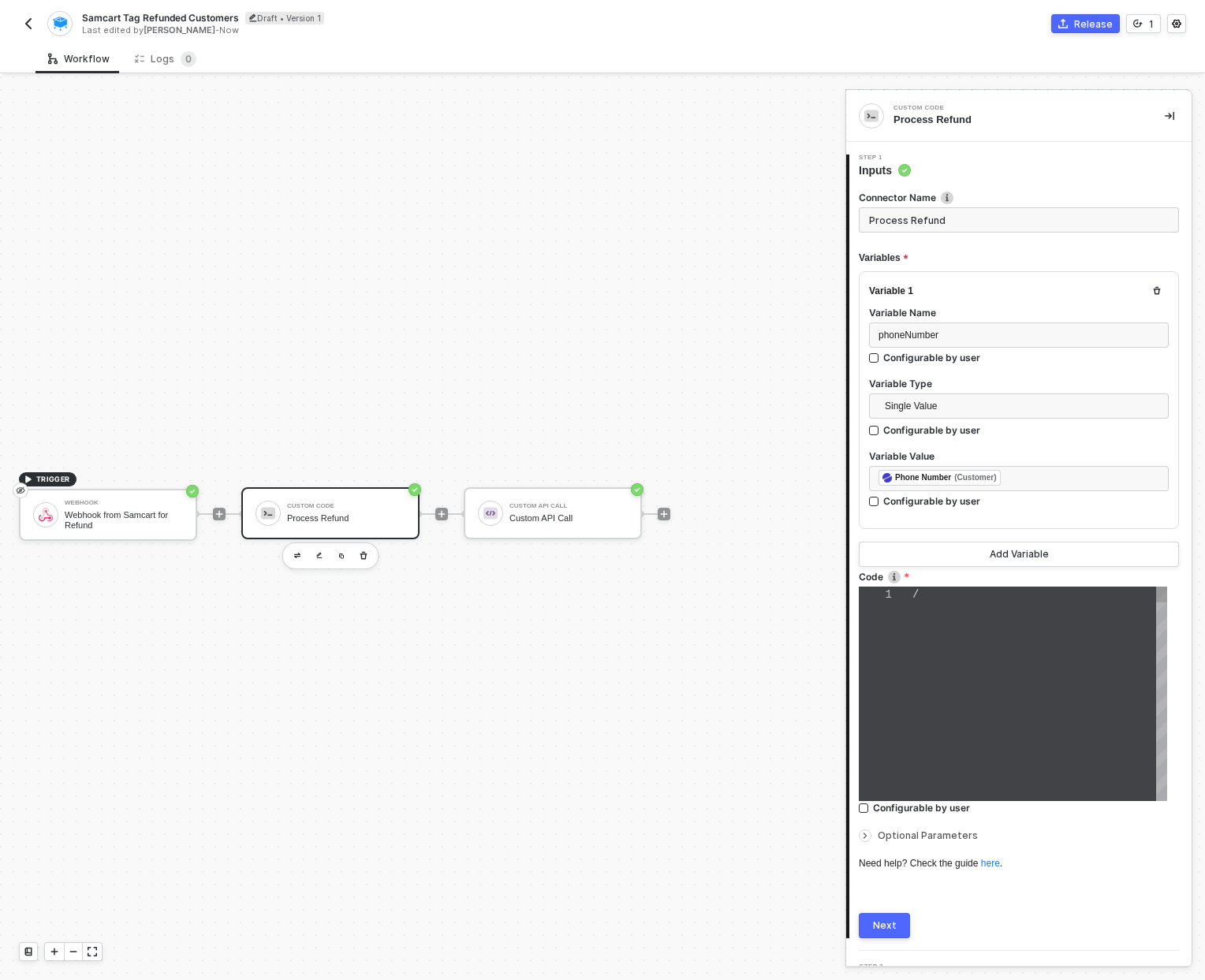
type textarea "/* You can access variables on the inputData object. ex: const myVariable = inp…"
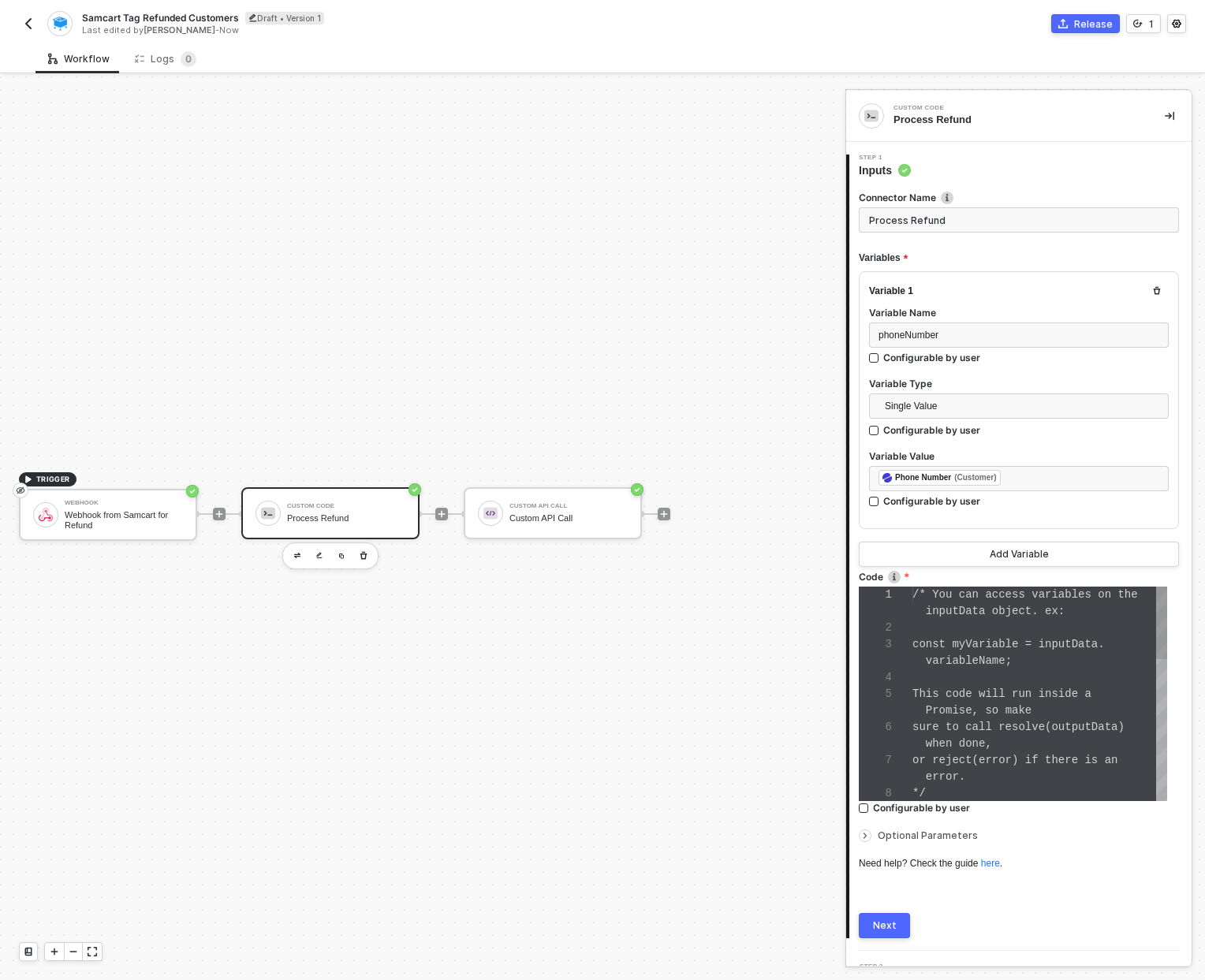
scroll to position [100, 0]
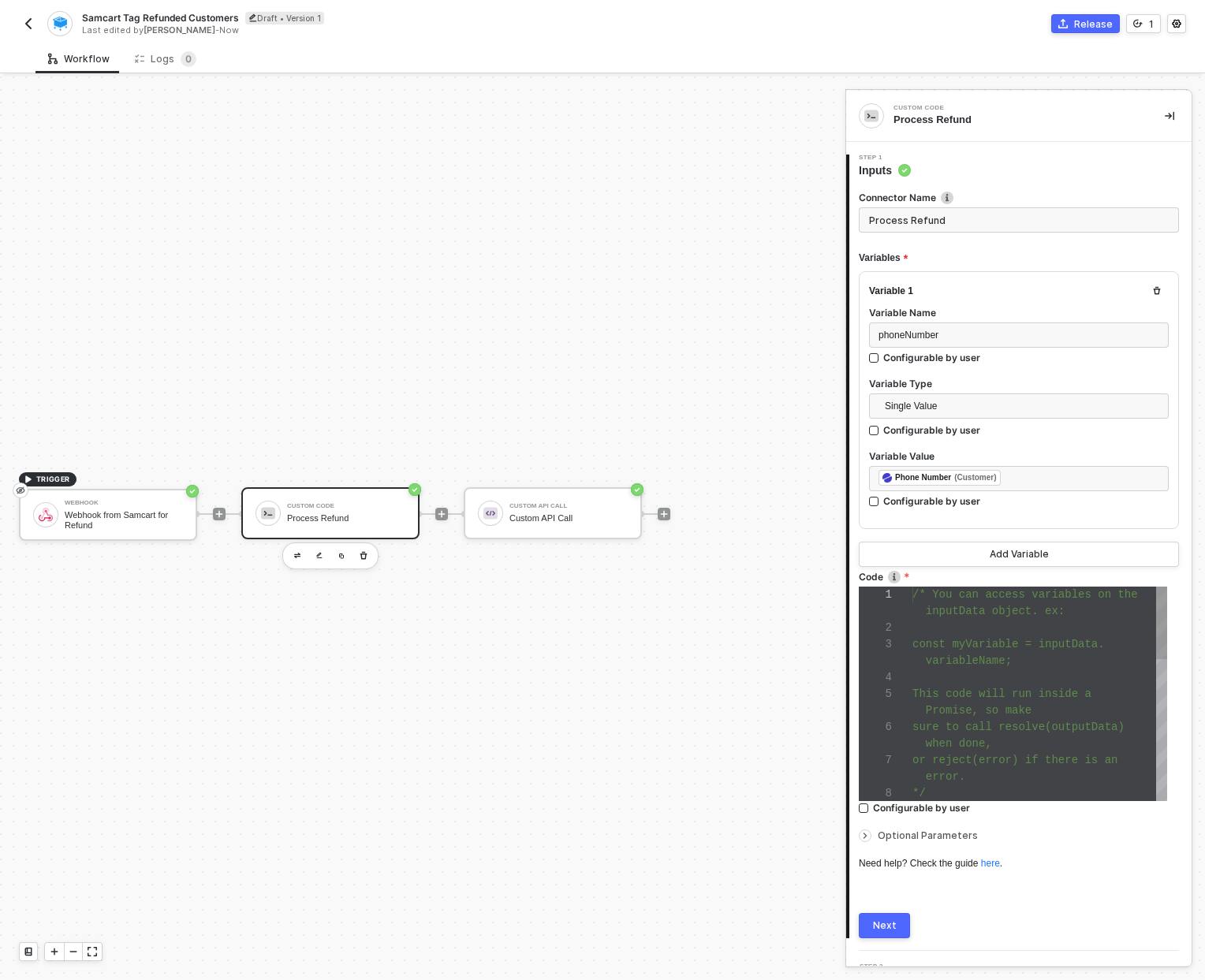
click at [1008, 643] on span "const myVariable = inputData." at bounding box center [1008, 644] width 192 height 13
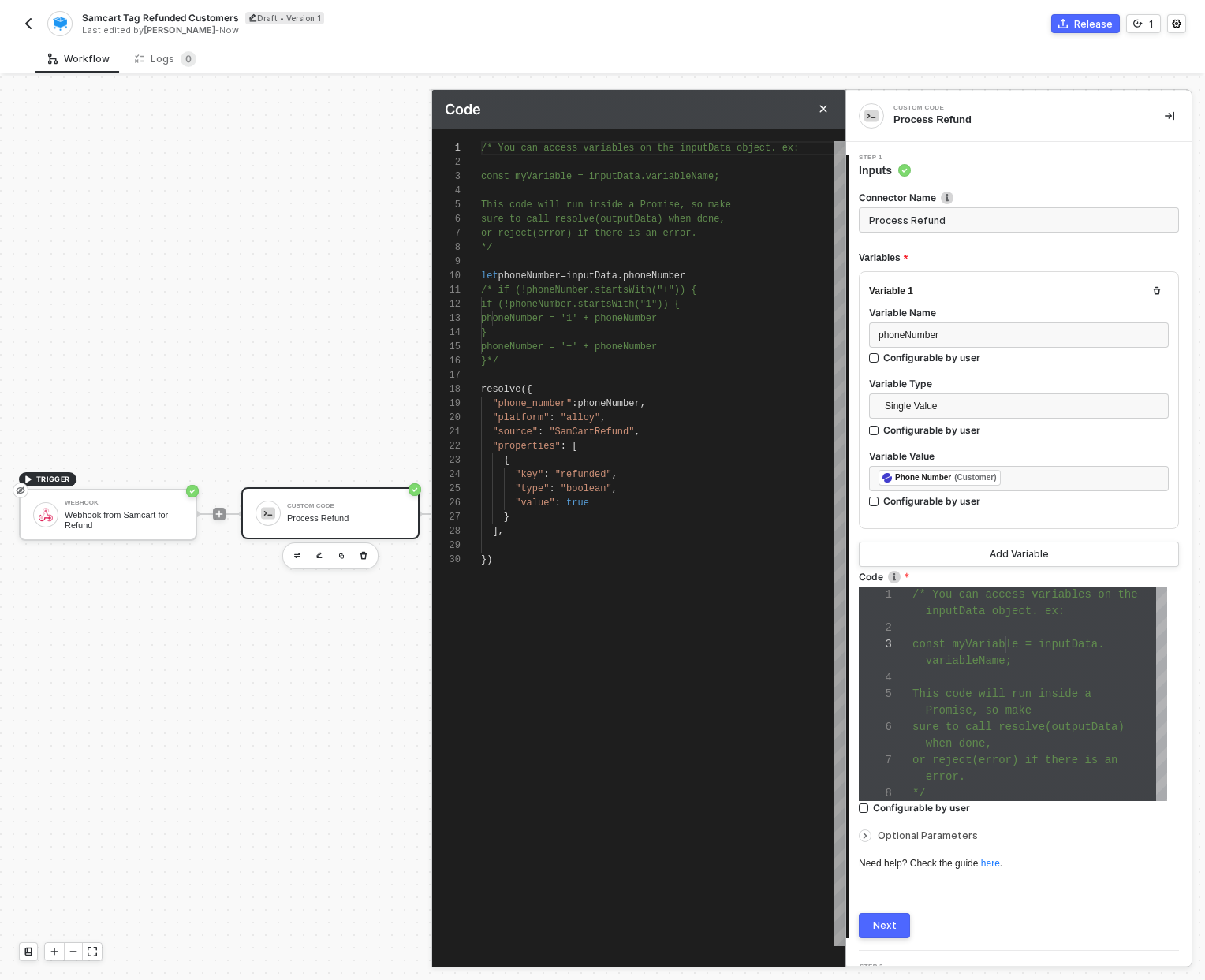
scroll to position [142, 0]
click at [664, 287] on span "/* if (!phoneNumber.startsWith("+")) {" at bounding box center [589, 290] width 216 height 11
type textarea "if (!phoneNumber.startsWith("+")) { if (!phoneNumber.startsWith("1")) { phoneNu…"
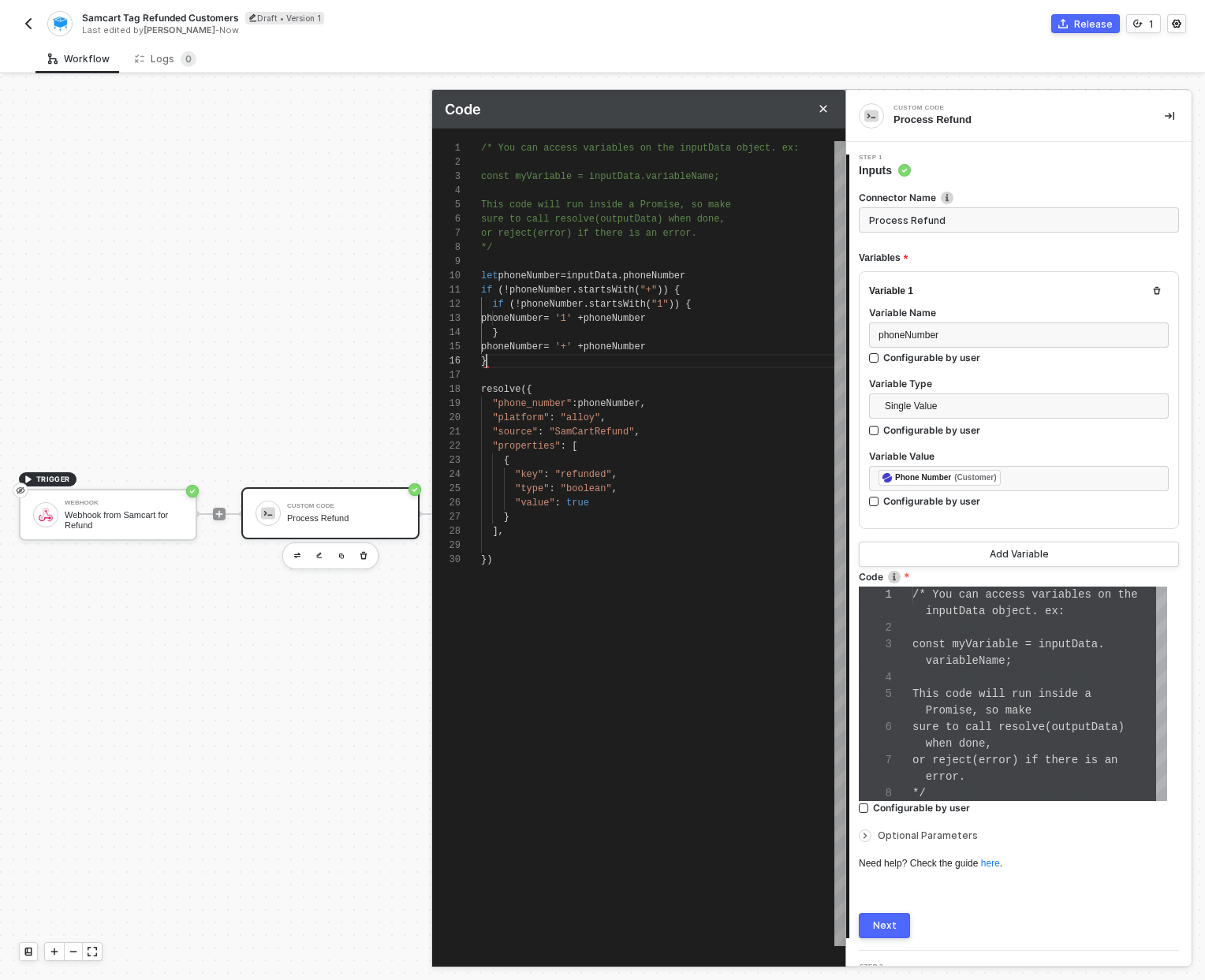
scroll to position [71, 5]
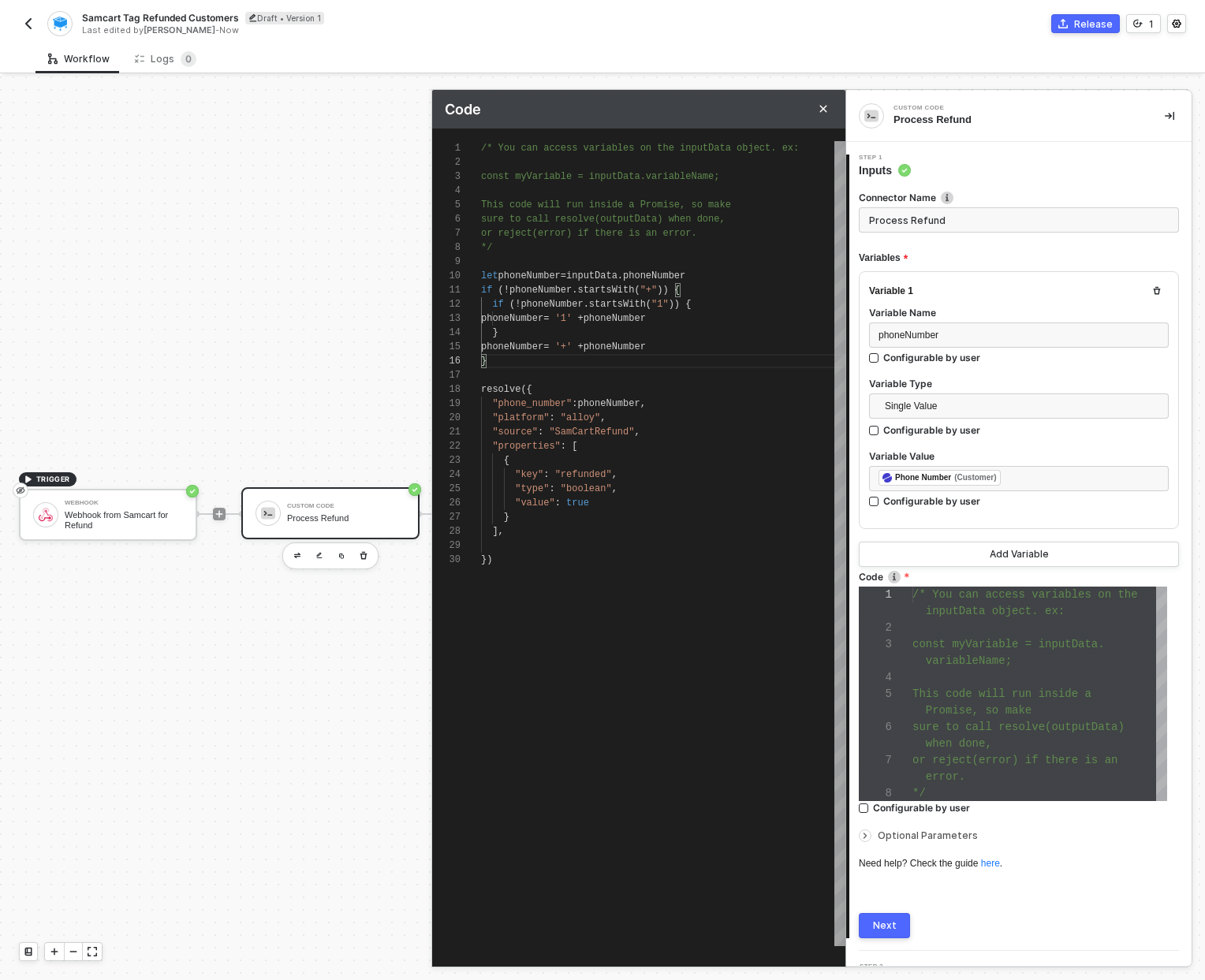
click at [883, 921] on div "Next" at bounding box center [885, 925] width 24 height 13
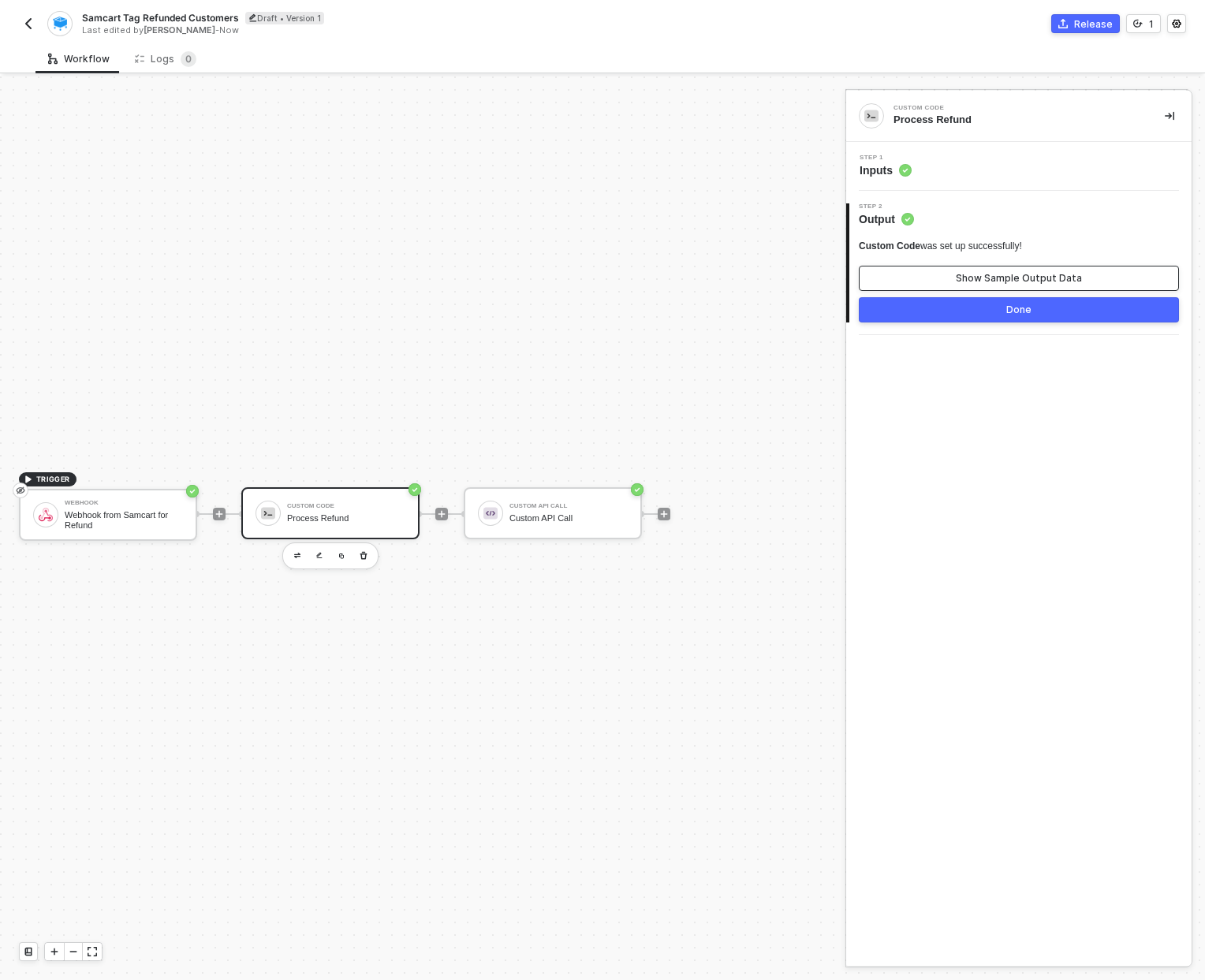
click at [1008, 272] on div "Show Sample Output Data" at bounding box center [1019, 278] width 126 height 13
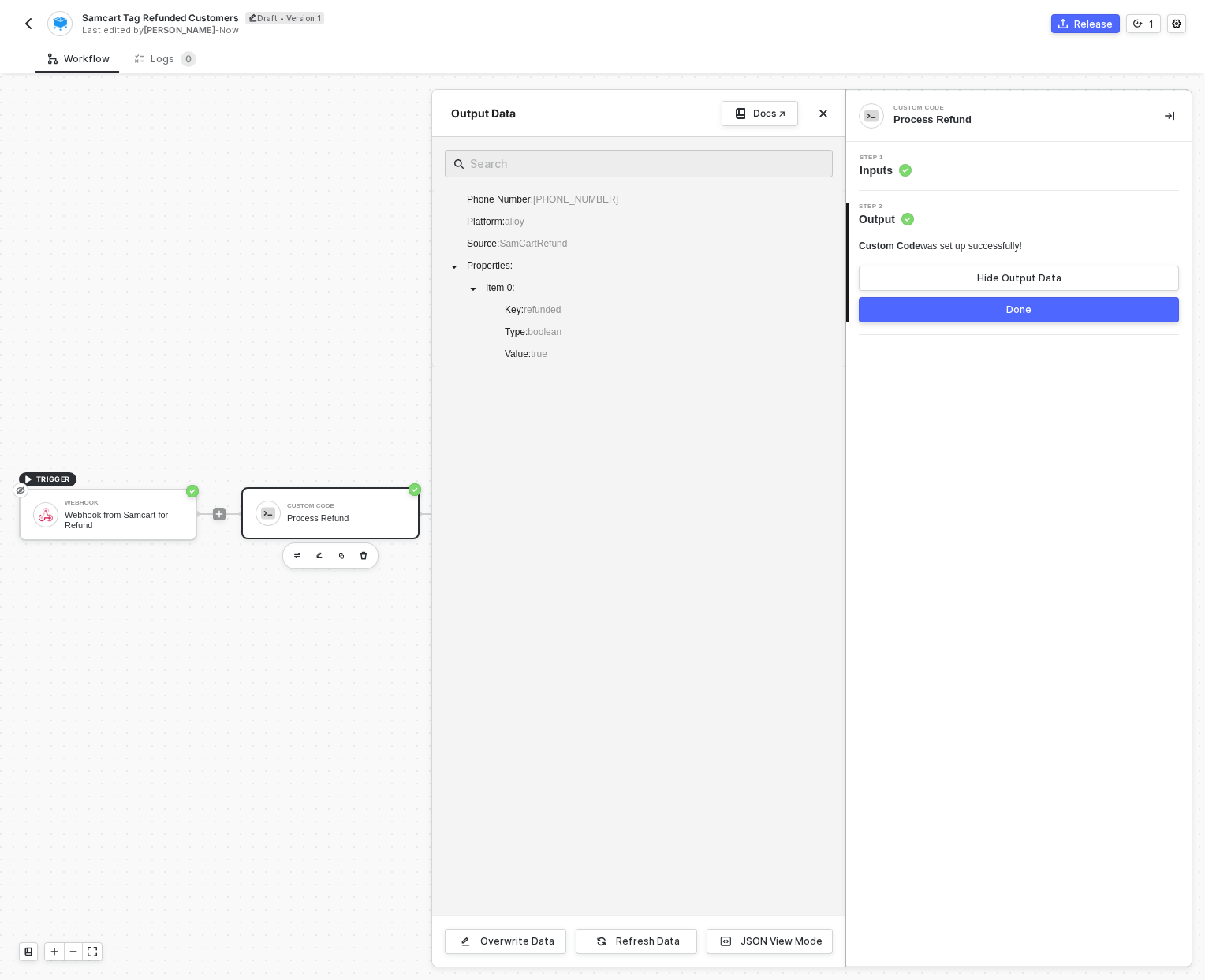
click at [983, 306] on button "Done" at bounding box center [1019, 309] width 320 height 25
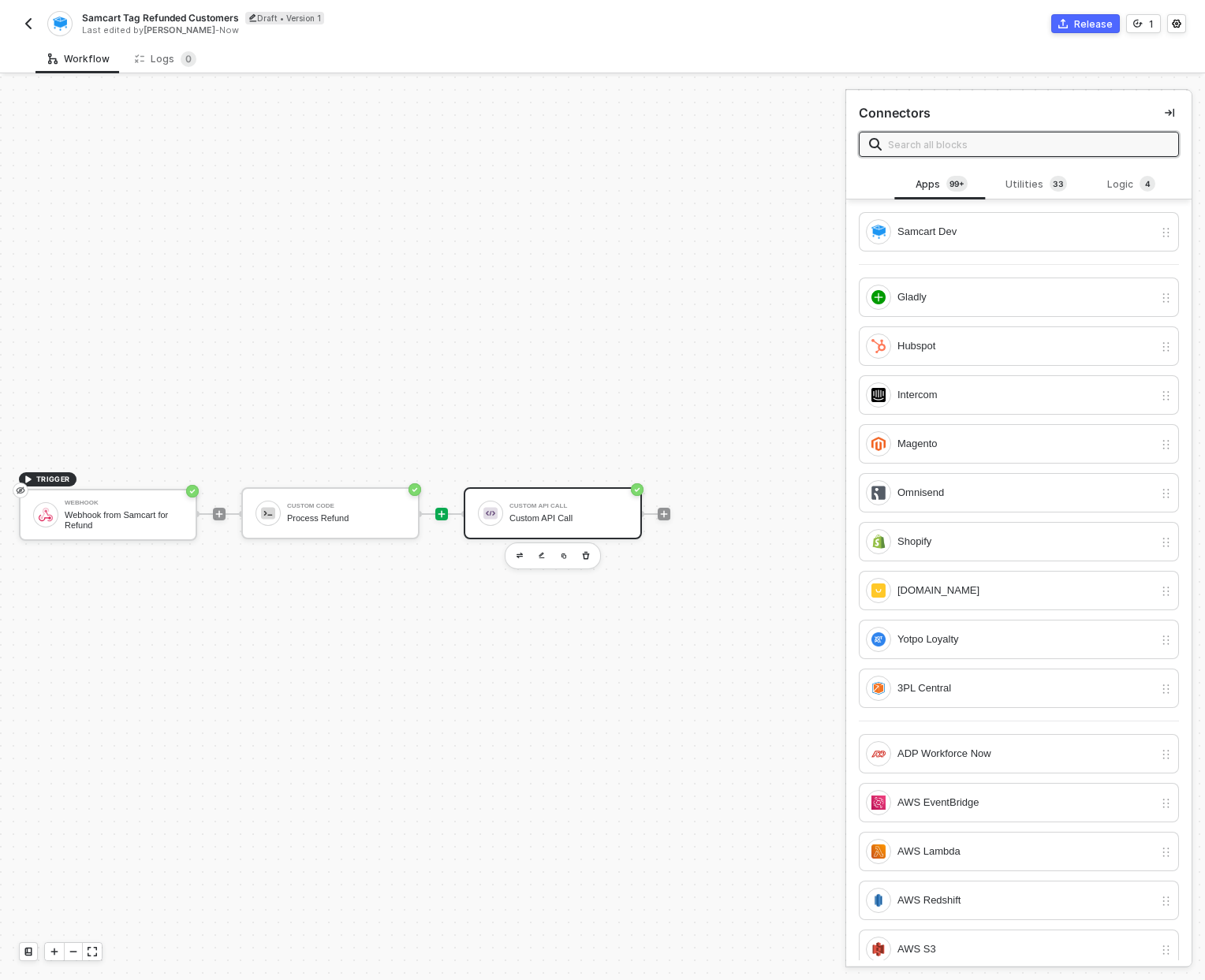
click at [614, 514] on div "Custom API Call" at bounding box center [569, 518] width 118 height 10
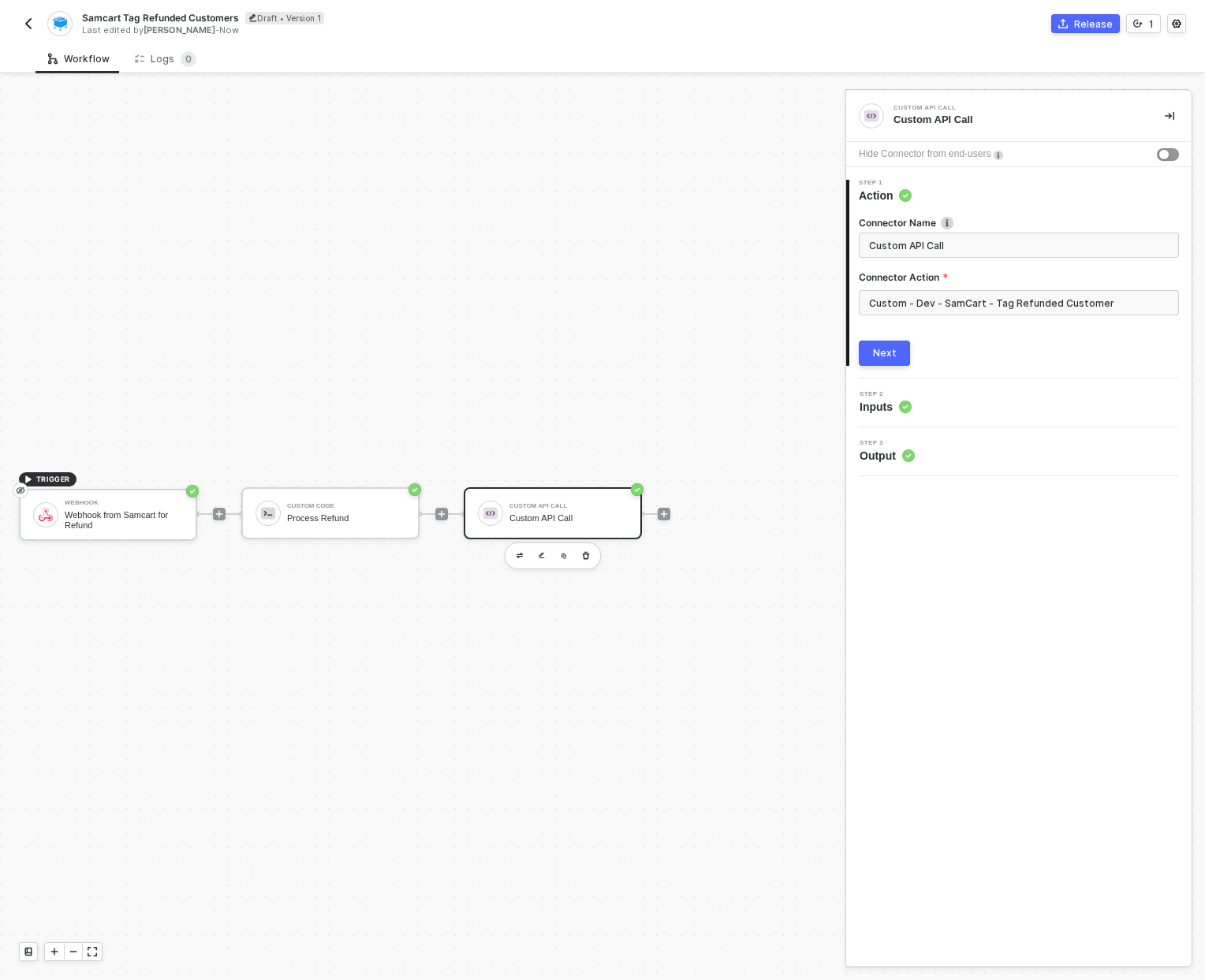
click at [876, 455] on span "Output" at bounding box center [887, 456] width 55 height 15
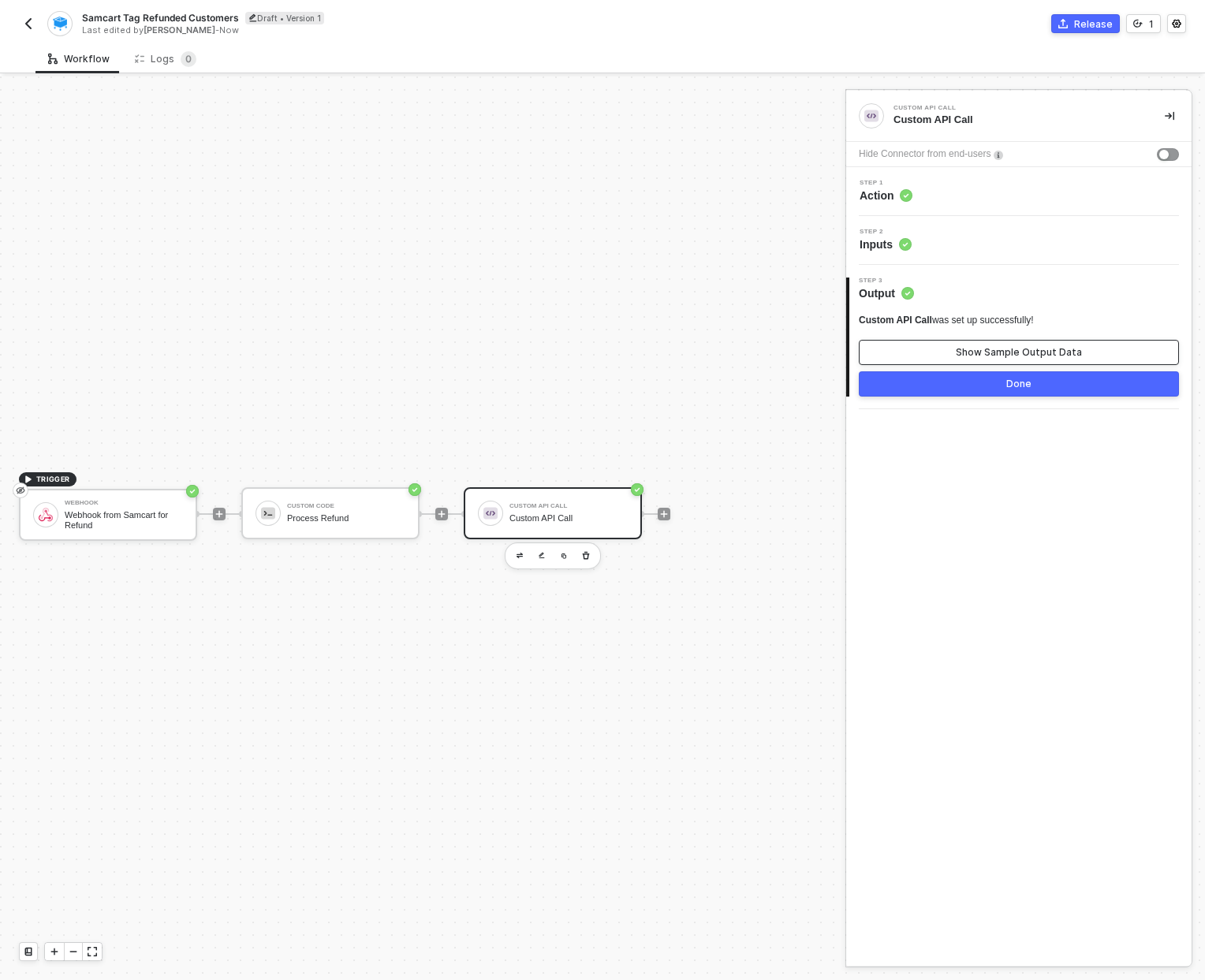
click at [1018, 346] on div "Show Sample Output Data" at bounding box center [1019, 352] width 126 height 13
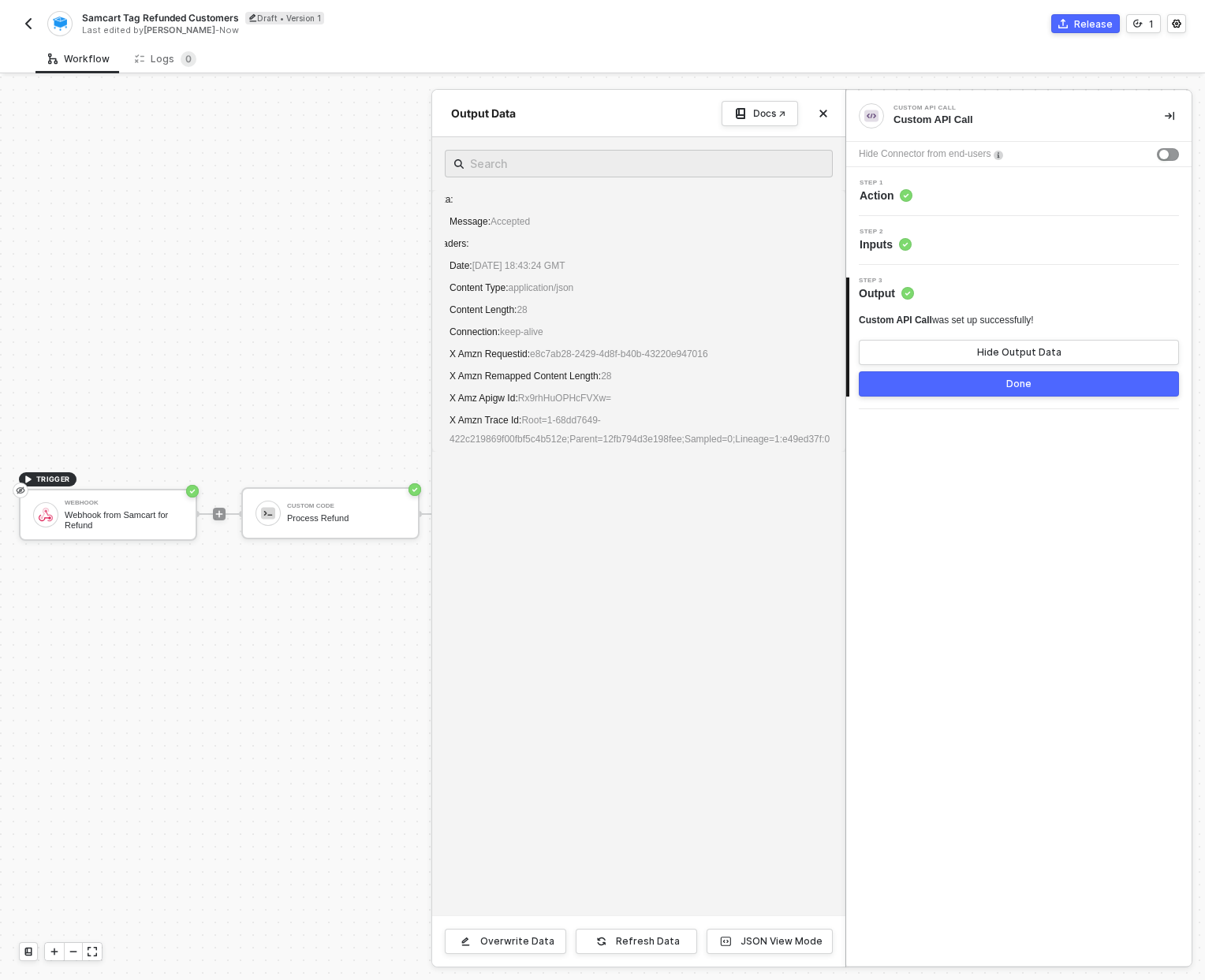
scroll to position [0, 0]
click at [974, 384] on button "Done" at bounding box center [1019, 384] width 320 height 25
